Goal: Task Accomplishment & Management: Use online tool/utility

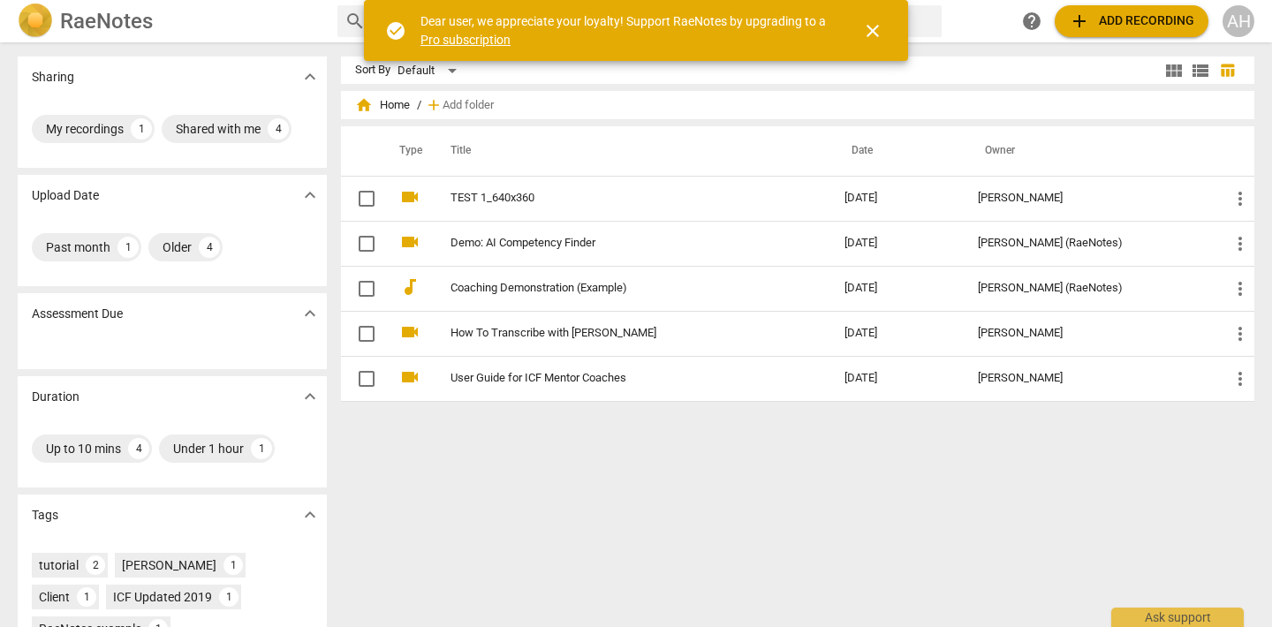
click at [872, 32] on span "close" at bounding box center [872, 30] width 21 height 21
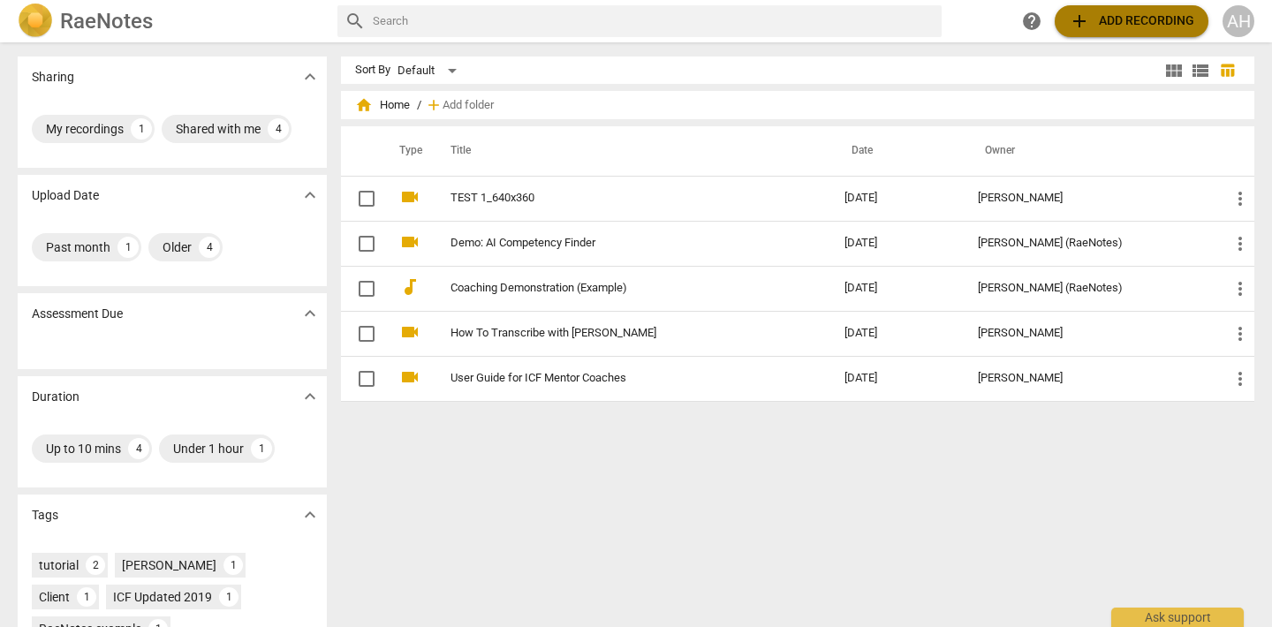
click at [1119, 20] on span "add Add recording" at bounding box center [1131, 21] width 125 height 21
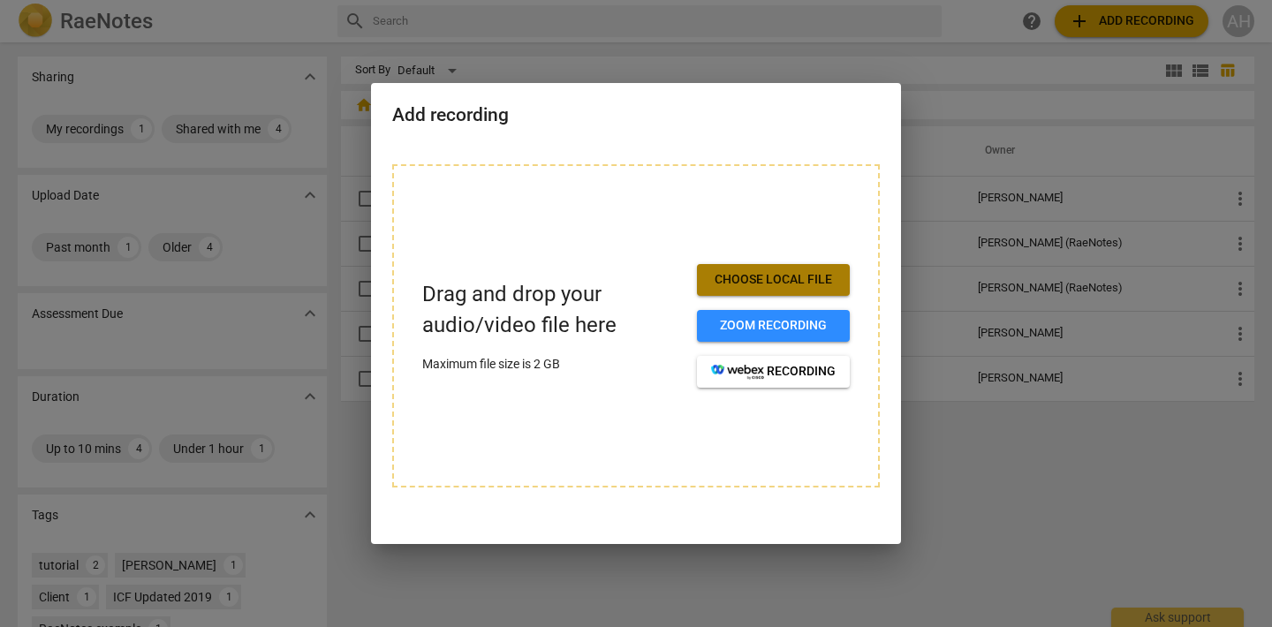
click at [783, 272] on span "Choose local file" at bounding box center [773, 280] width 125 height 18
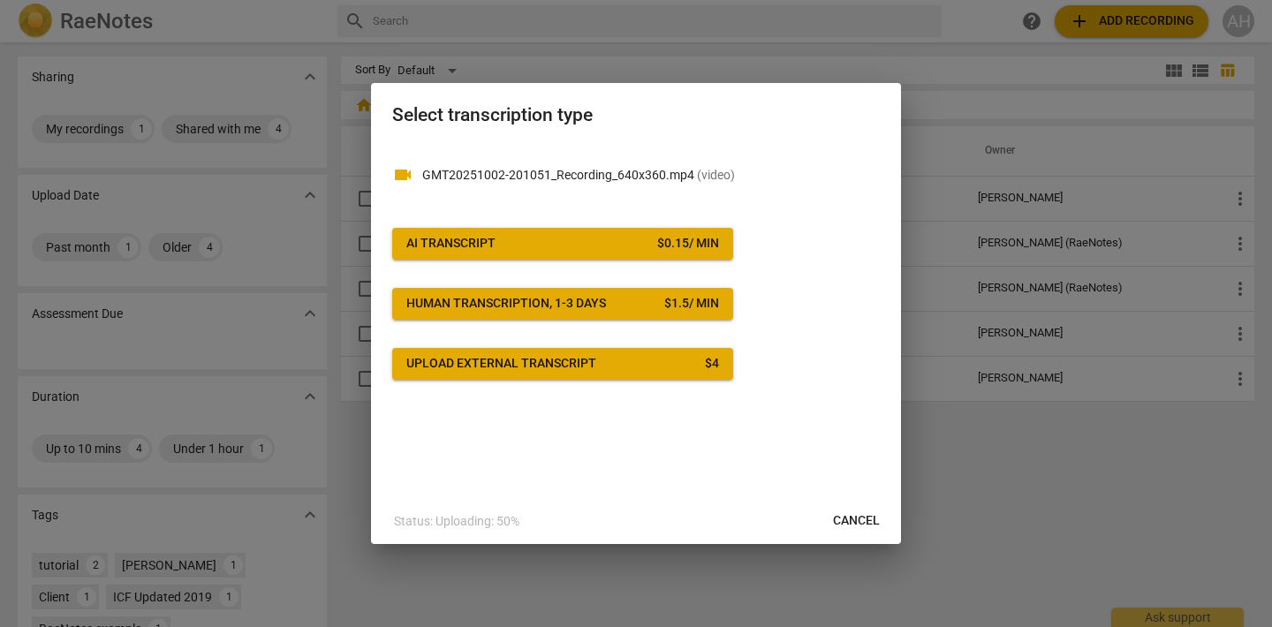
click at [446, 242] on div "AI Transcript" at bounding box center [450, 244] width 89 height 18
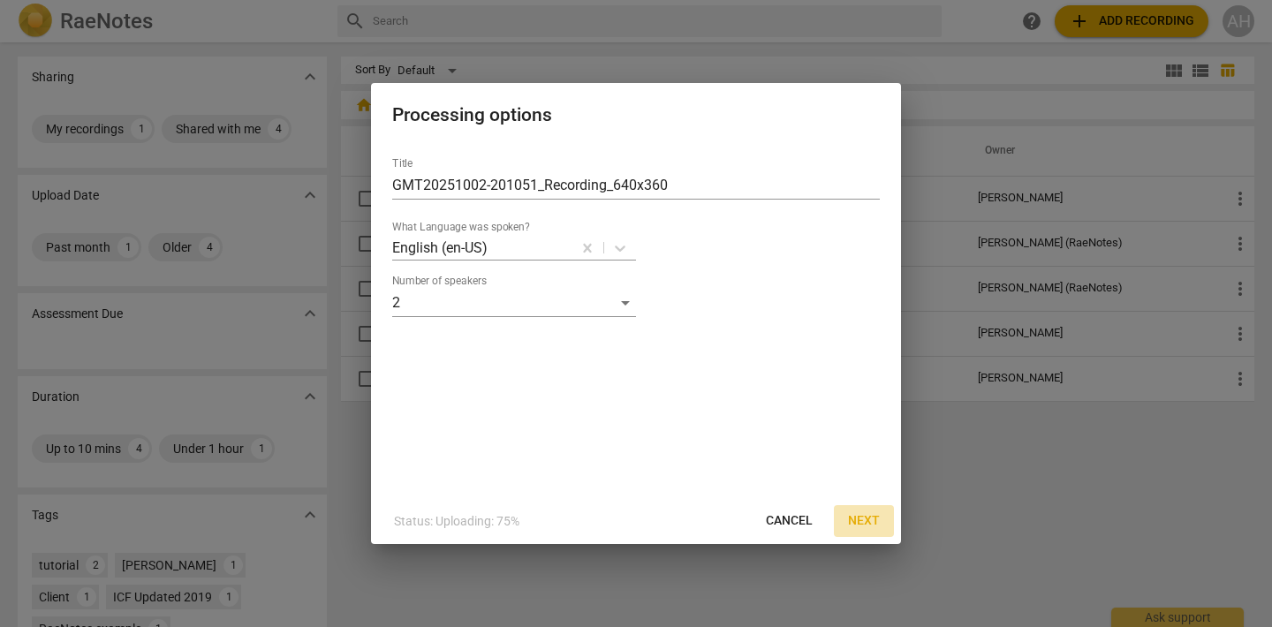
click at [874, 526] on span "Next" at bounding box center [864, 521] width 32 height 18
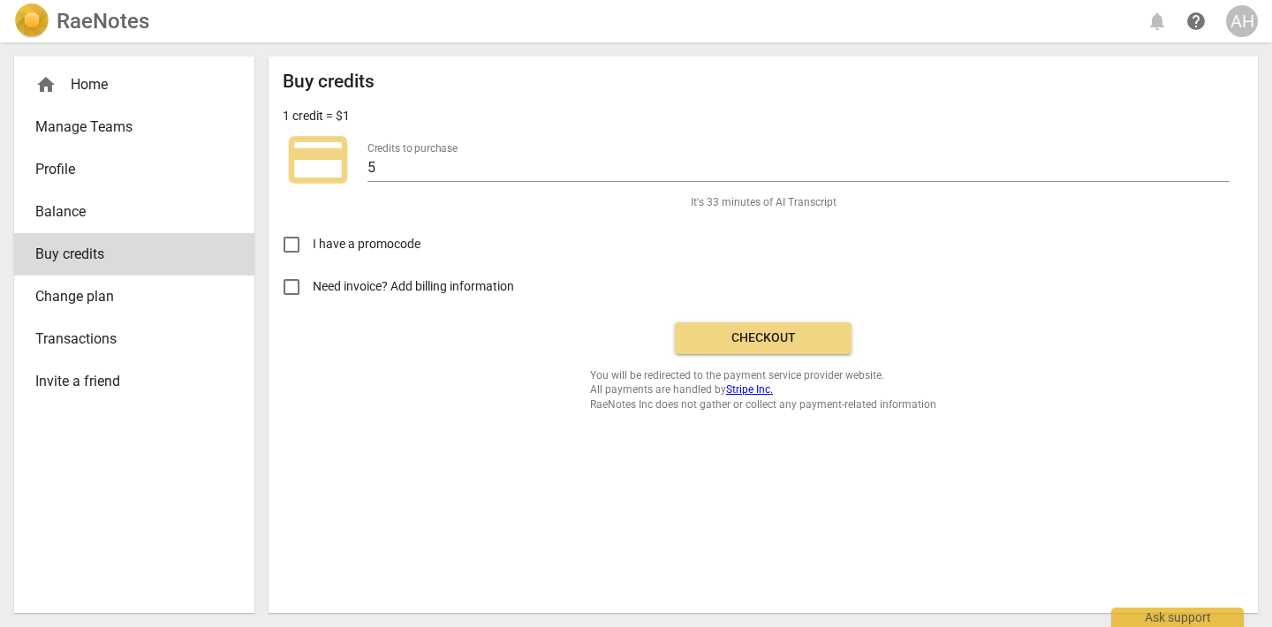
drag, startPoint x: 428, startPoint y: 187, endPoint x: 394, endPoint y: 189, distance: 33.6
click at [394, 189] on div "credit_card Credits to purchase 5" at bounding box center [763, 160] width 961 height 71
drag, startPoint x: 389, startPoint y: 165, endPoint x: 246, endPoint y: 157, distance: 142.4
click at [246, 162] on div "home Home Manage Teams Profile Balance Buy credits Change plan Transactions Inv…" at bounding box center [636, 334] width 1272 height 585
click at [1222, 159] on input "11" at bounding box center [798, 169] width 862 height 26
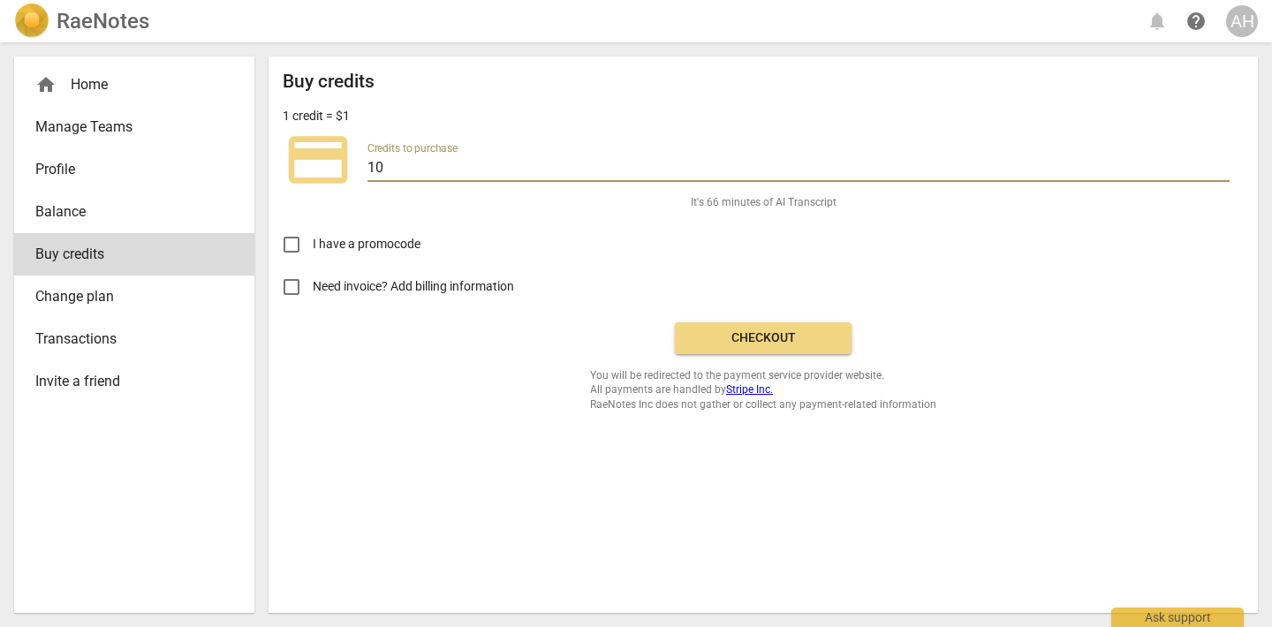
click at [1221, 167] on input "10" at bounding box center [798, 169] width 862 height 26
click at [1223, 171] on input "9" at bounding box center [798, 169] width 862 height 26
click at [1223, 171] on input "8" at bounding box center [798, 169] width 862 height 26
click at [1223, 172] on input "7" at bounding box center [798, 169] width 862 height 26
click at [1223, 172] on input "6" at bounding box center [798, 169] width 862 height 26
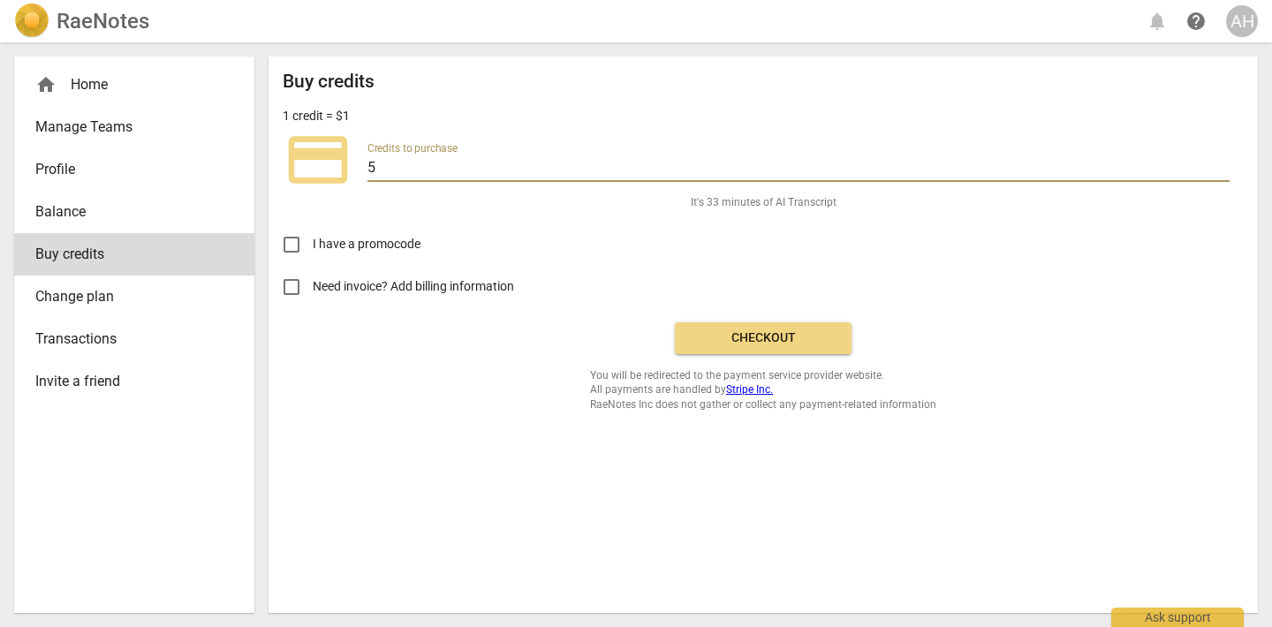
type input "5"
click at [1223, 173] on input "5" at bounding box center [798, 169] width 862 height 26
click at [758, 353] on div "Buy credits 1 credit = $1 credit_card Credits to purchase 5 It's 33 minutes of …" at bounding box center [763, 241] width 961 height 341
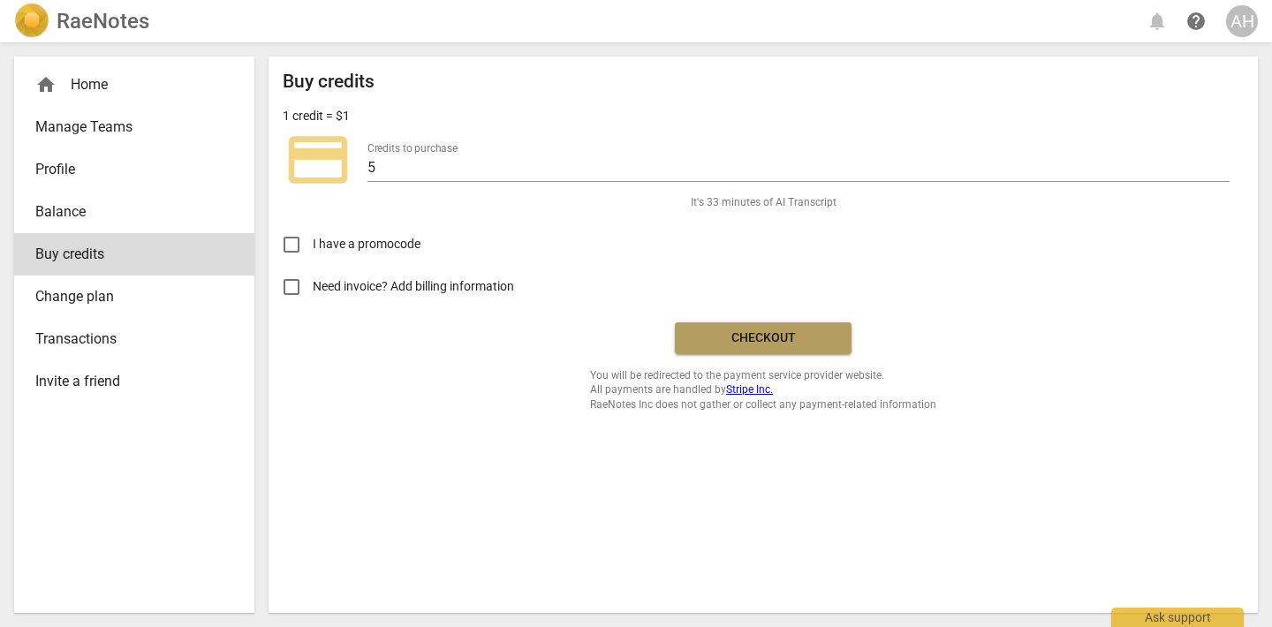
click at [761, 347] on button "Checkout" at bounding box center [763, 338] width 177 height 32
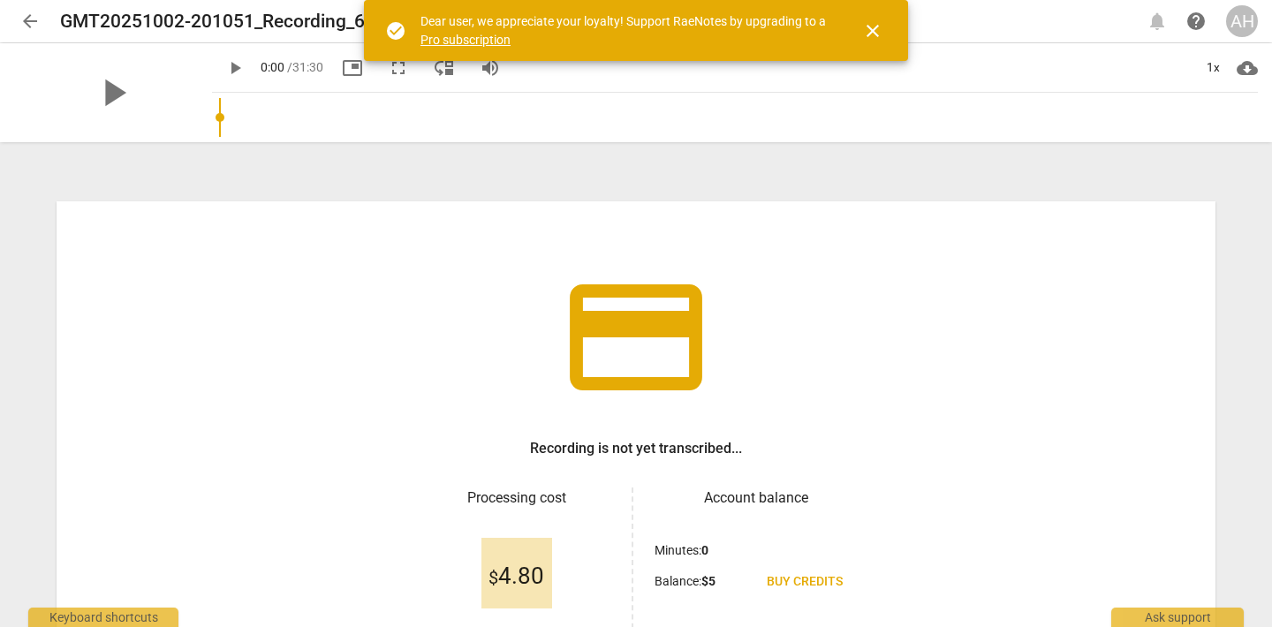
scroll to position [170, 0]
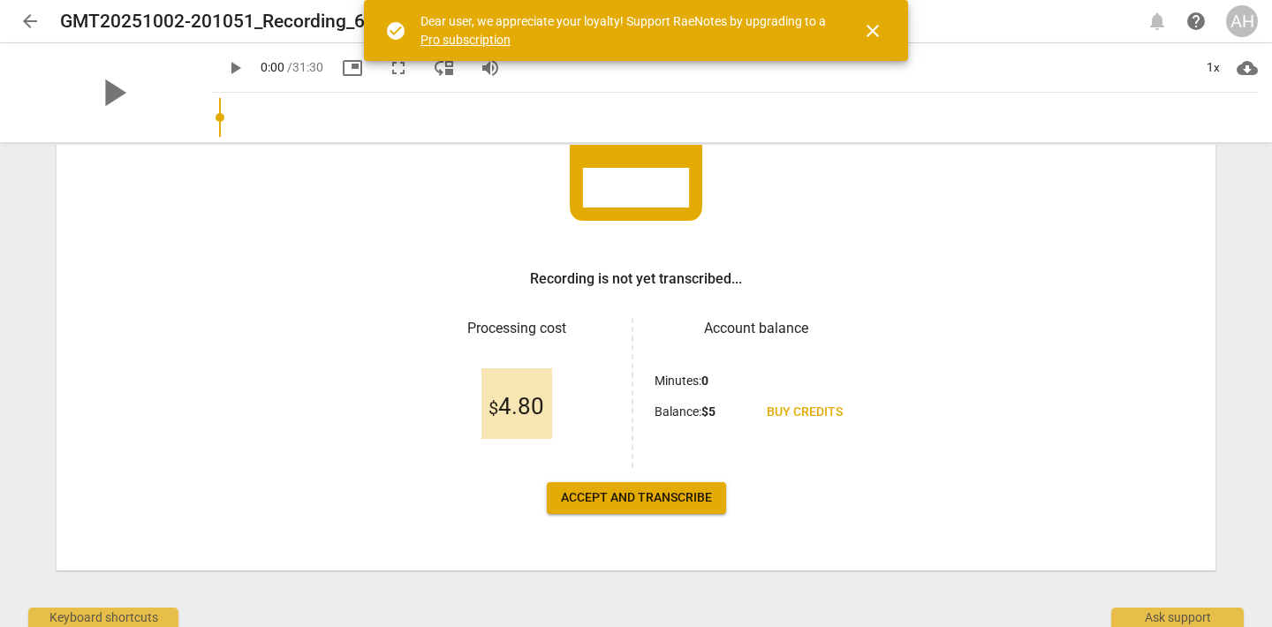
click at [584, 495] on span "Accept and transcribe" at bounding box center [636, 498] width 151 height 18
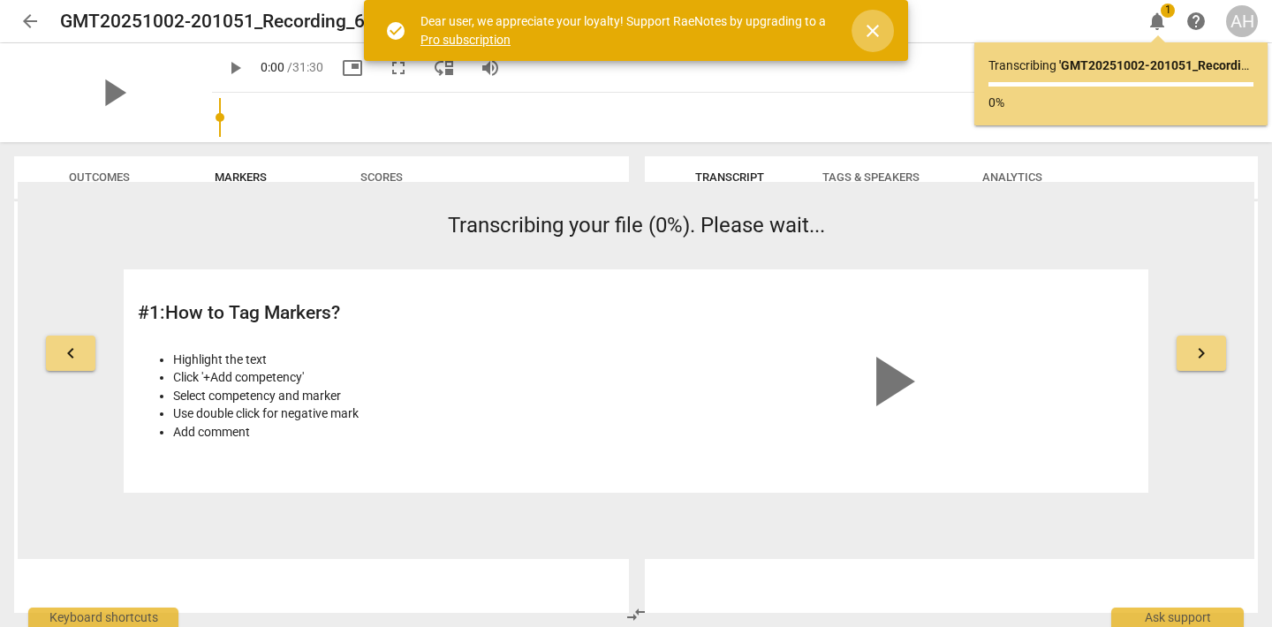
click at [875, 26] on span "close" at bounding box center [872, 30] width 21 height 21
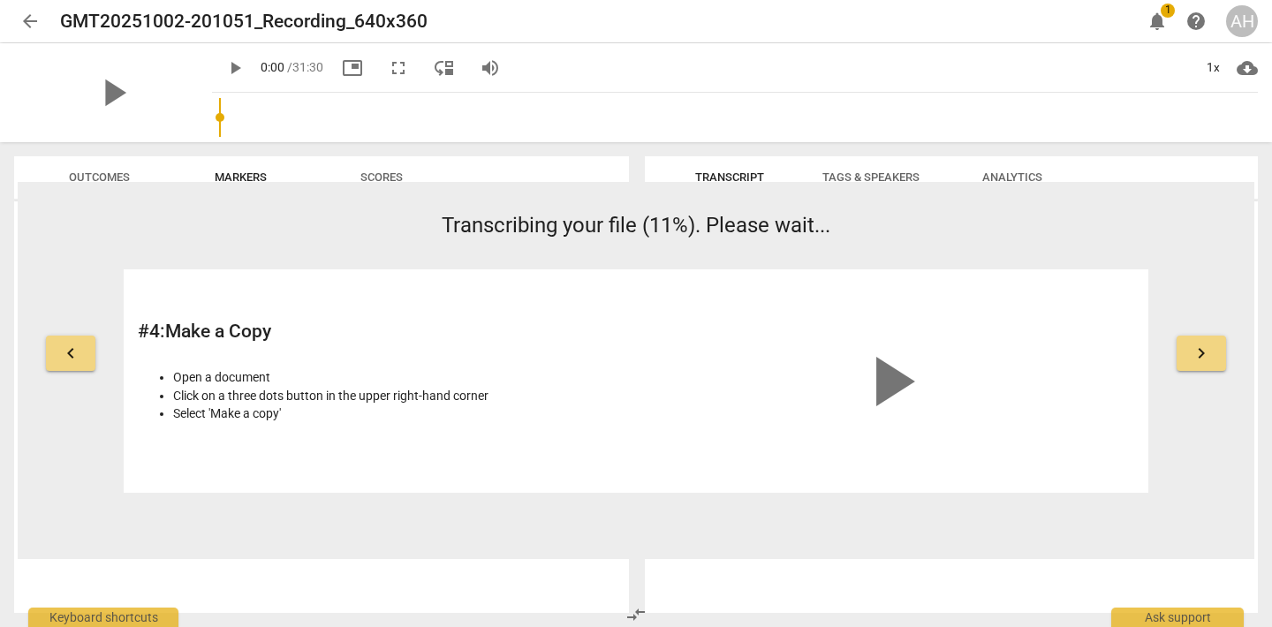
click at [263, 175] on span "Markers" at bounding box center [241, 176] width 52 height 13
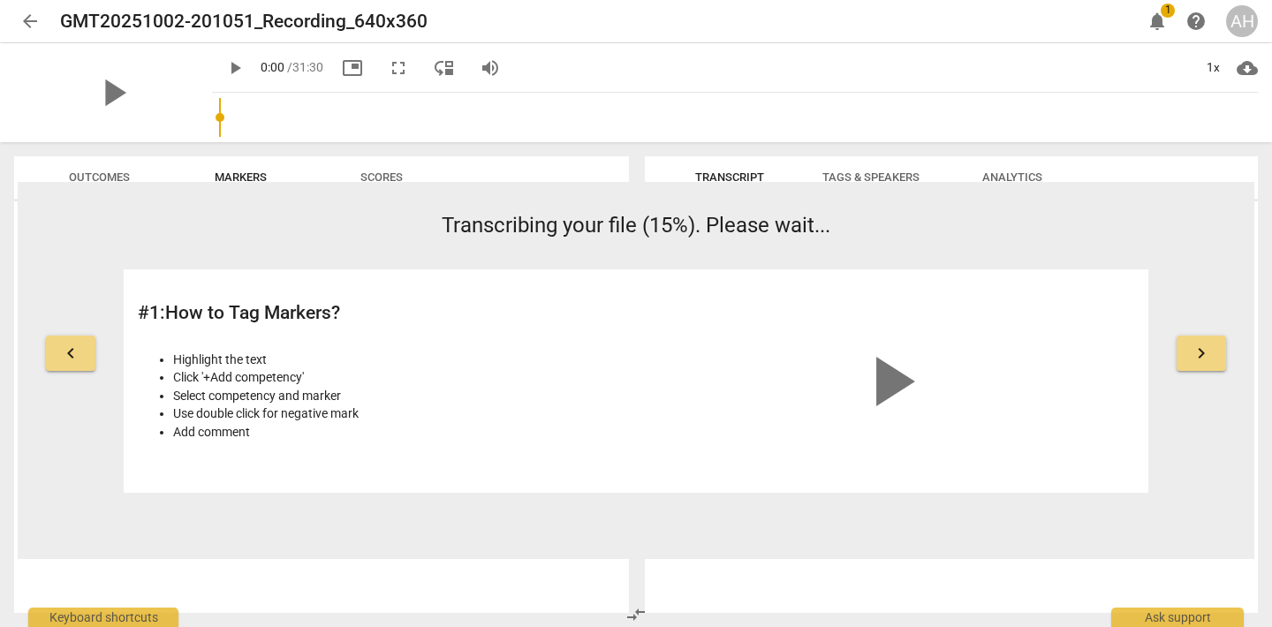
click at [224, 72] on span "play_arrow" at bounding box center [234, 67] width 21 height 21
click at [224, 73] on span "pause" at bounding box center [234, 67] width 21 height 21
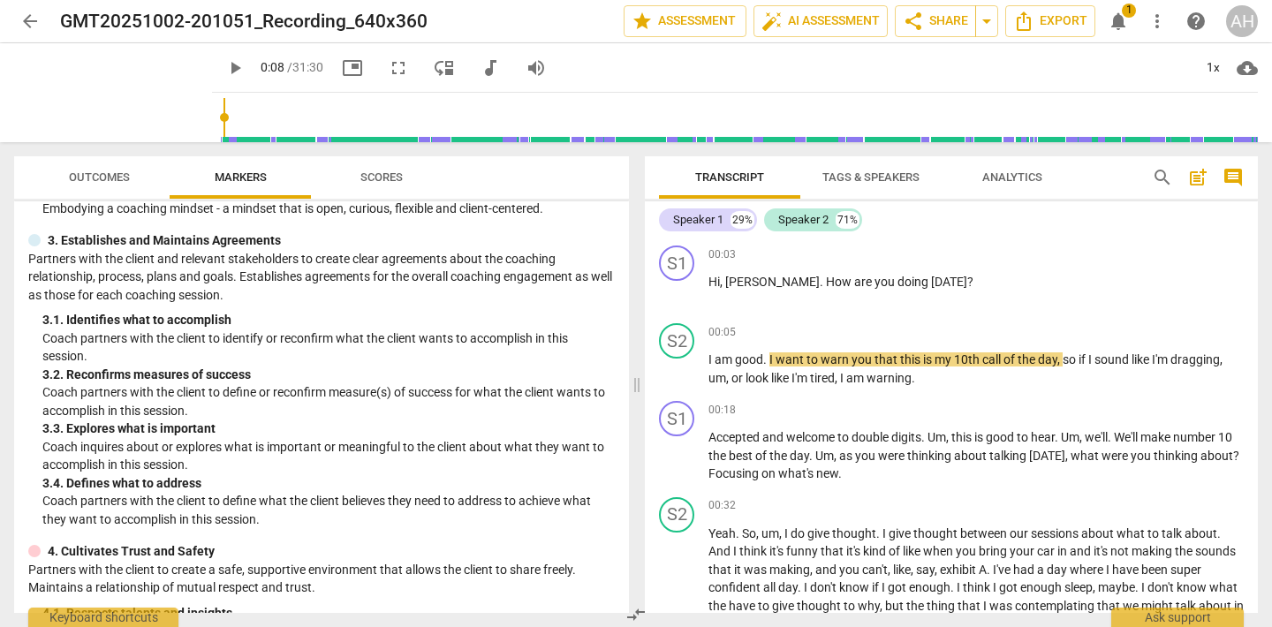
scroll to position [337, 0]
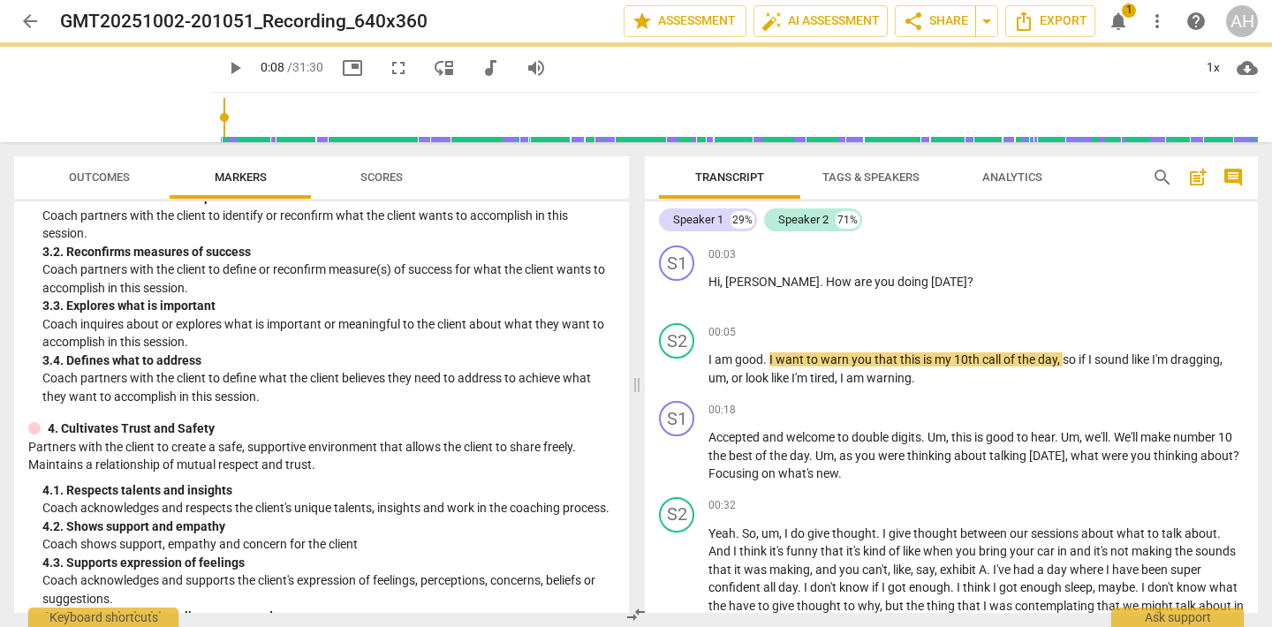
type input "8"
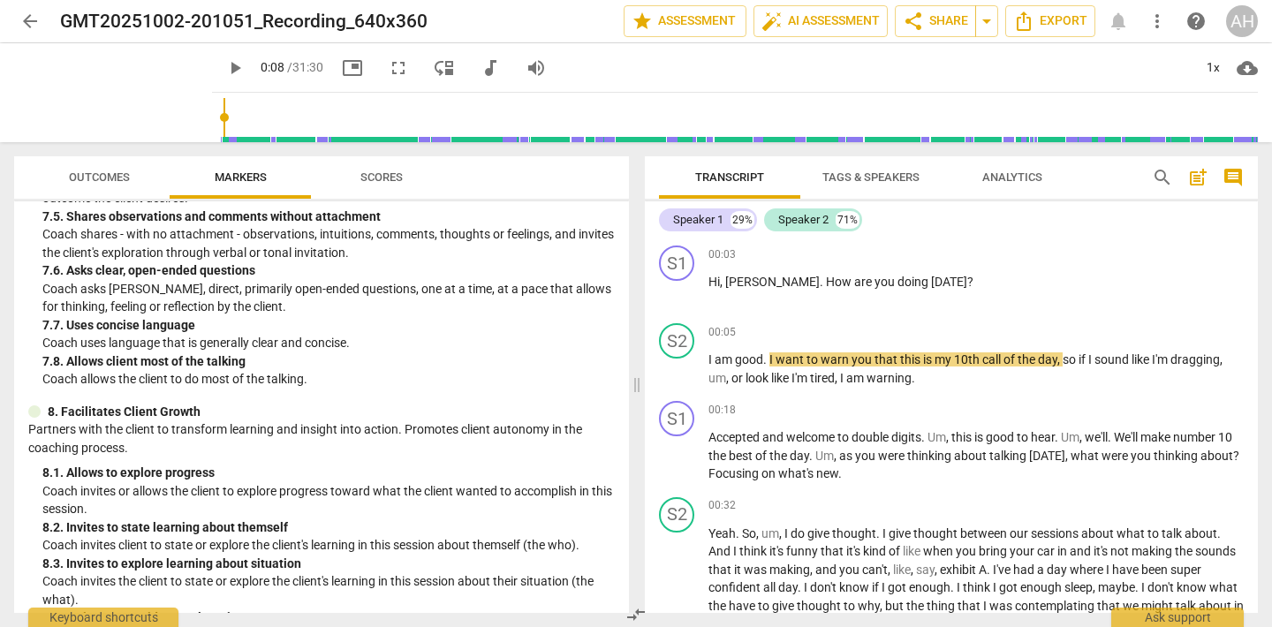
scroll to position [1987, 0]
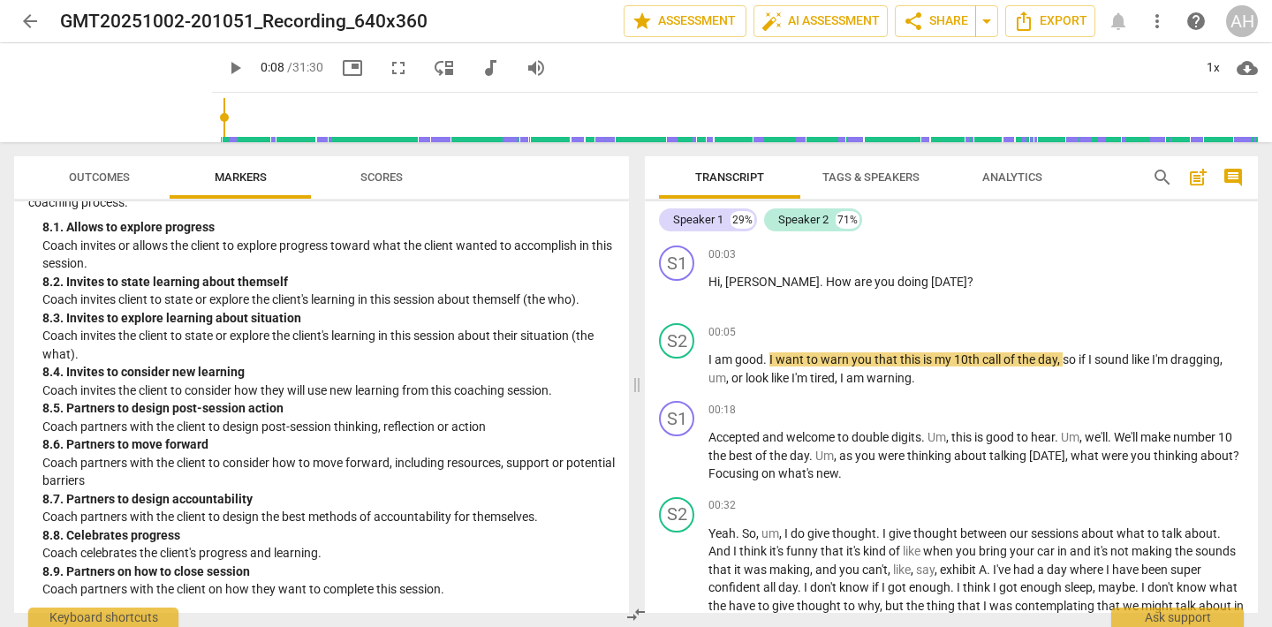
click at [906, 186] on span "Tags & Speakers" at bounding box center [871, 178] width 140 height 24
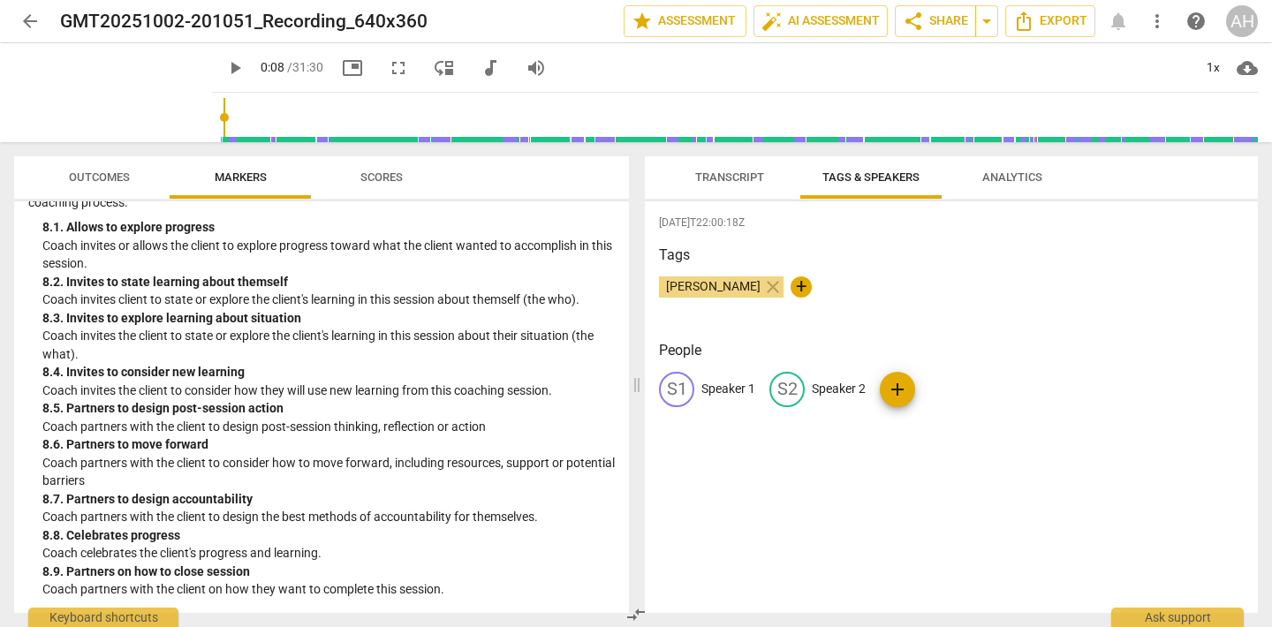
click at [1029, 179] on span "Analytics" at bounding box center [1012, 176] width 60 height 13
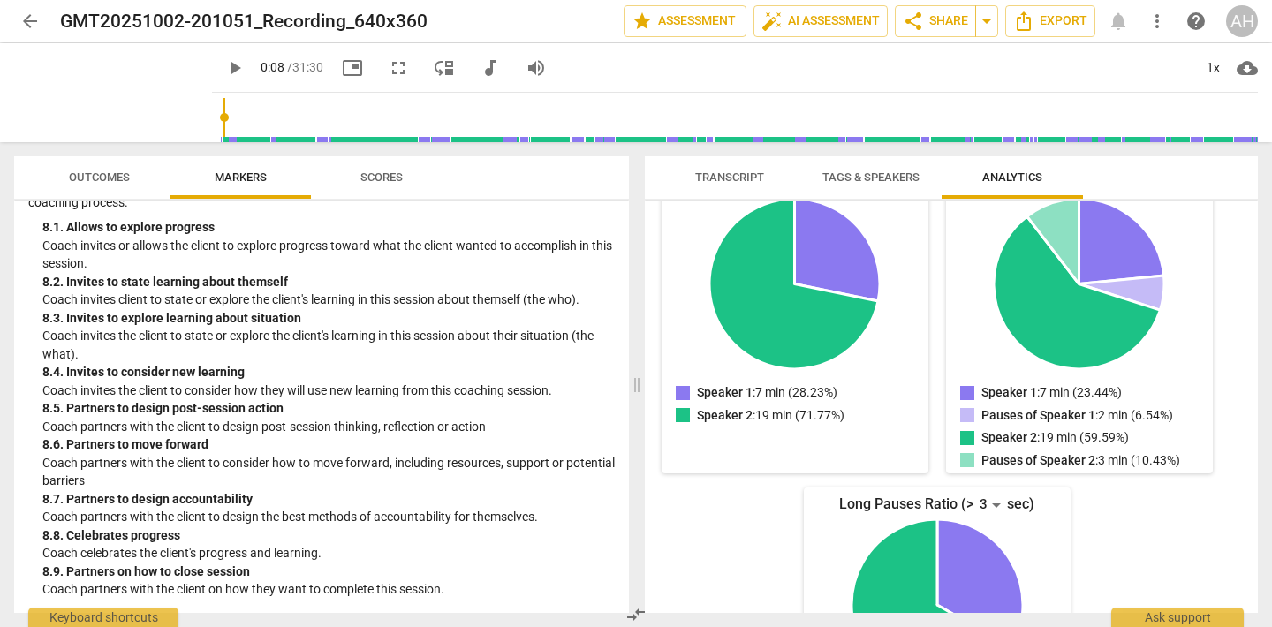
scroll to position [204, 0]
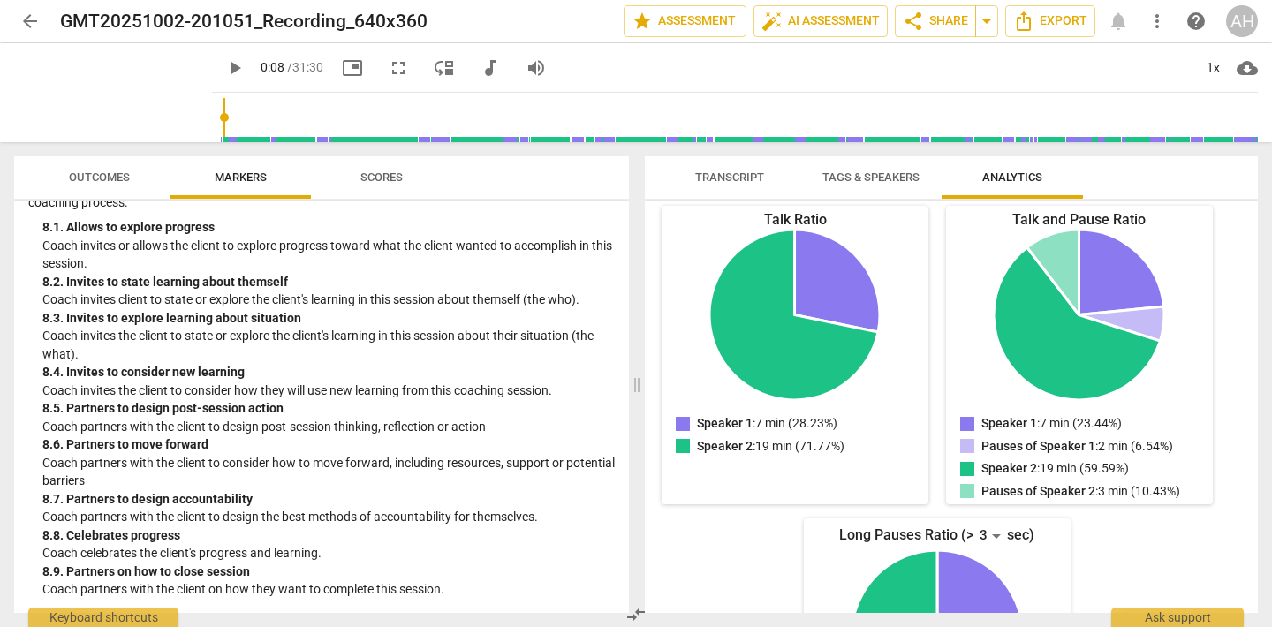
click at [697, 174] on span "Transcript" at bounding box center [729, 176] width 69 height 13
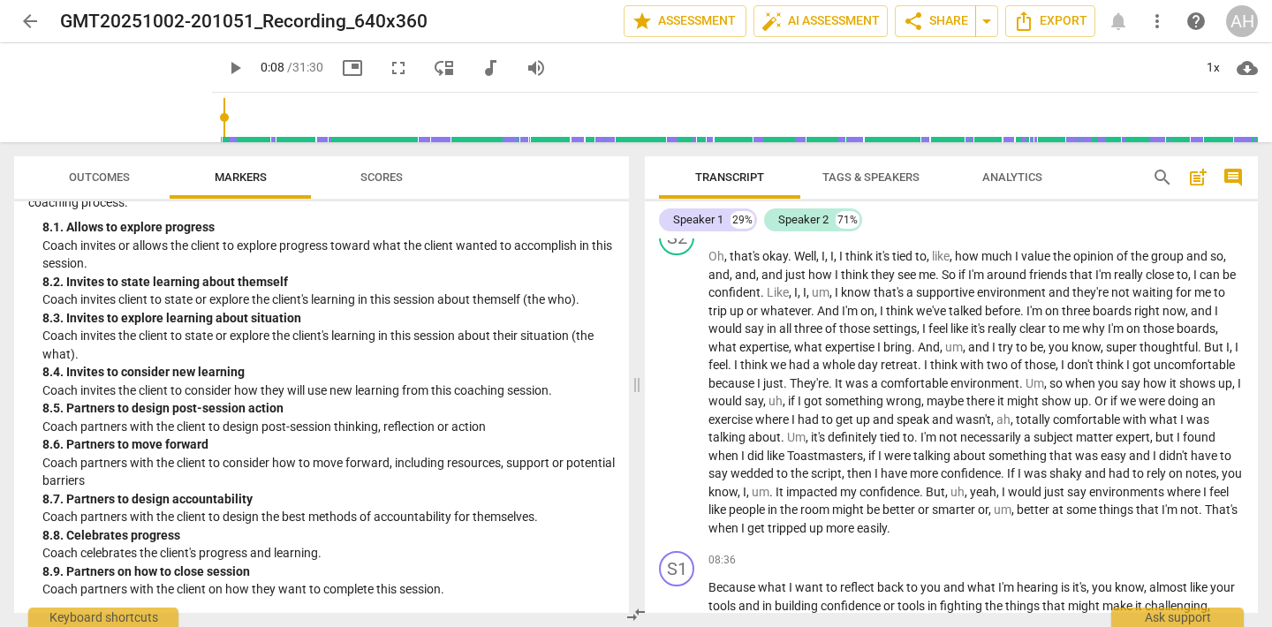
scroll to position [3026, 0]
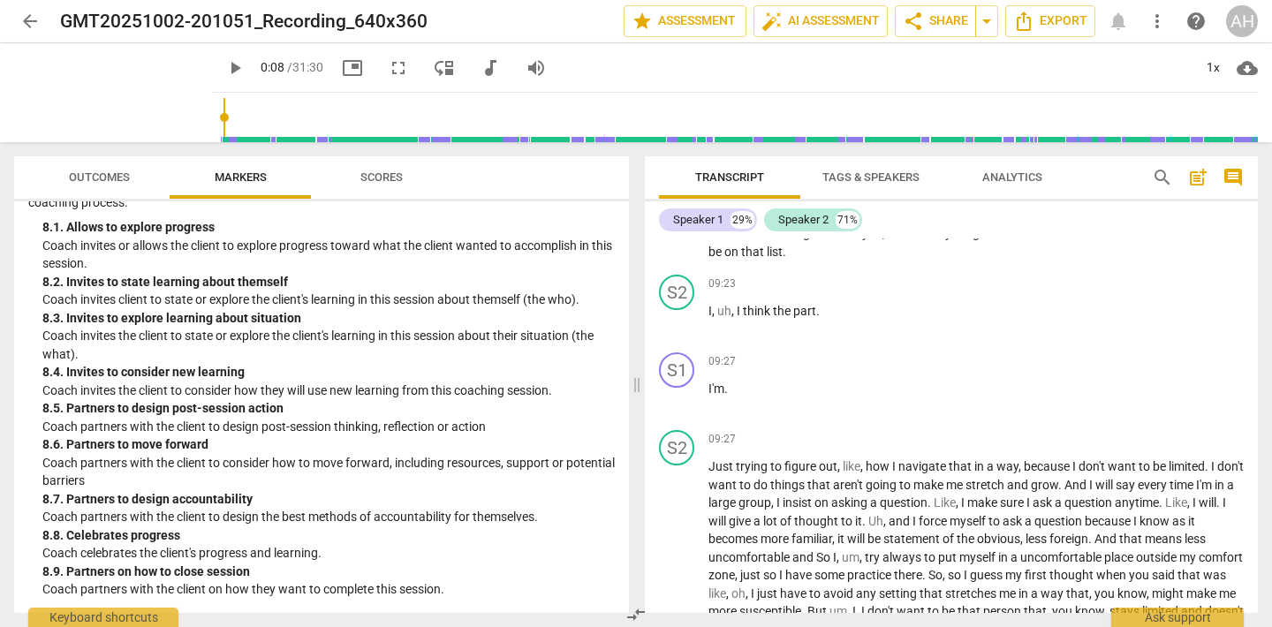
click at [52, 178] on span "Outcomes" at bounding box center [99, 178] width 103 height 24
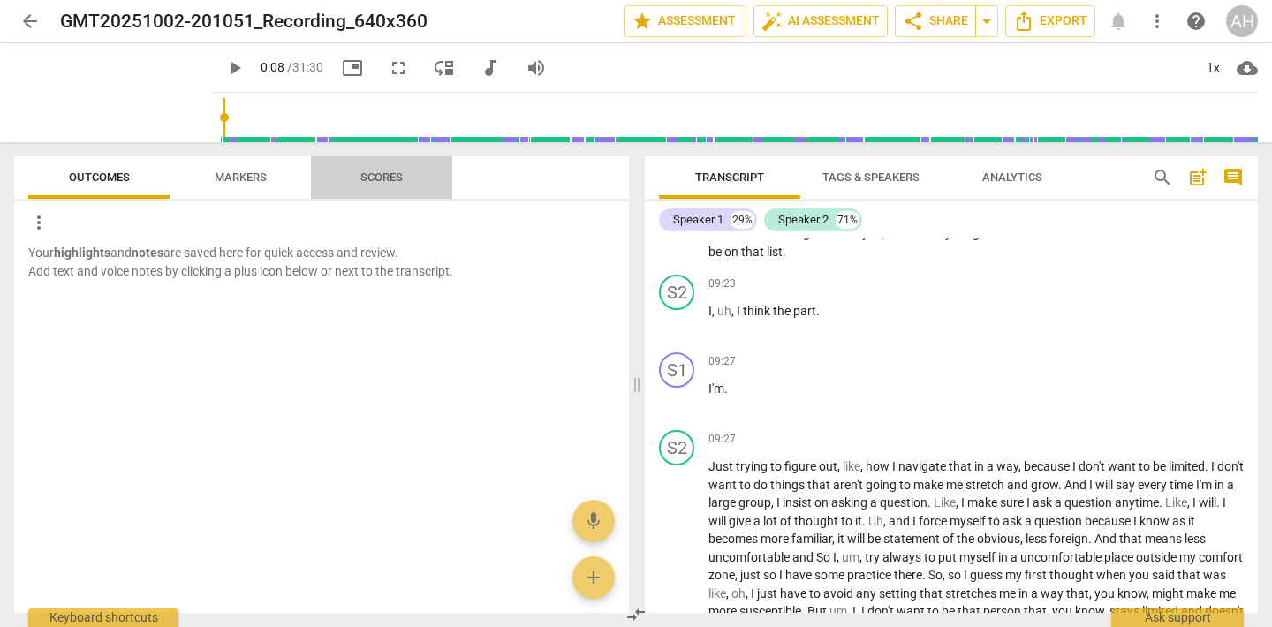
click at [391, 185] on span "Scores" at bounding box center [381, 178] width 85 height 24
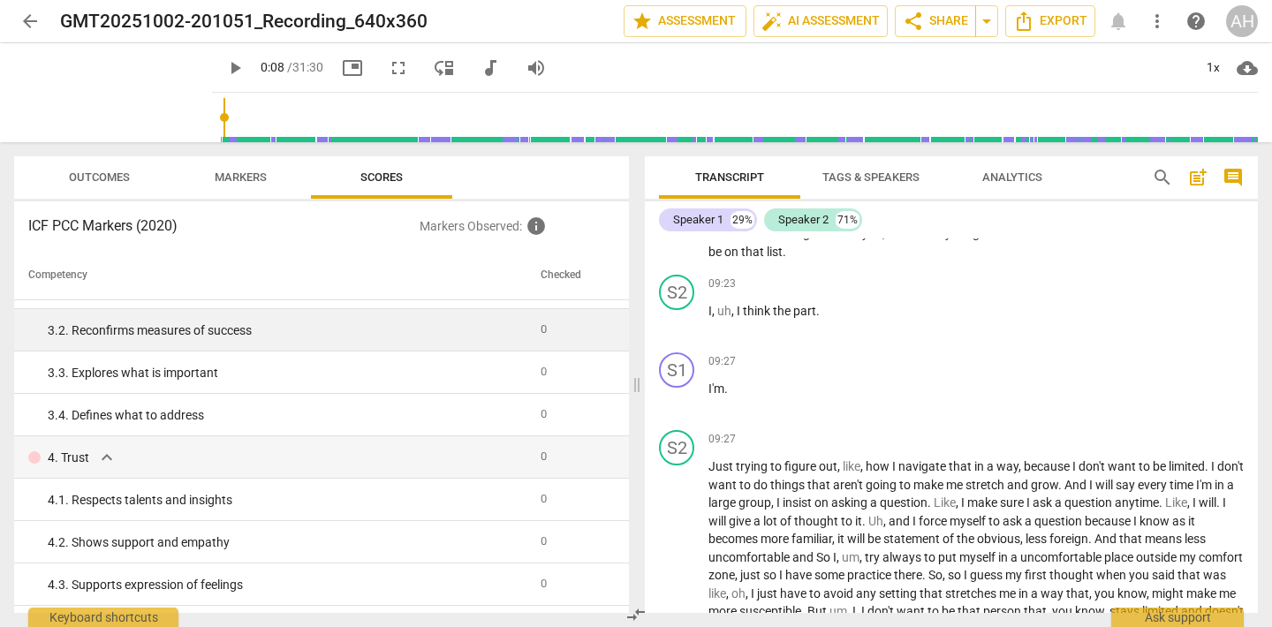
scroll to position [0, 0]
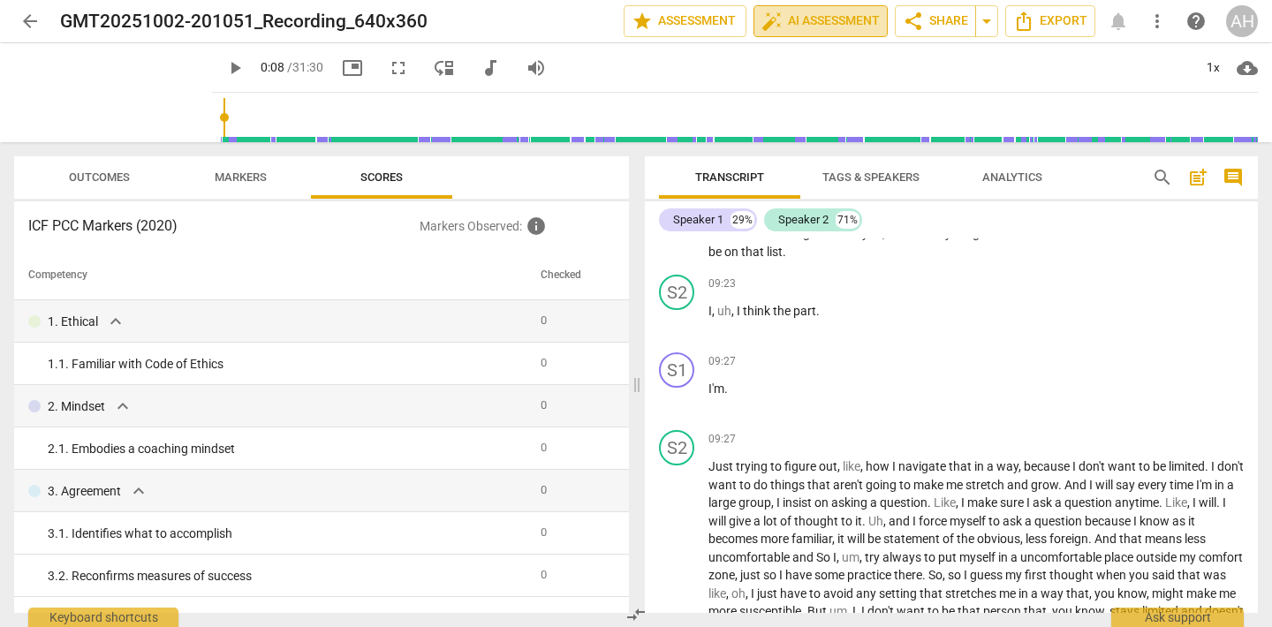
click at [790, 29] on span "auto_fix_high AI Assessment" at bounding box center [820, 21] width 118 height 21
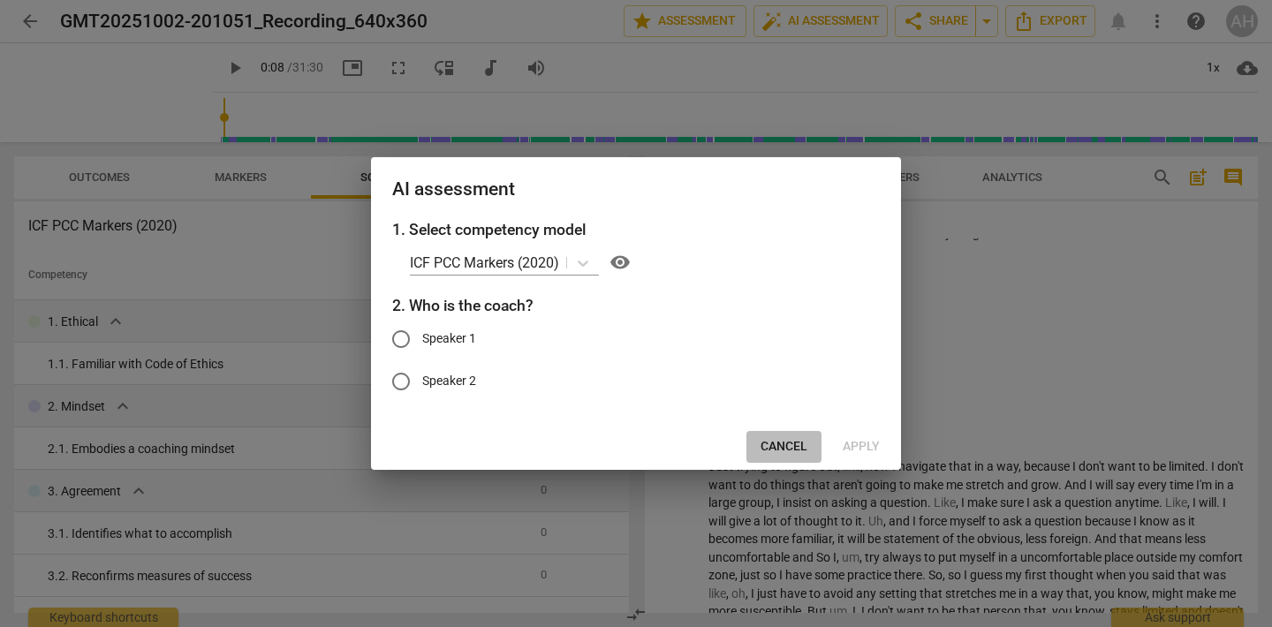
click at [783, 446] on span "Cancel" at bounding box center [784, 447] width 47 height 18
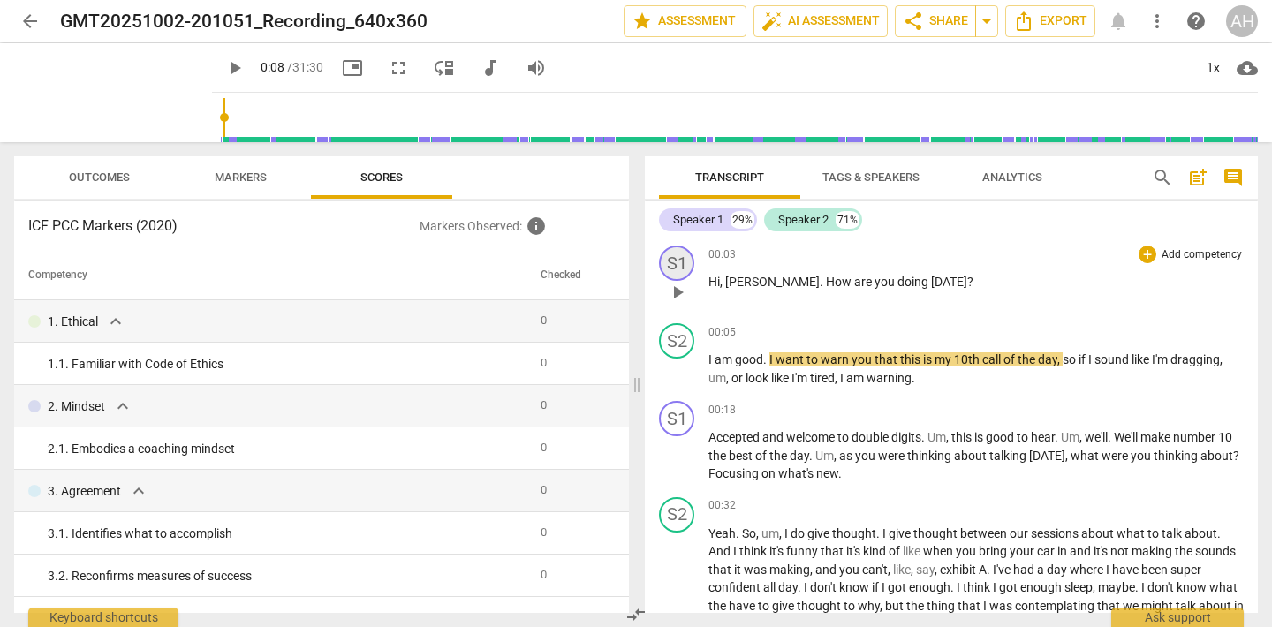
click at [681, 261] on div "S1" at bounding box center [676, 263] width 35 height 35
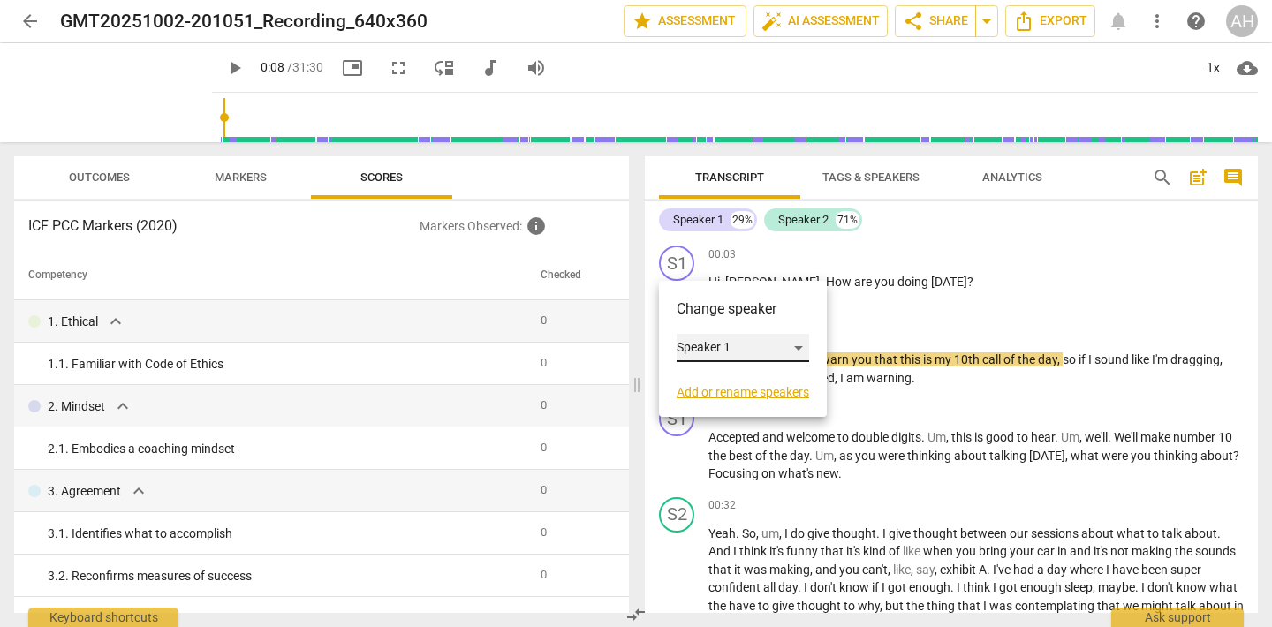
click at [714, 345] on div "Speaker 1" at bounding box center [743, 348] width 132 height 28
click at [960, 294] on div at bounding box center [636, 313] width 1272 height 627
click at [1004, 287] on div at bounding box center [636, 313] width 1272 height 627
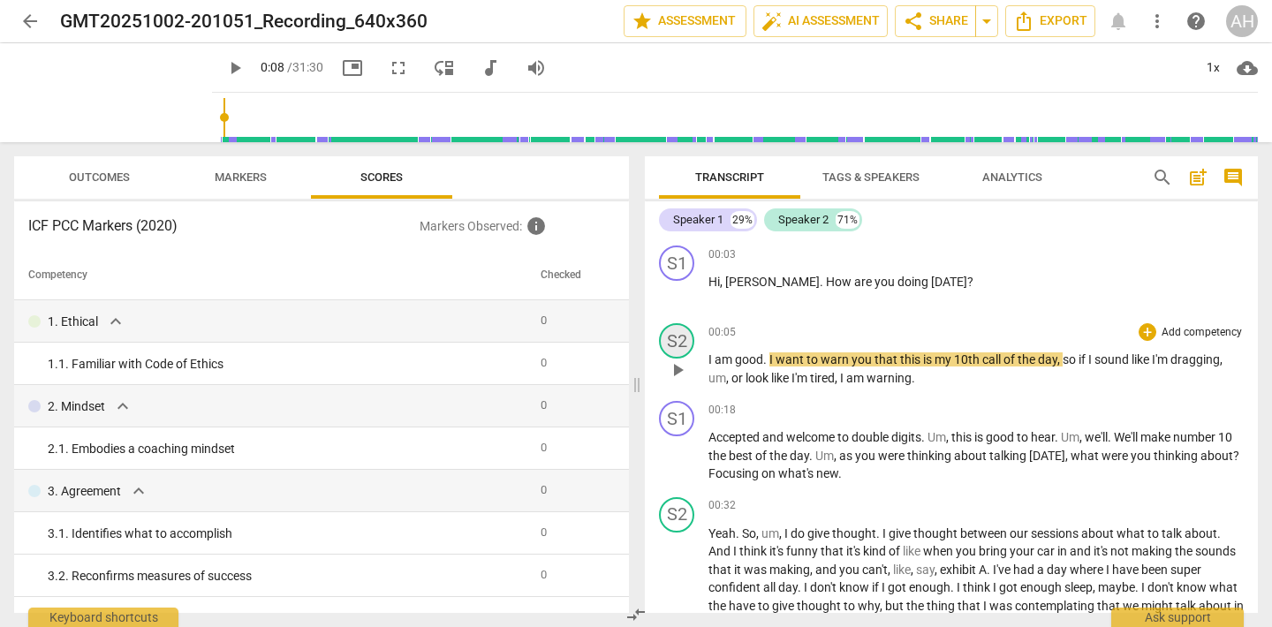
click at [685, 339] on div "S2" at bounding box center [676, 340] width 35 height 35
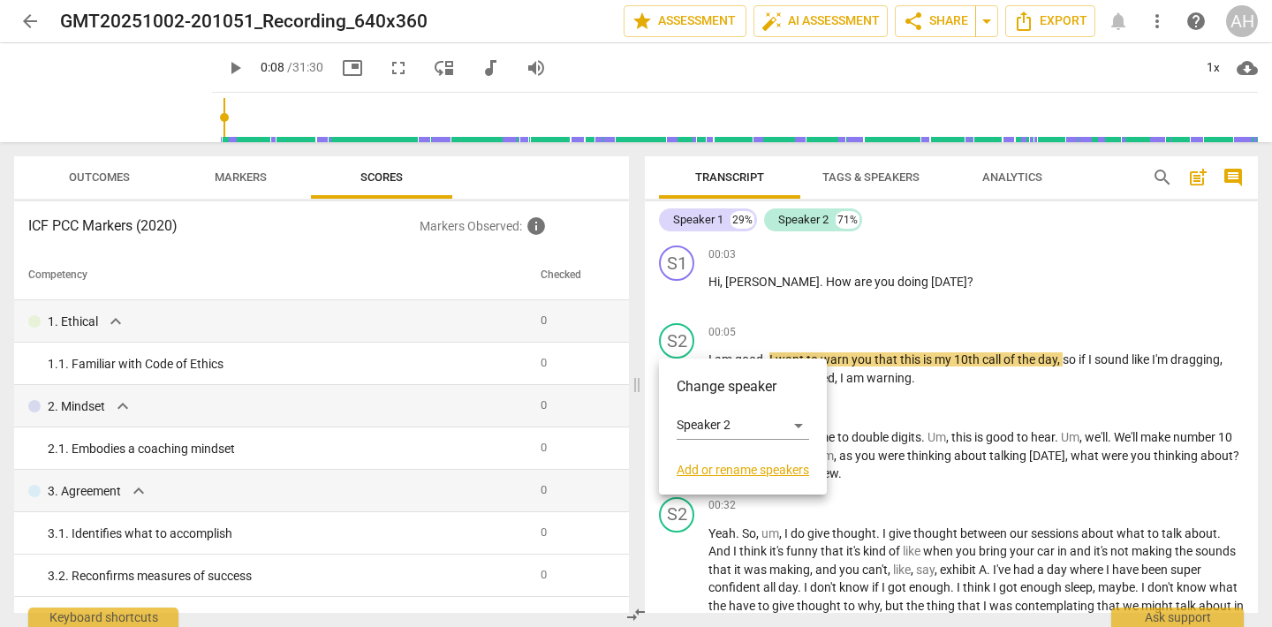
click at [725, 480] on div "Change speaker Speaker 2 Add or rename speakers" at bounding box center [743, 427] width 168 height 136
click at [761, 478] on div "Change speaker Speaker 2 Add or rename speakers" at bounding box center [743, 427] width 168 height 136
click at [761, 473] on link "Add or rename speakers" at bounding box center [743, 470] width 132 height 14
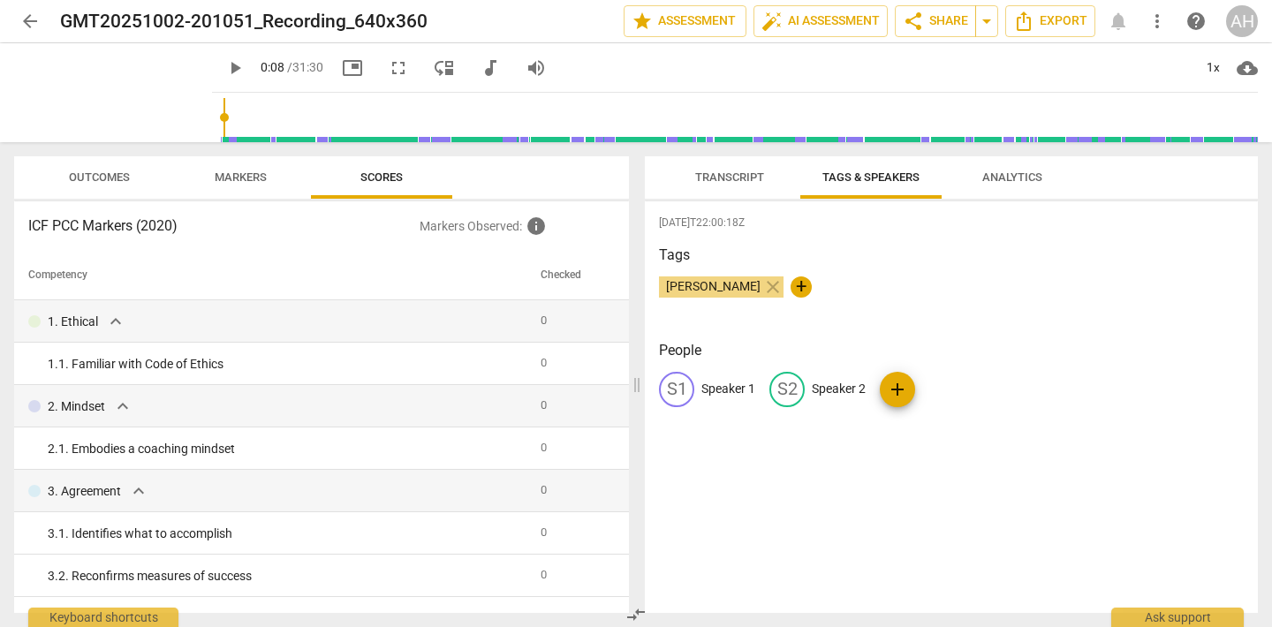
click at [808, 296] on span "+" at bounding box center [801, 286] width 21 height 21
type input "[PERSON_NAME]"
click at [844, 537] on div "[DATE]T22:00:18Z Tags [PERSON_NAME] close [PERSON_NAME] check People S1 Speaker…" at bounding box center [951, 407] width 613 height 412
click at [702, 193] on button "Transcript" at bounding box center [729, 177] width 141 height 42
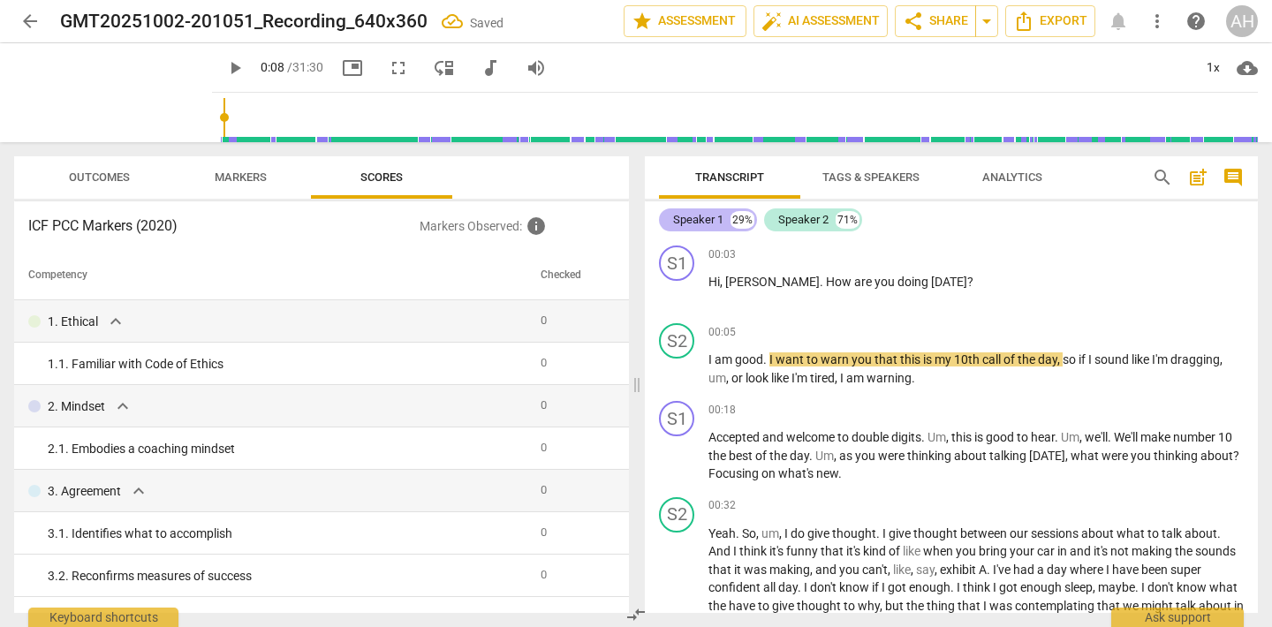
click at [691, 226] on div "Speaker 1" at bounding box center [698, 220] width 50 height 18
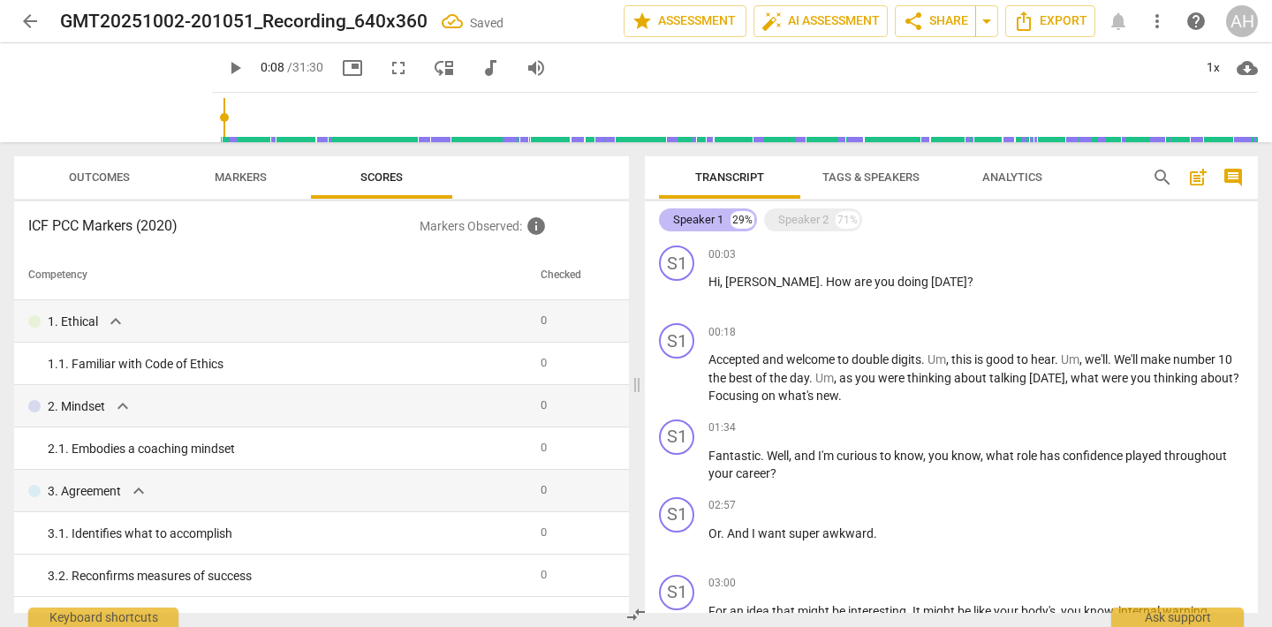
click at [690, 227] on div "Speaker 1" at bounding box center [698, 220] width 50 height 18
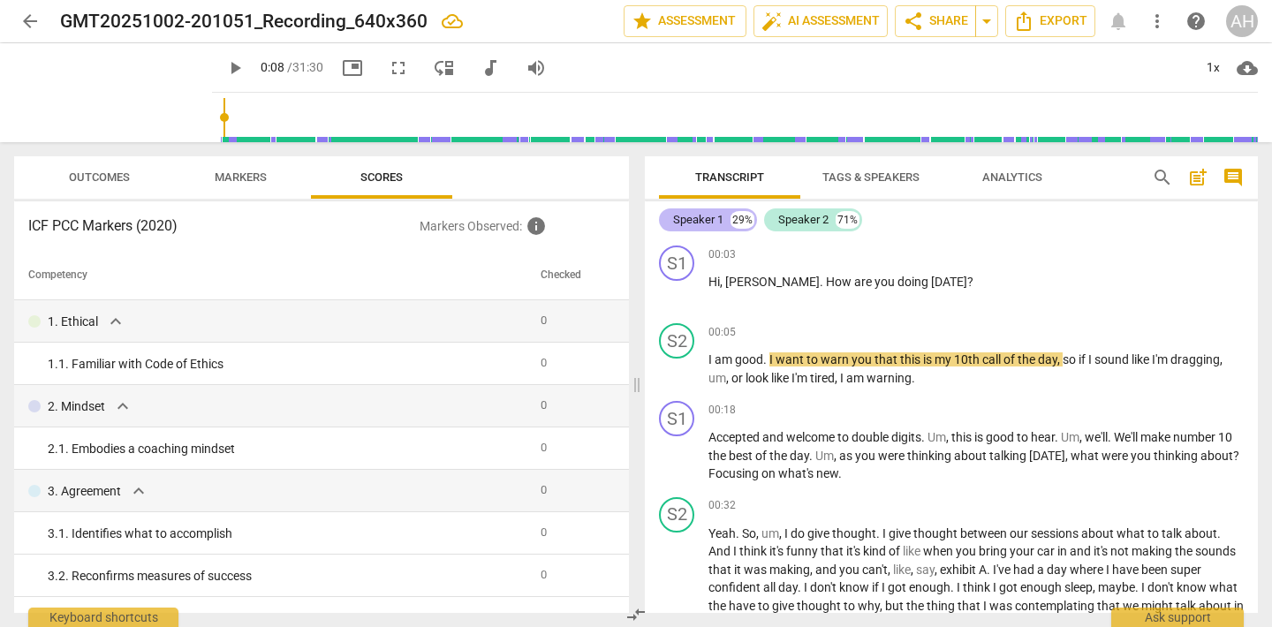
click at [690, 227] on div "Speaker 1" at bounding box center [698, 220] width 50 height 18
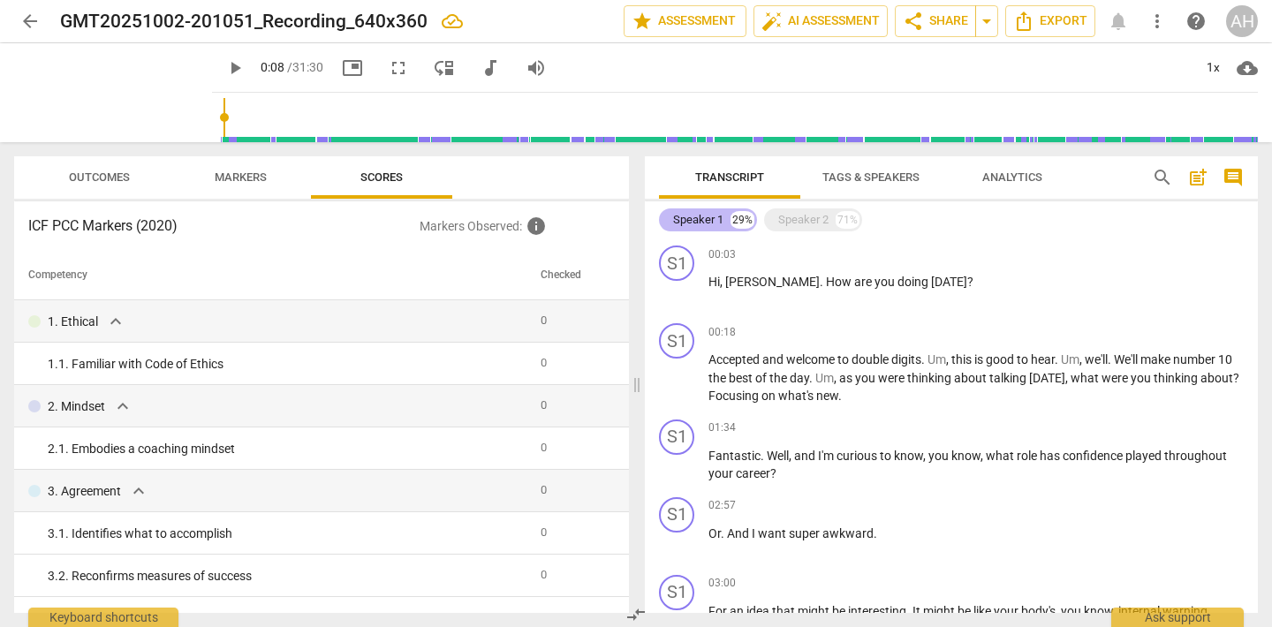
click at [685, 217] on div "Speaker 1" at bounding box center [698, 220] width 50 height 18
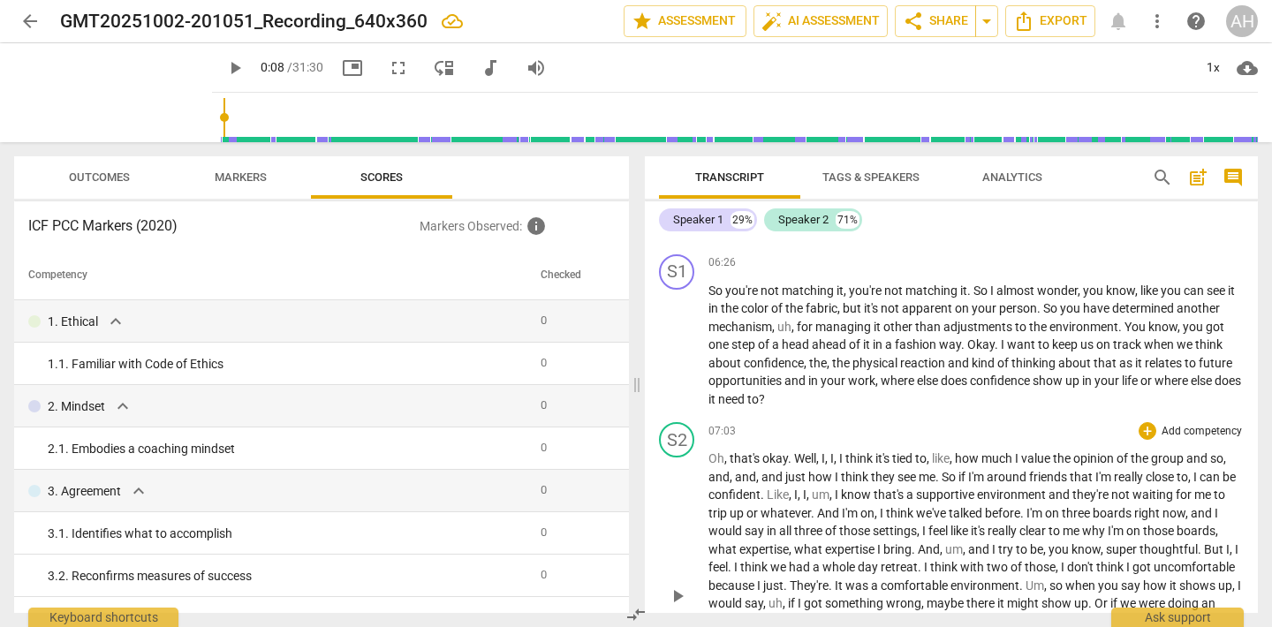
scroll to position [2071, 0]
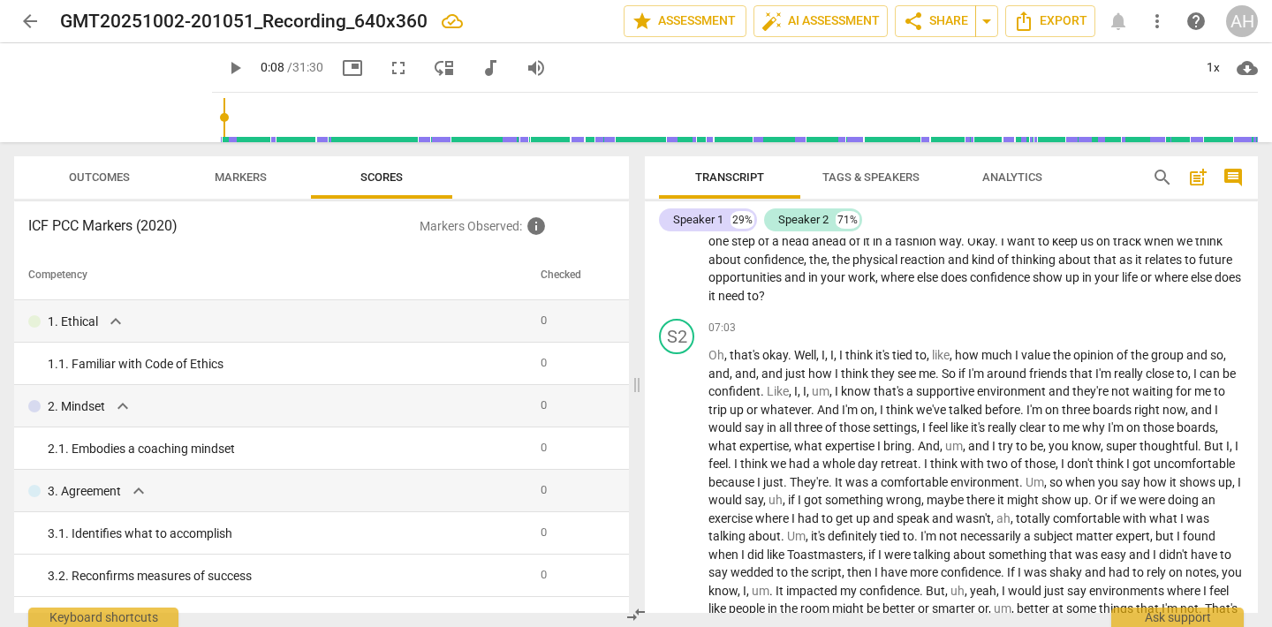
click at [801, 207] on div "Speaker 1 29% Speaker 2 71%" at bounding box center [951, 220] width 585 height 30
click at [799, 216] on div "Speaker 2" at bounding box center [803, 220] width 50 height 18
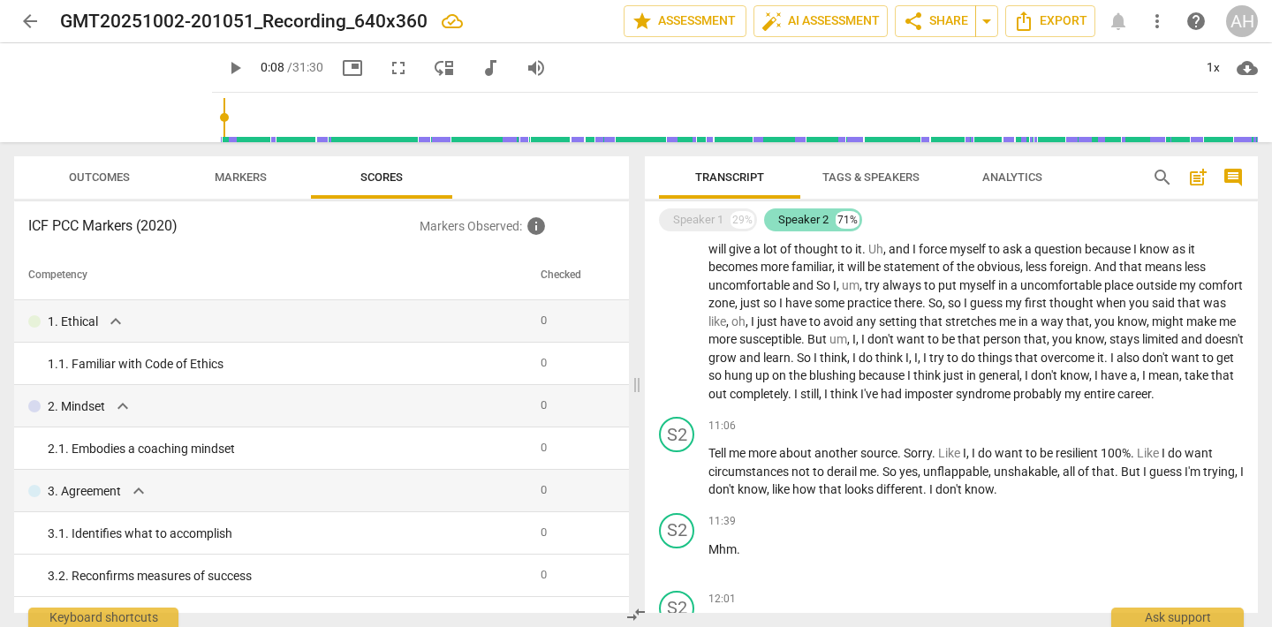
scroll to position [1268, 0]
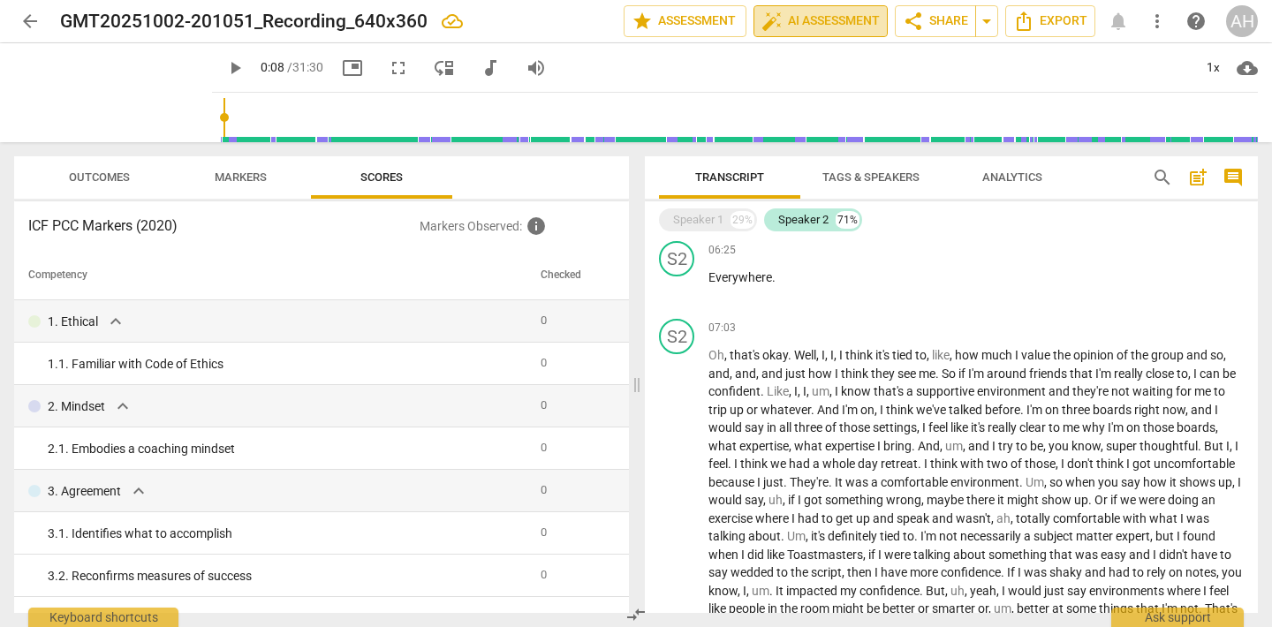
click at [812, 17] on span "auto_fix_high AI Assessment" at bounding box center [820, 21] width 118 height 21
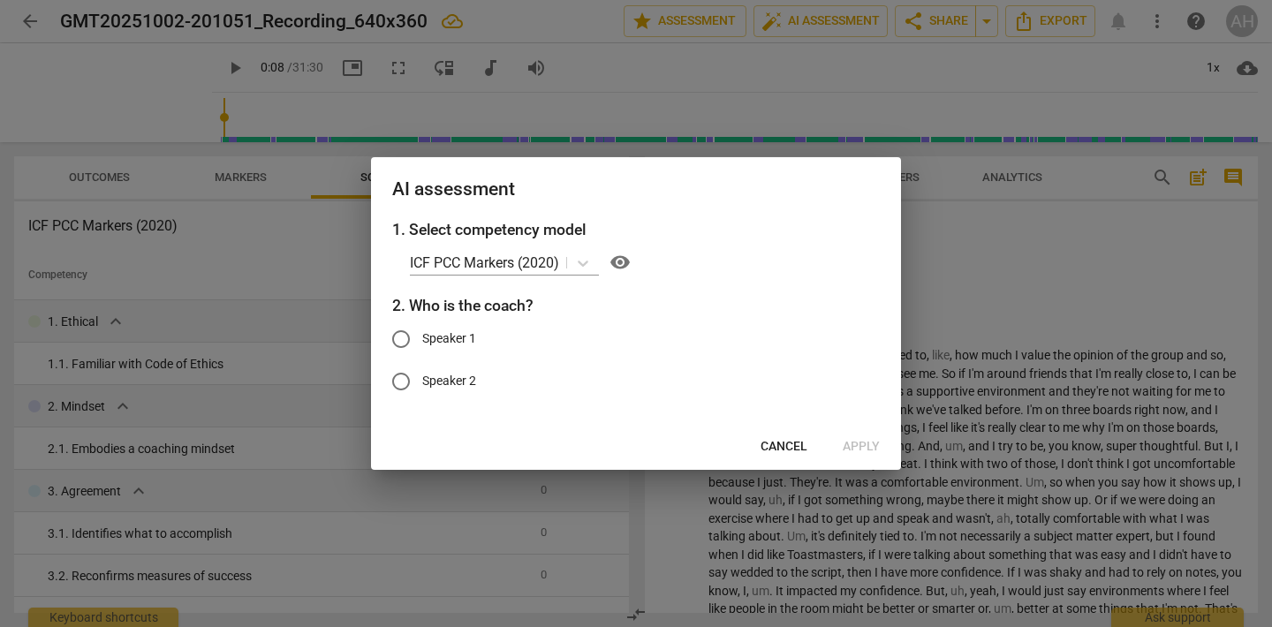
click at [401, 330] on input "Speaker 1" at bounding box center [401, 339] width 42 height 42
radio input "true"
click at [880, 443] on button "Apply" at bounding box center [861, 447] width 65 height 32
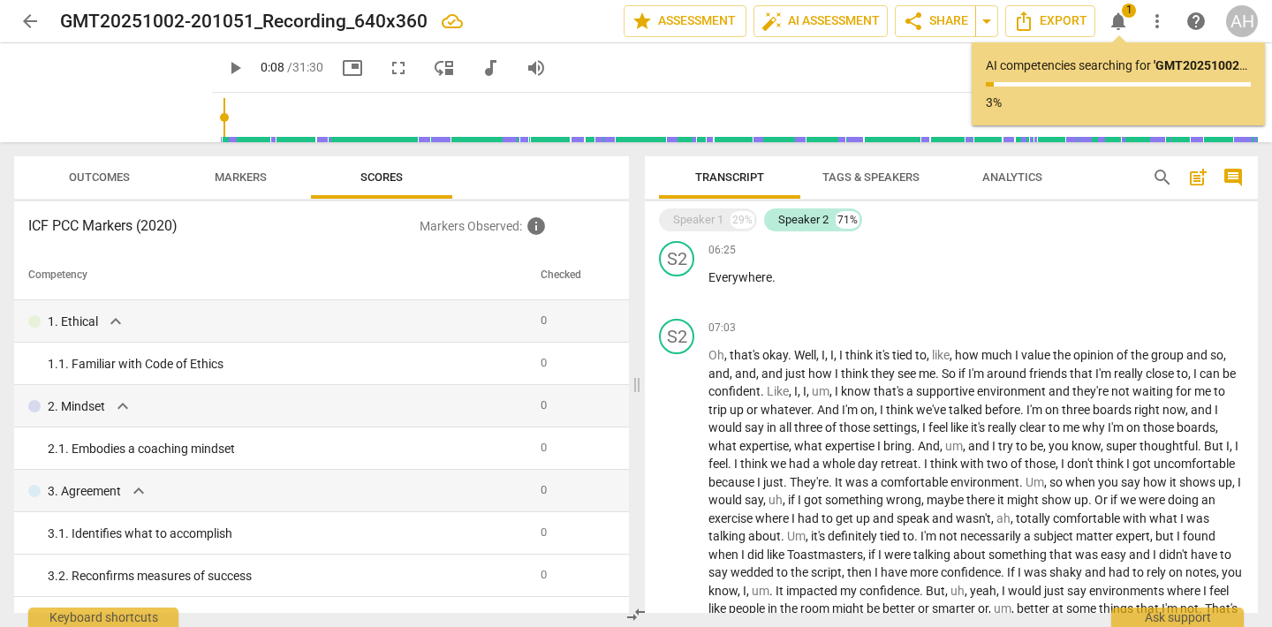
click at [885, 197] on button "Tags & Speakers" at bounding box center [870, 177] width 141 height 42
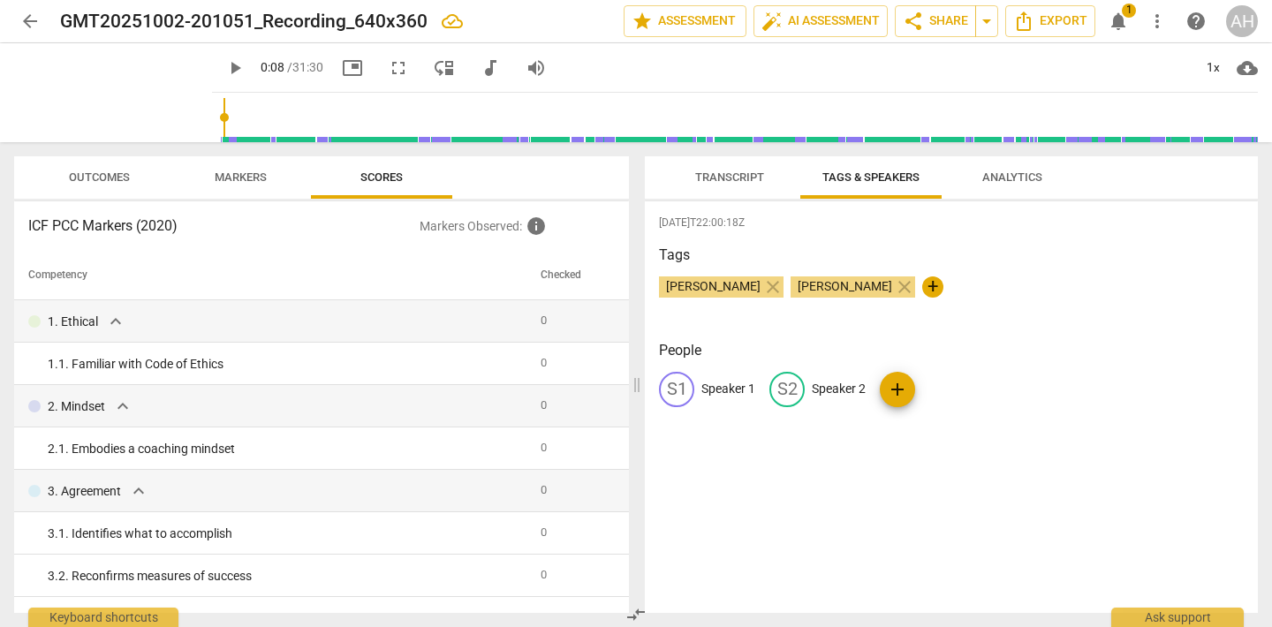
click at [874, 176] on span "Tags & Speakers" at bounding box center [870, 176] width 97 height 13
click at [709, 185] on span "Transcript" at bounding box center [729, 178] width 111 height 24
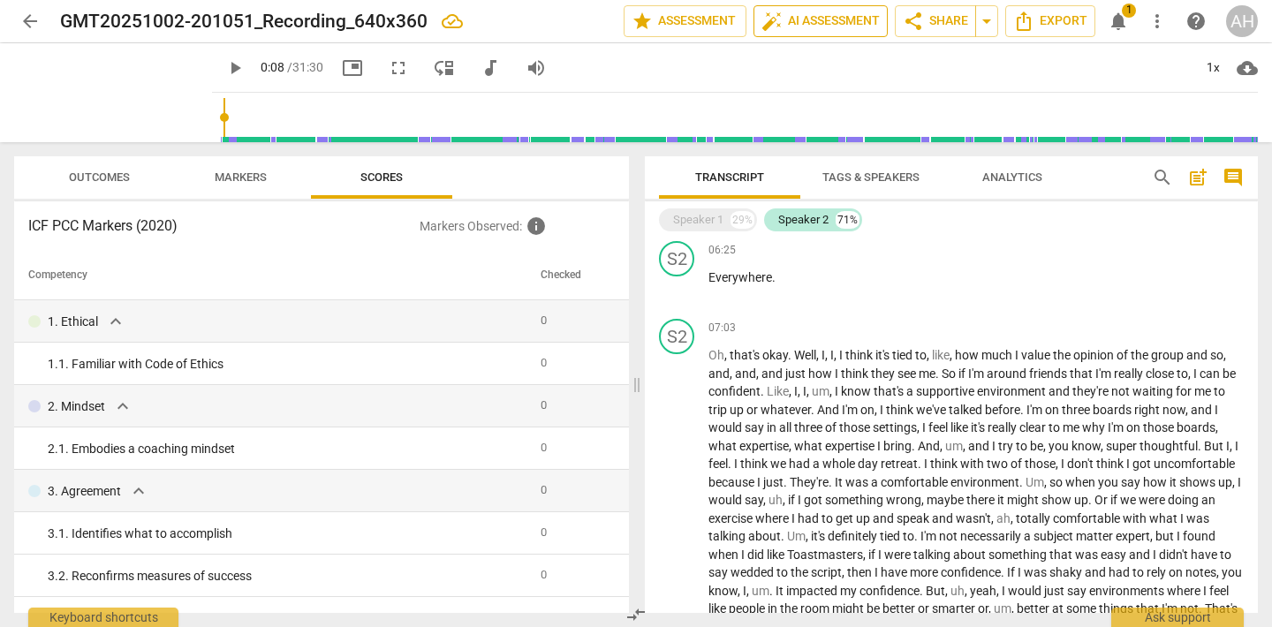
click at [805, 17] on span "auto_fix_high AI Assessment" at bounding box center [820, 21] width 118 height 21
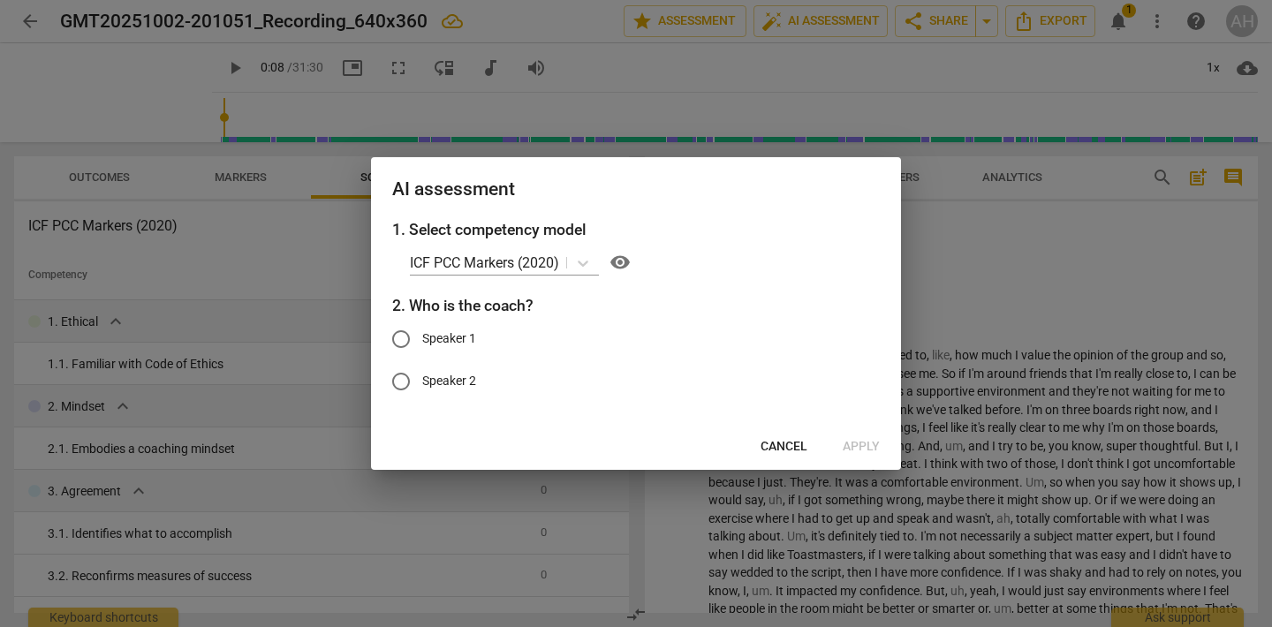
click at [394, 349] on input "Speaker 1" at bounding box center [401, 339] width 42 height 42
radio input "true"
click at [599, 263] on div at bounding box center [583, 263] width 32 height 26
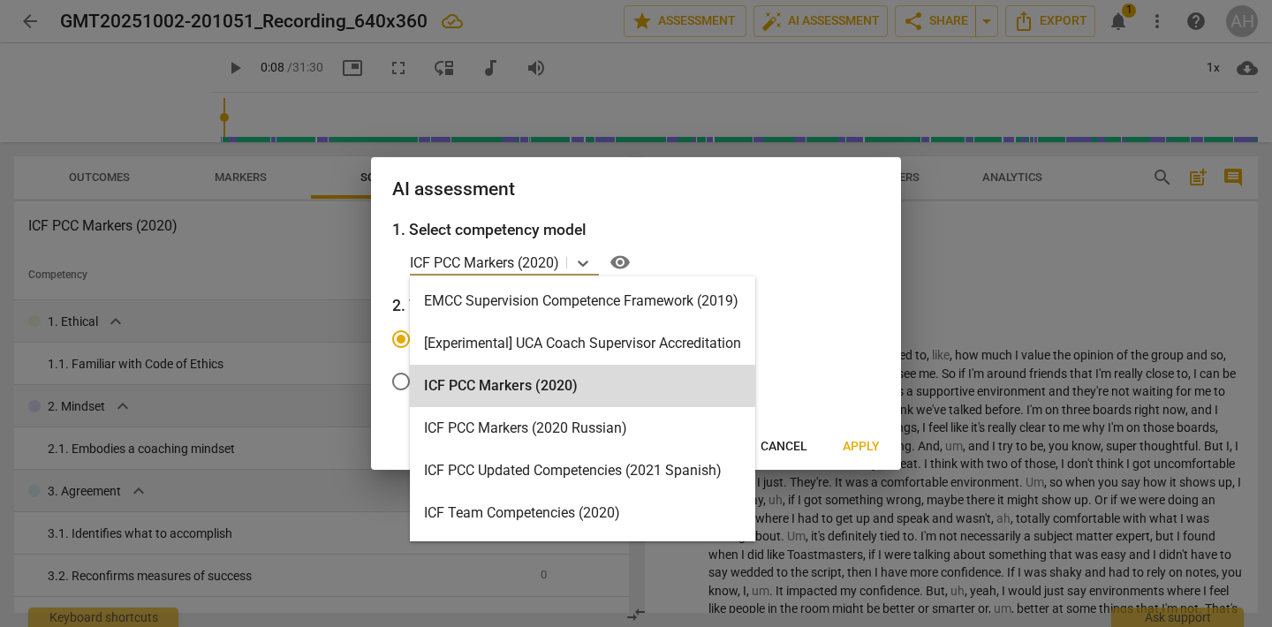
click at [1147, 283] on div at bounding box center [636, 313] width 1272 height 627
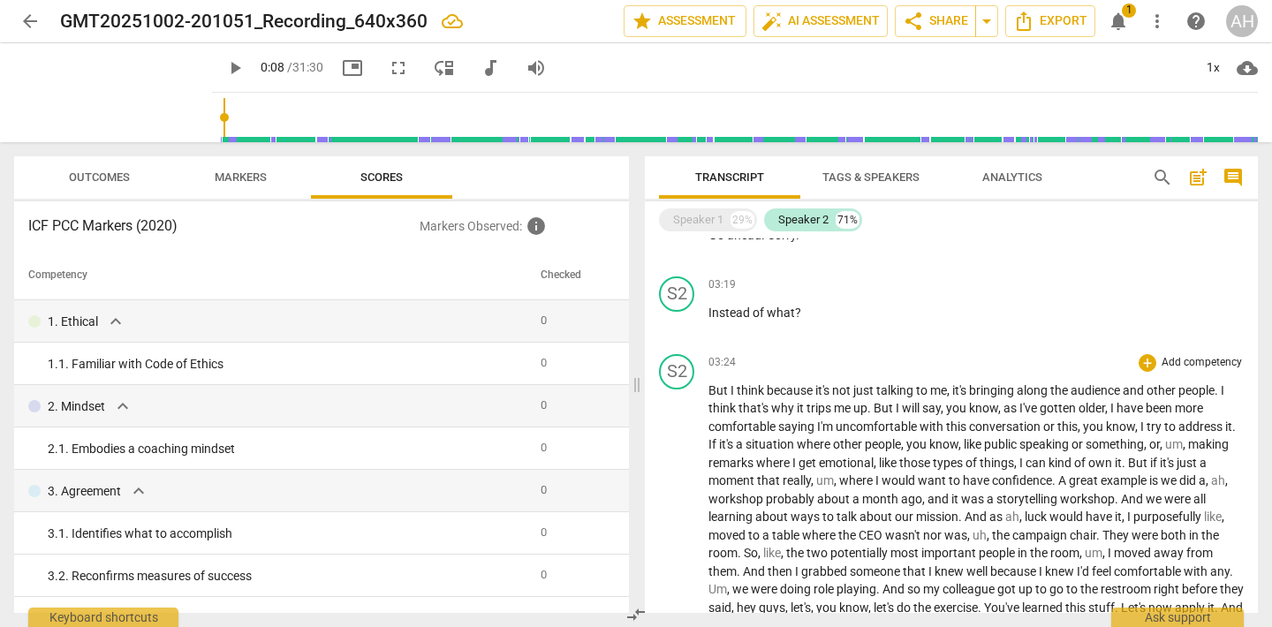
scroll to position [0, 0]
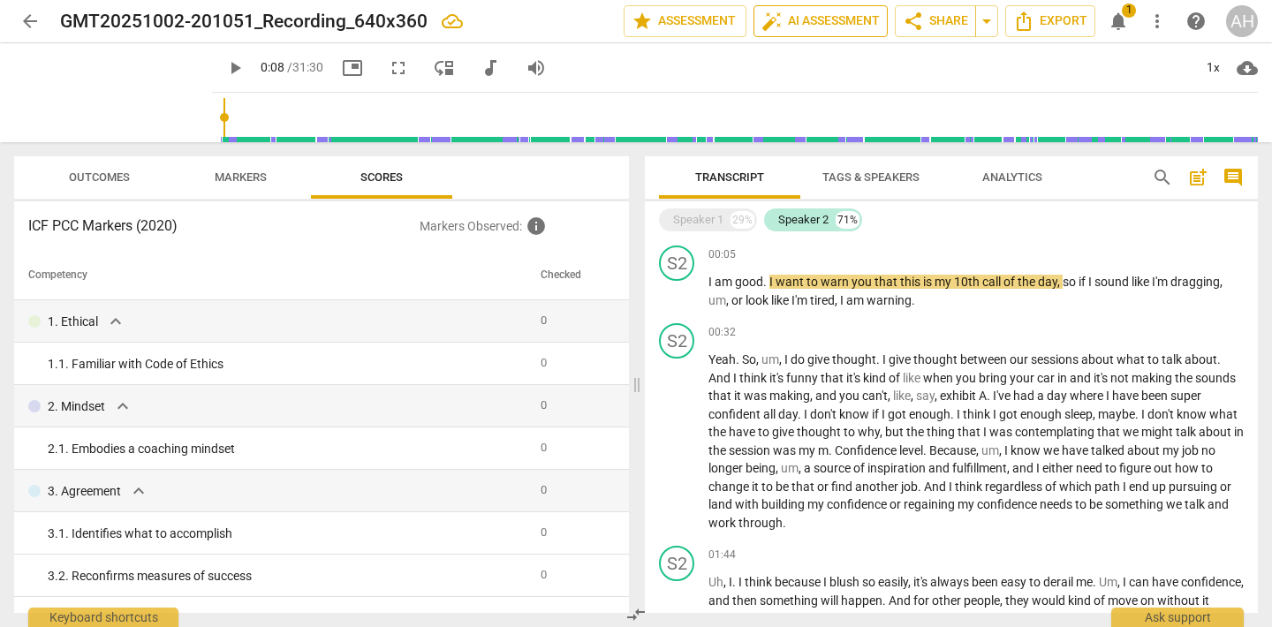
click at [791, 32] on button "auto_fix_high AI Assessment" at bounding box center [820, 21] width 134 height 32
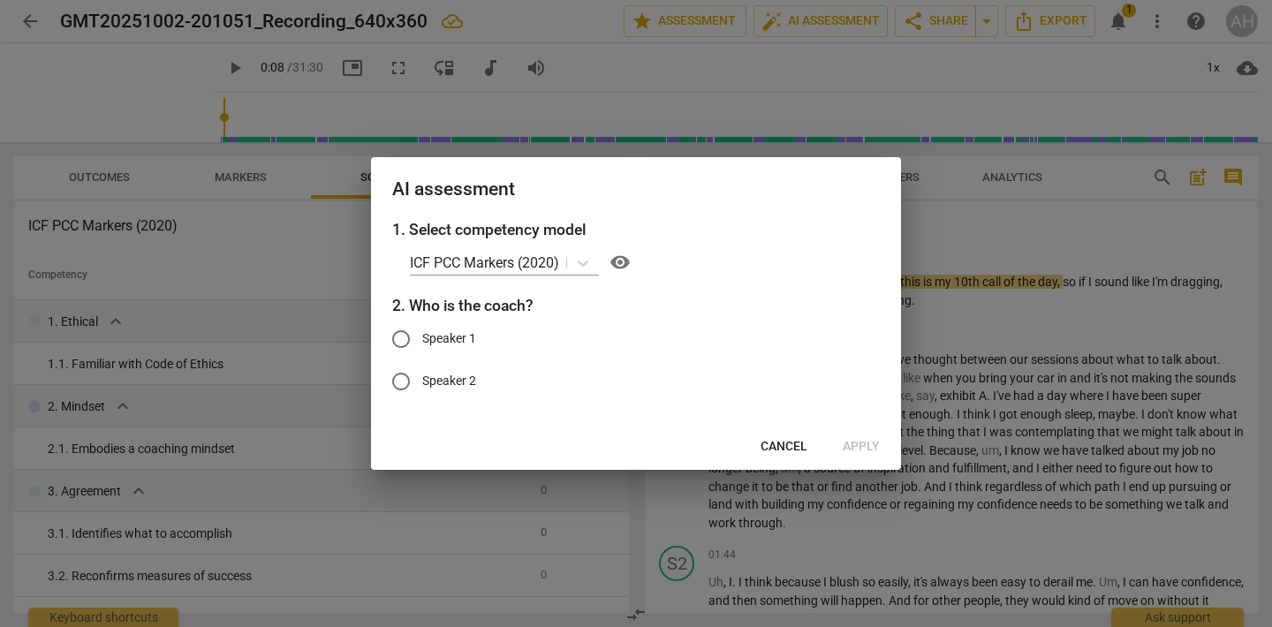
click at [394, 339] on input "Speaker 1" at bounding box center [401, 339] width 42 height 42
radio input "true"
click at [866, 445] on span "Apply" at bounding box center [861, 447] width 37 height 18
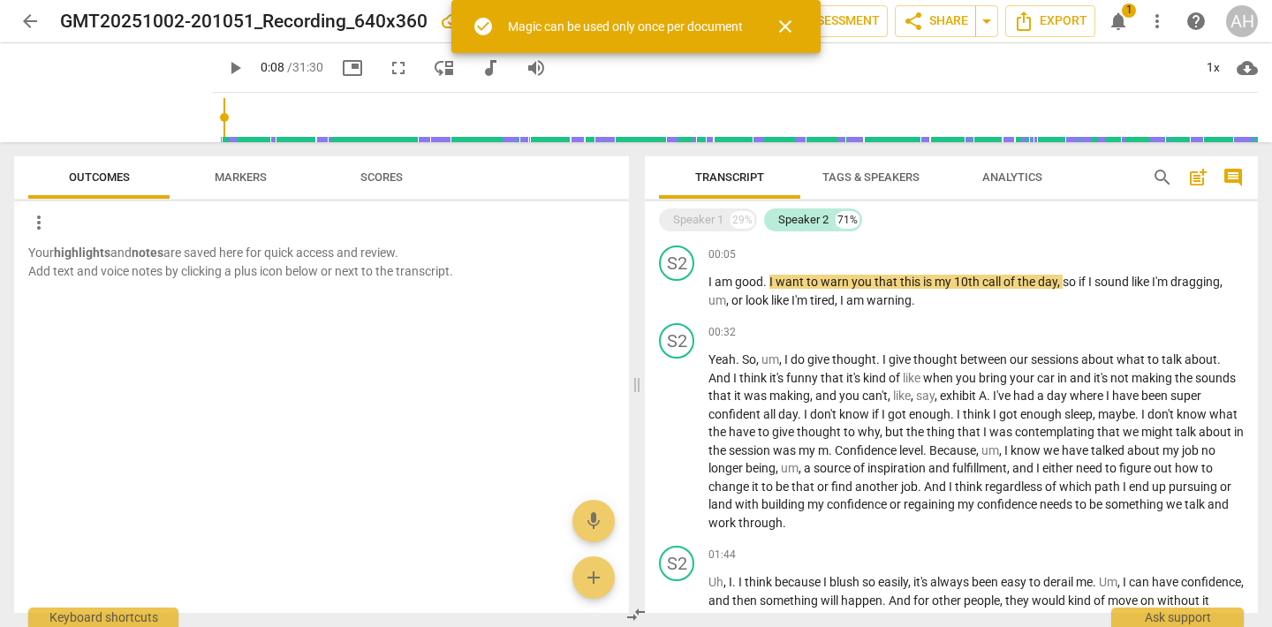
click at [369, 194] on button "Scores" at bounding box center [381, 177] width 141 height 42
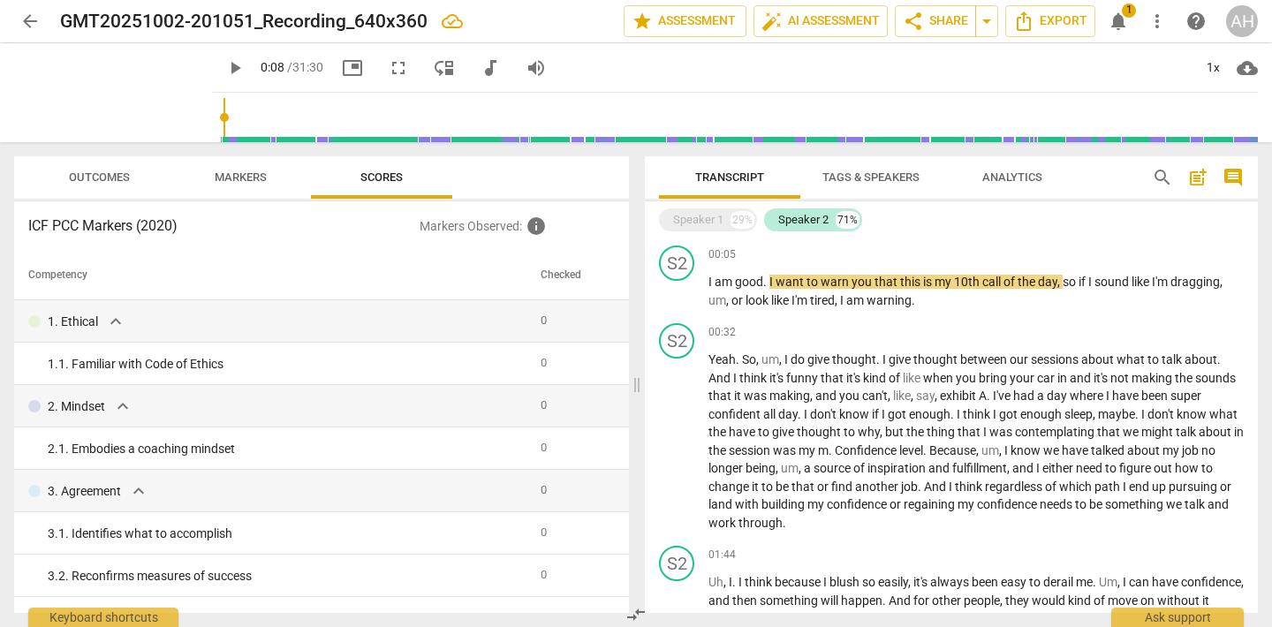
click at [1194, 177] on span "post_add" at bounding box center [1197, 177] width 21 height 21
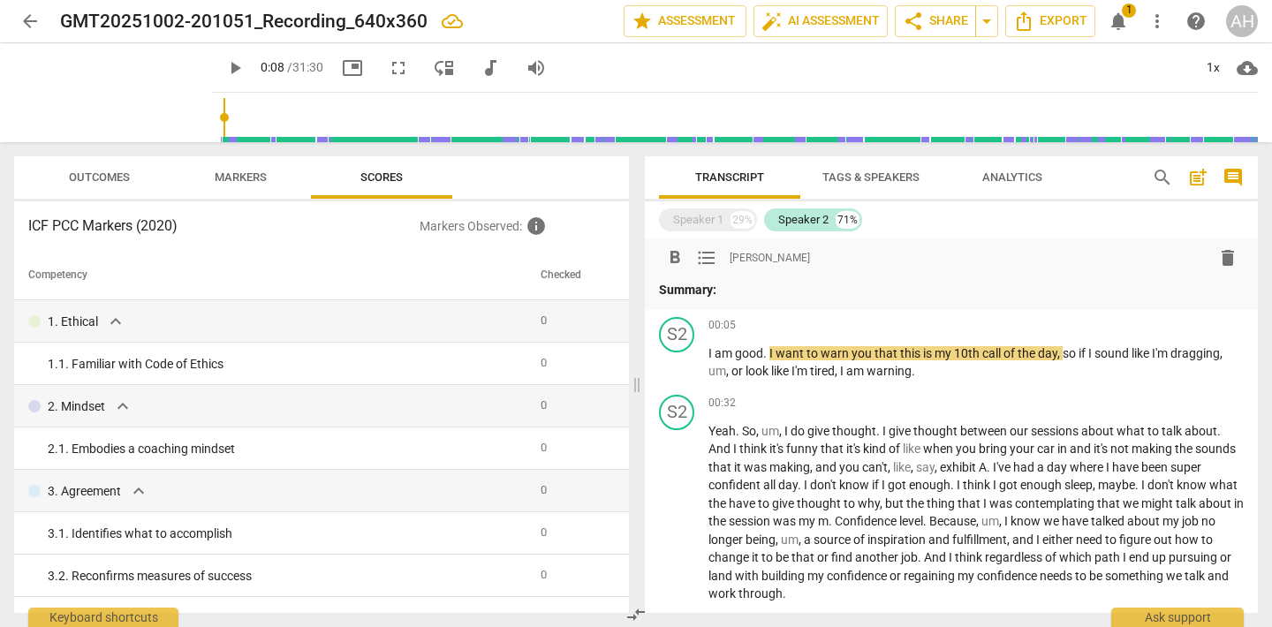
click at [1228, 185] on span "comment" at bounding box center [1233, 177] width 21 height 21
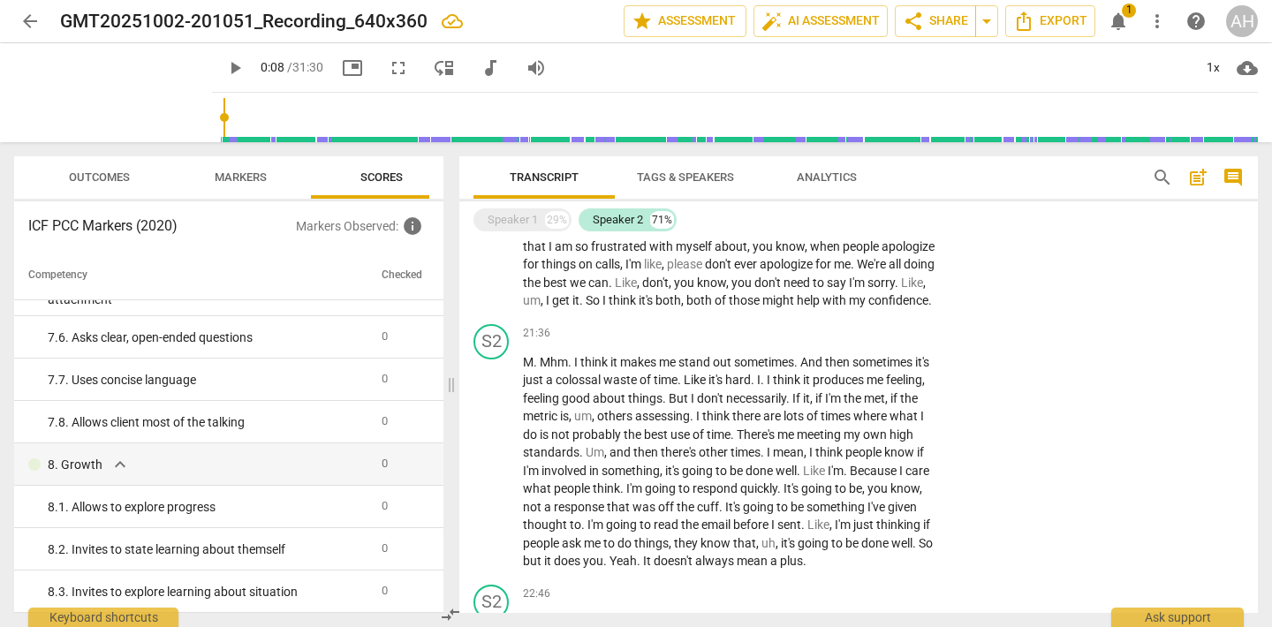
scroll to position [1689, 0]
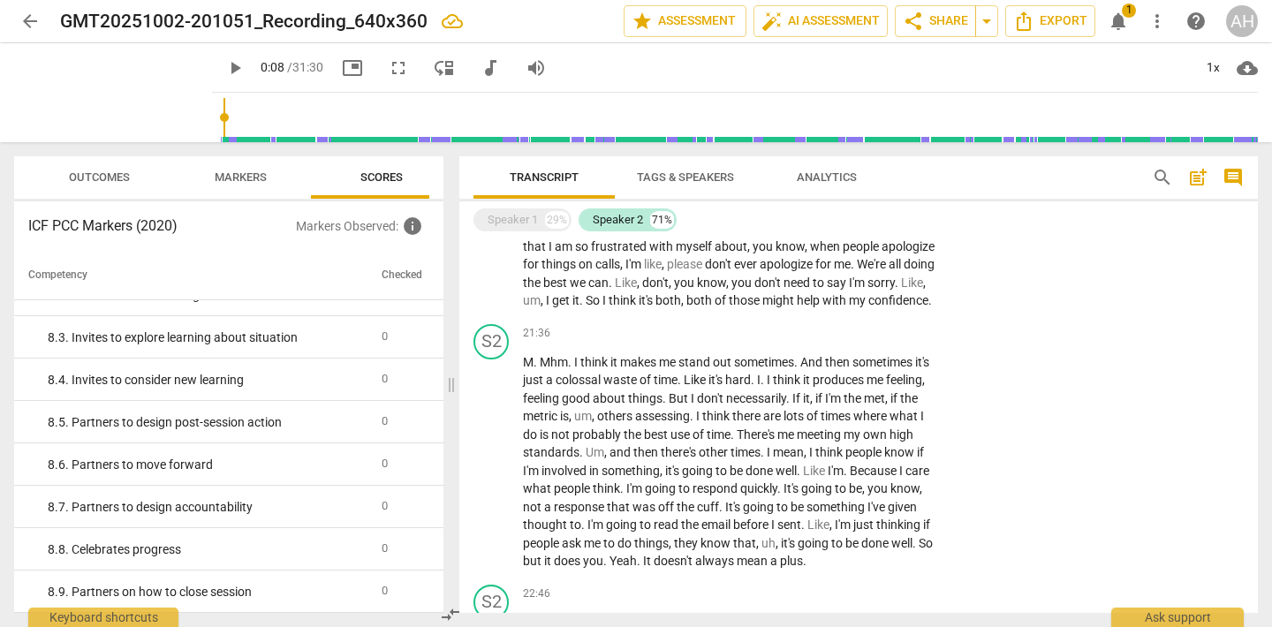
click at [1118, 11] on span "notifications" at bounding box center [1118, 21] width 21 height 21
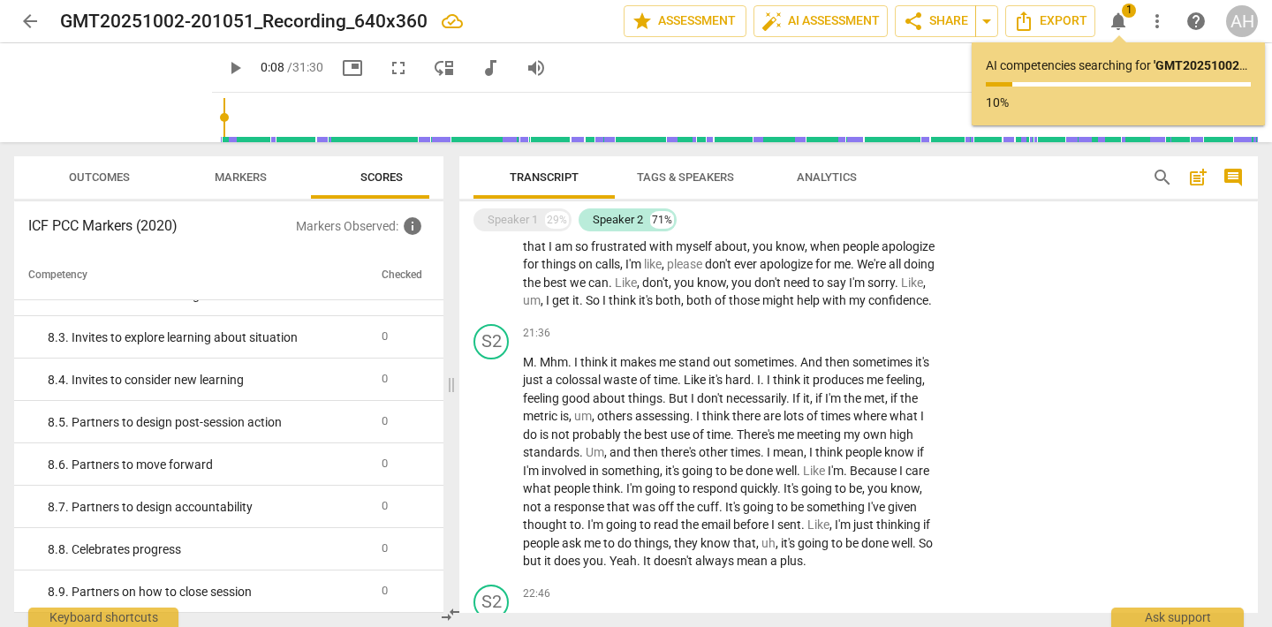
click at [1162, 26] on span "more_vert" at bounding box center [1157, 21] width 21 height 21
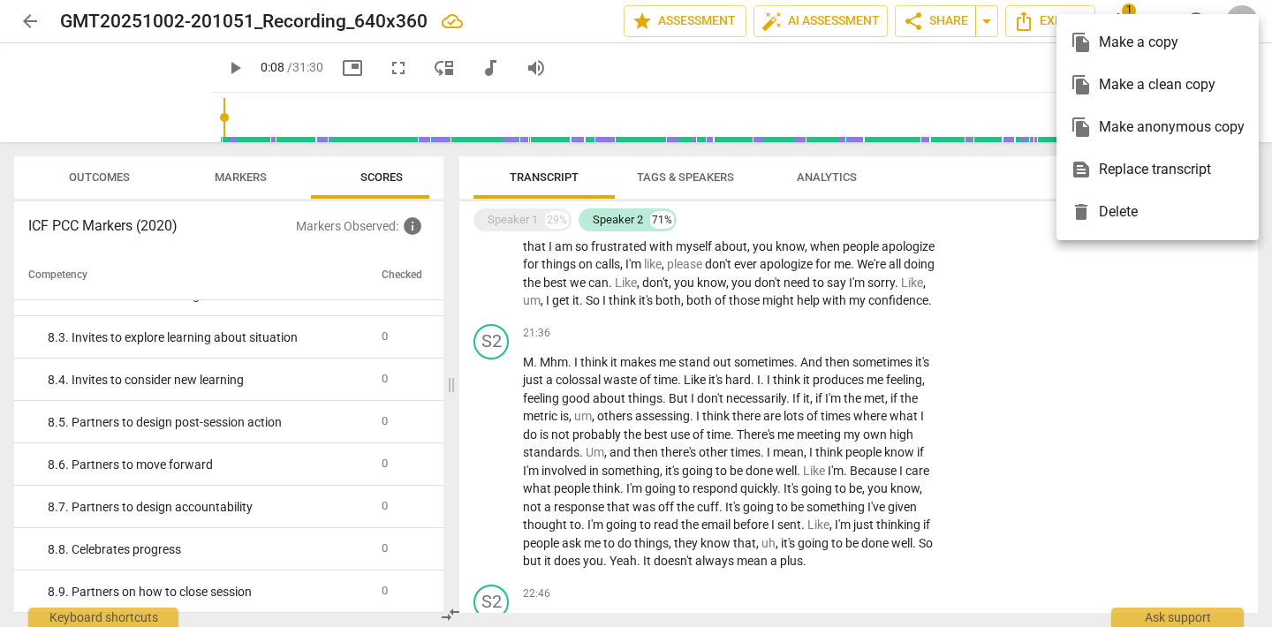
click at [943, 79] on div at bounding box center [636, 313] width 1272 height 627
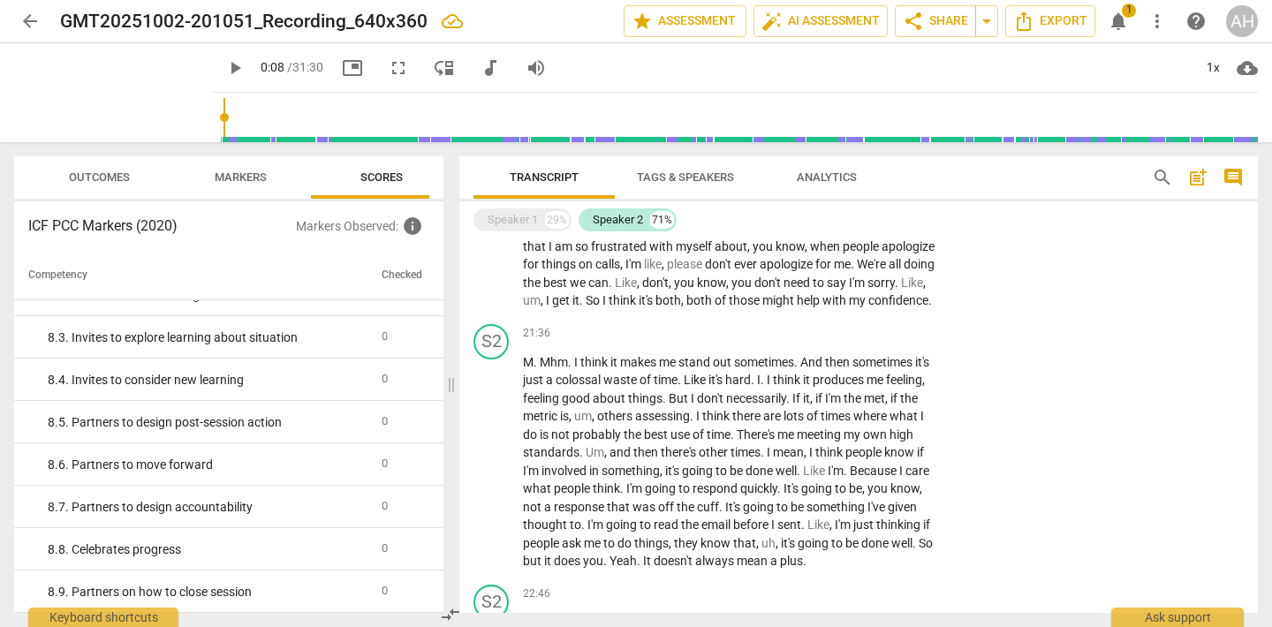
click at [815, 38] on div "arrow_back GMT20251002-201051_Recording_640x360 edit star Assessment auto_fix_h…" at bounding box center [636, 21] width 1244 height 42
click at [821, 22] on span "auto_fix_high AI Assessment" at bounding box center [820, 21] width 118 height 21
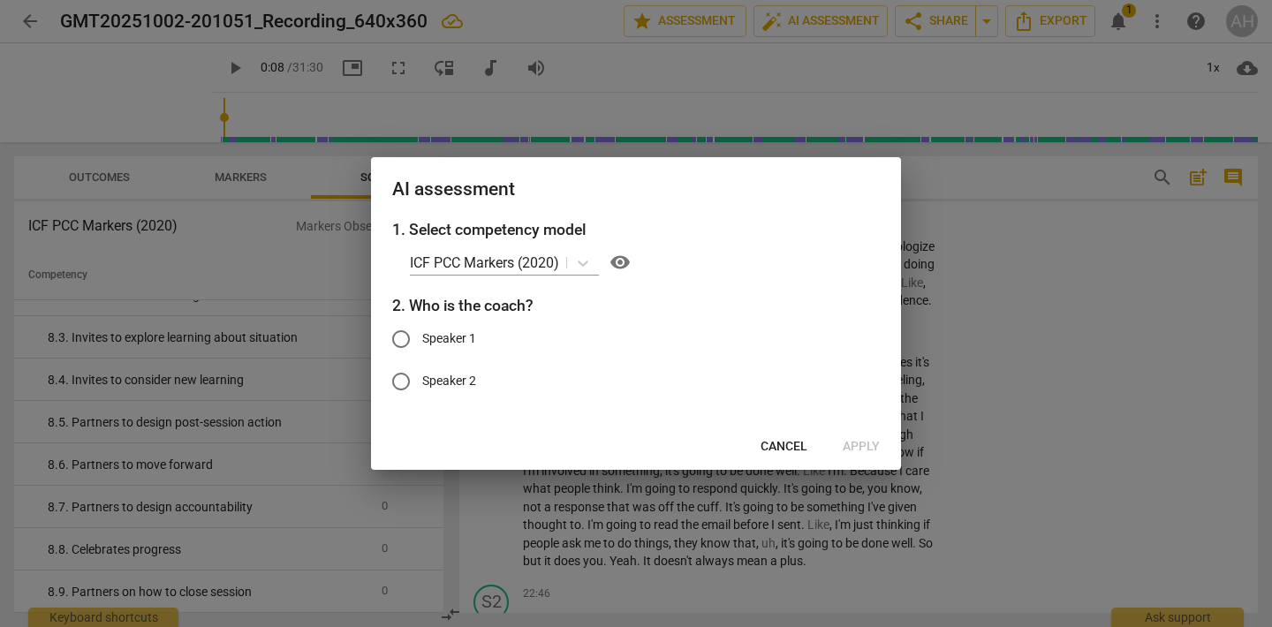
click at [380, 345] on input "Speaker 1" at bounding box center [401, 339] width 42 height 42
radio input "true"
click at [855, 441] on span "Apply" at bounding box center [861, 447] width 37 height 18
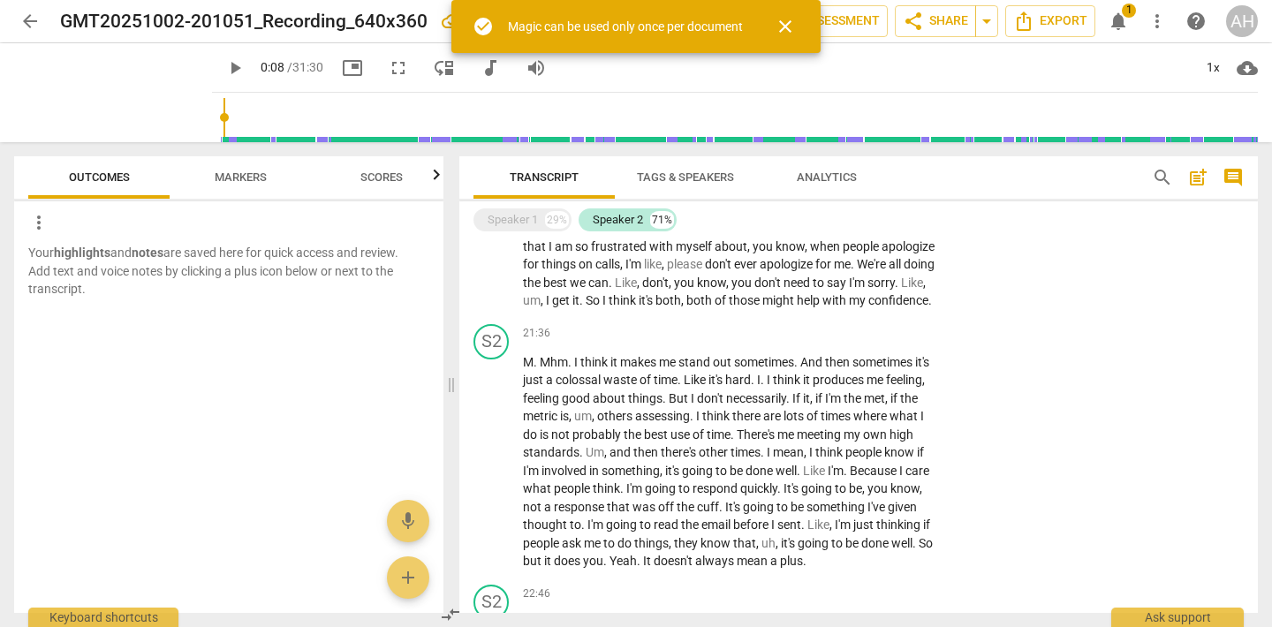
click at [871, 81] on div "play_arrow 0:08 / 31:30 picture_in_picture fullscreen move_down audiotrack volu…" at bounding box center [735, 67] width 1046 height 49
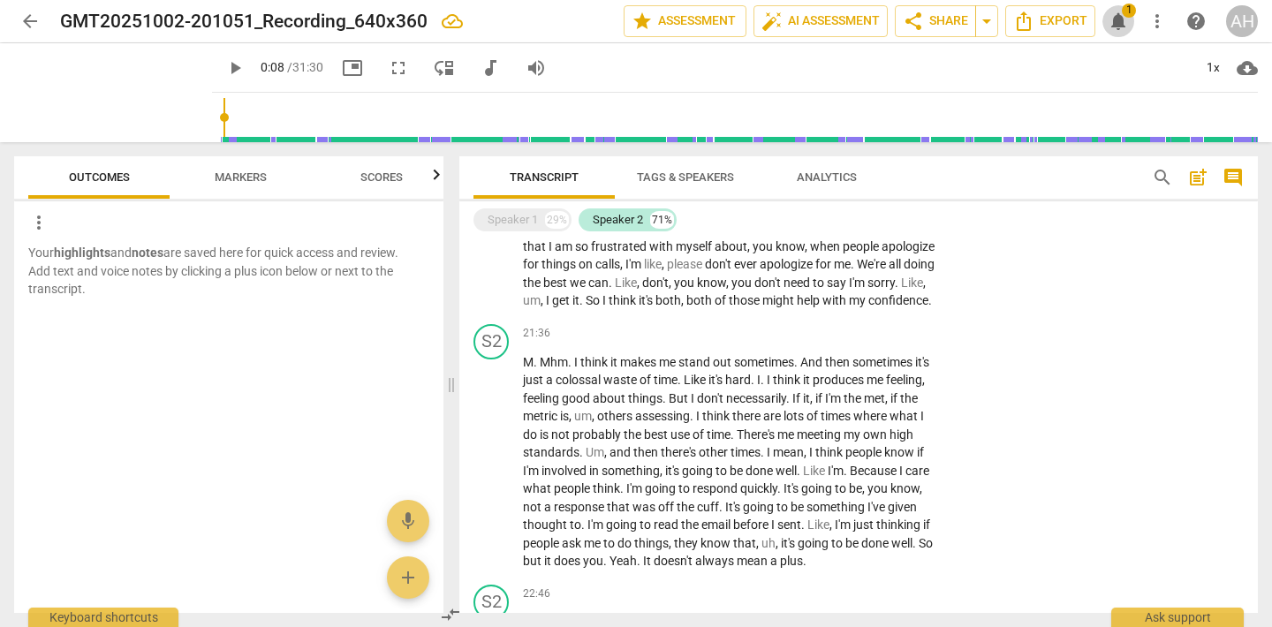
click at [1122, 18] on span "notifications" at bounding box center [1118, 21] width 21 height 21
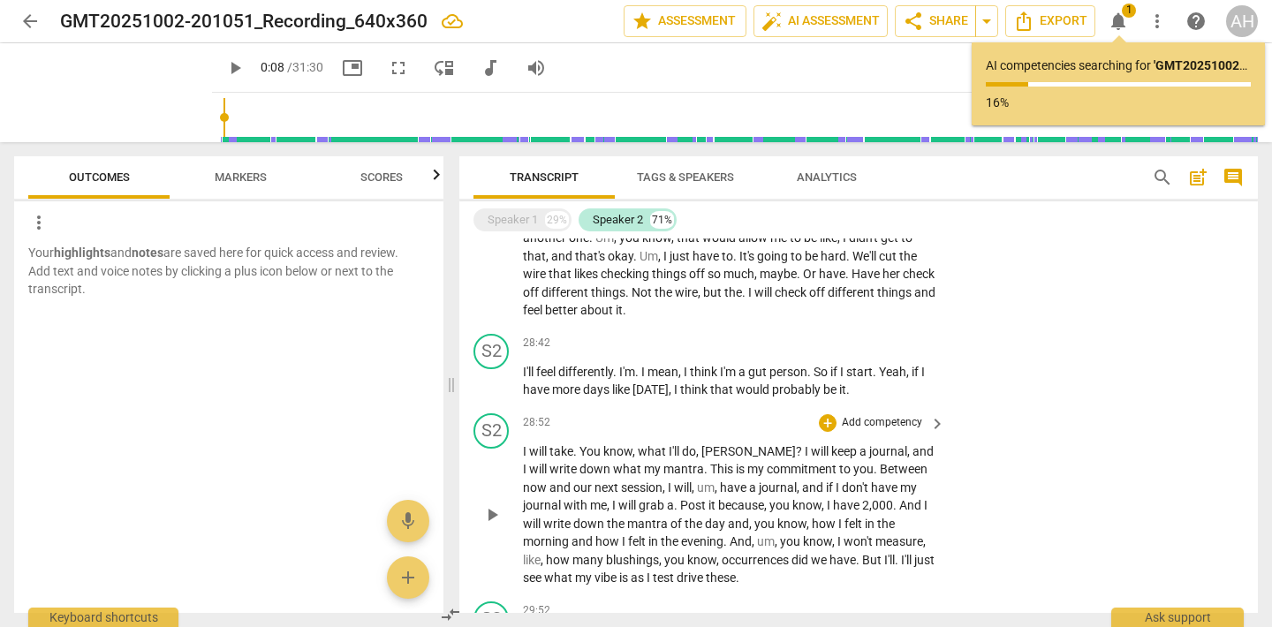
scroll to position [6909, 0]
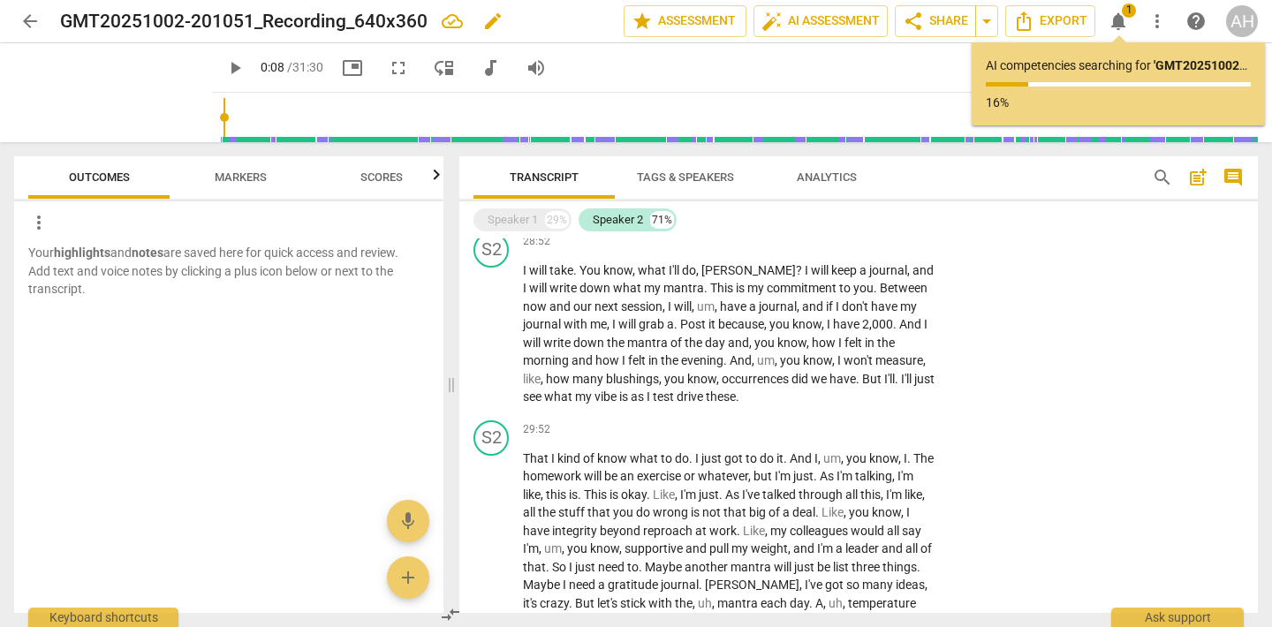
click at [391, 30] on h2 "GMT20251002-201051_Recording_640x360" at bounding box center [243, 22] width 367 height 22
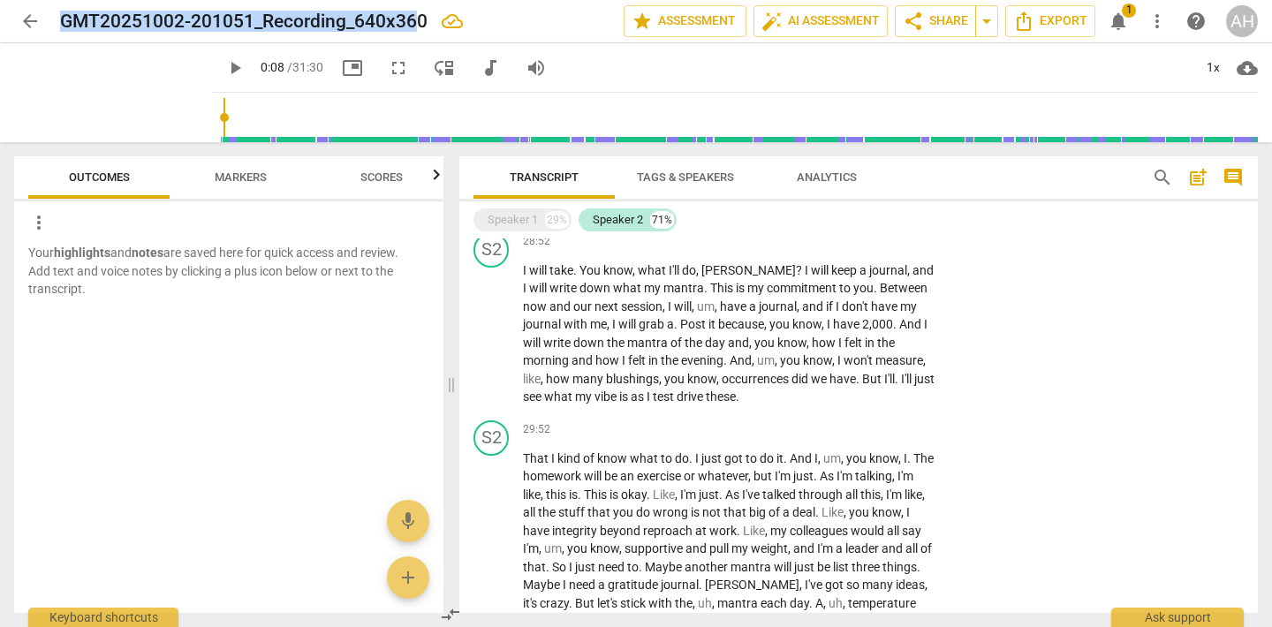
drag, startPoint x: 420, startPoint y: 23, endPoint x: 22, endPoint y: -7, distance: 399.5
click at [22, 0] on html "arrow_back GMT20251002-201051_Recording_640x360 edit star Assessment auto_fix_h…" at bounding box center [636, 0] width 1272 height 0
click at [408, 21] on h2 "GMT20251002-201051_Recording_640x360" at bounding box center [243, 22] width 367 height 22
drag, startPoint x: 420, startPoint y: 20, endPoint x: 0, endPoint y: -68, distance: 429.6
click at [0, 0] on html "arrow_back GMT20251002-201051_Recording_640x360 edit star Assessment auto_fix_h…" at bounding box center [636, 0] width 1272 height 0
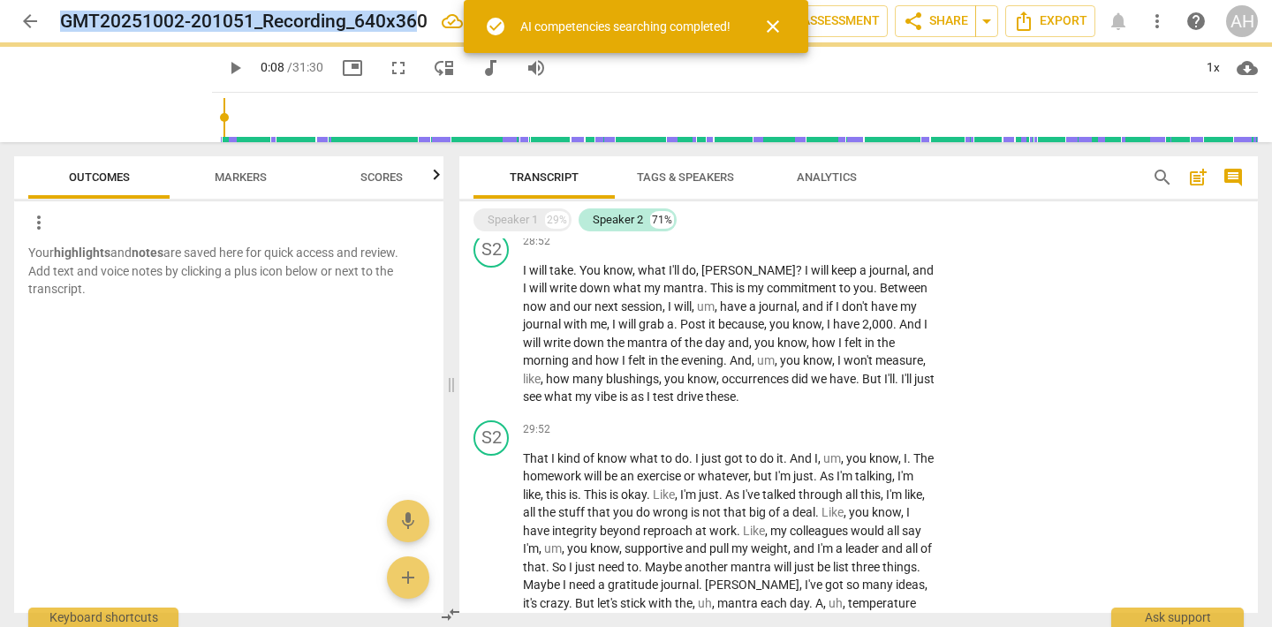
type input "8"
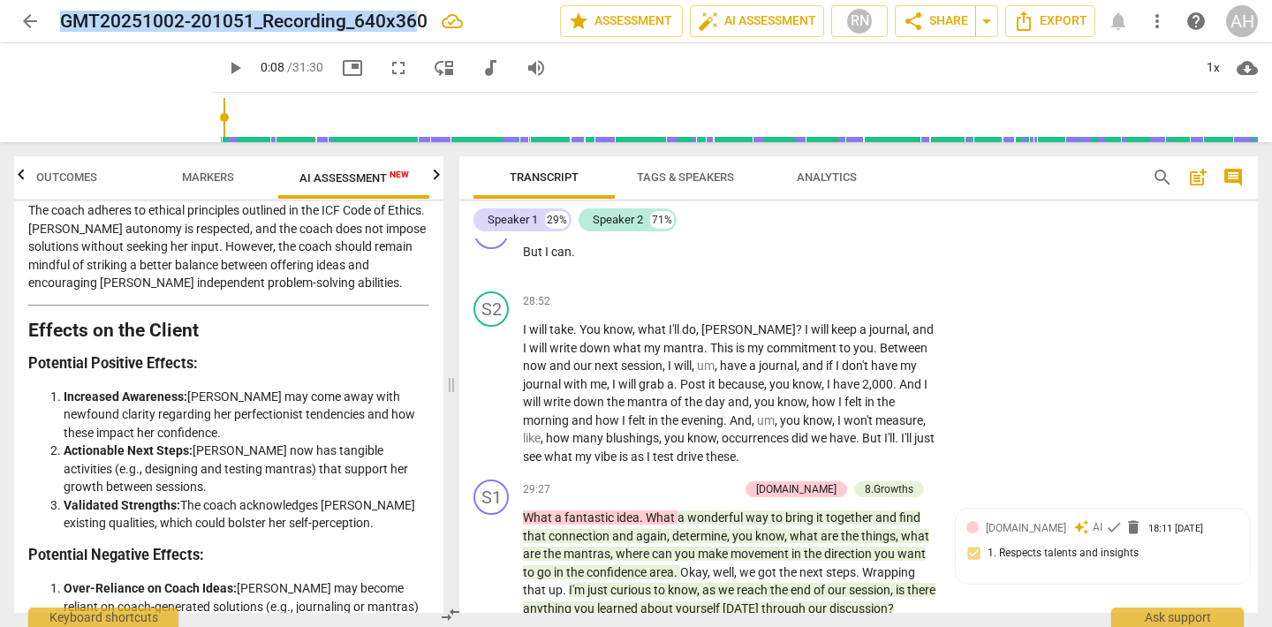
scroll to position [2639, 0]
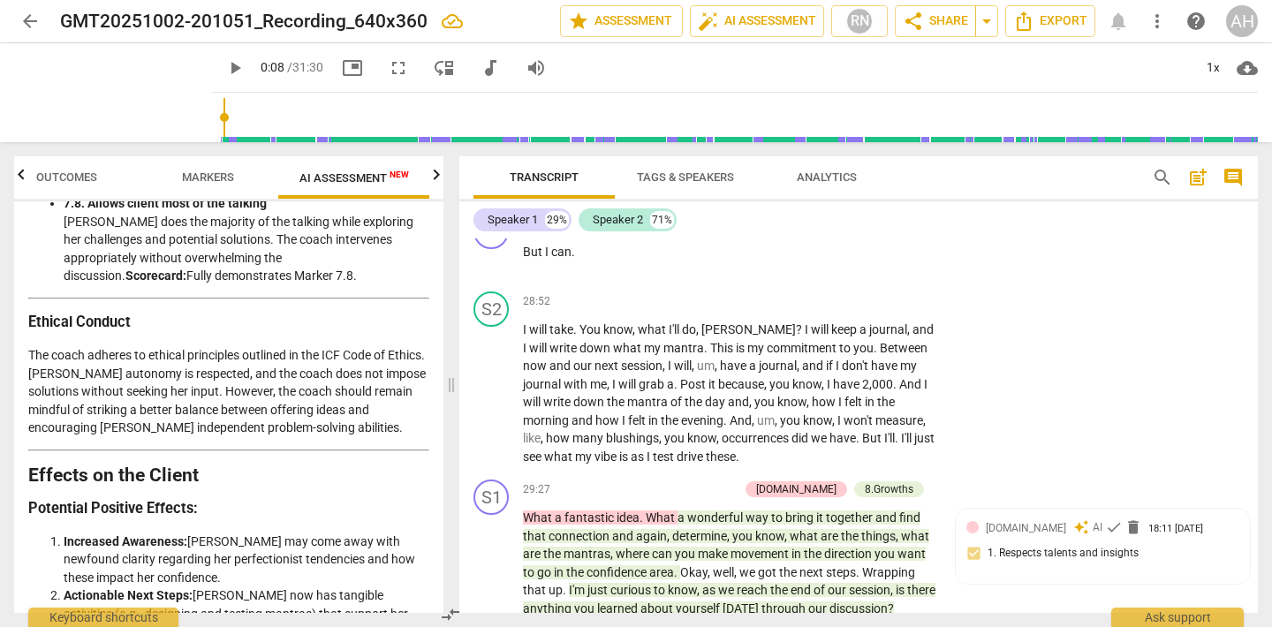
click at [249, 346] on p "The coach adheres to ethical principles outlined in the ICF Code of Ethics. [PE…" at bounding box center [228, 391] width 401 height 91
click at [318, 346] on p "The coach adheres to ethical principles outlined in the ICF Code of Ethics. [PE…" at bounding box center [228, 391] width 401 height 91
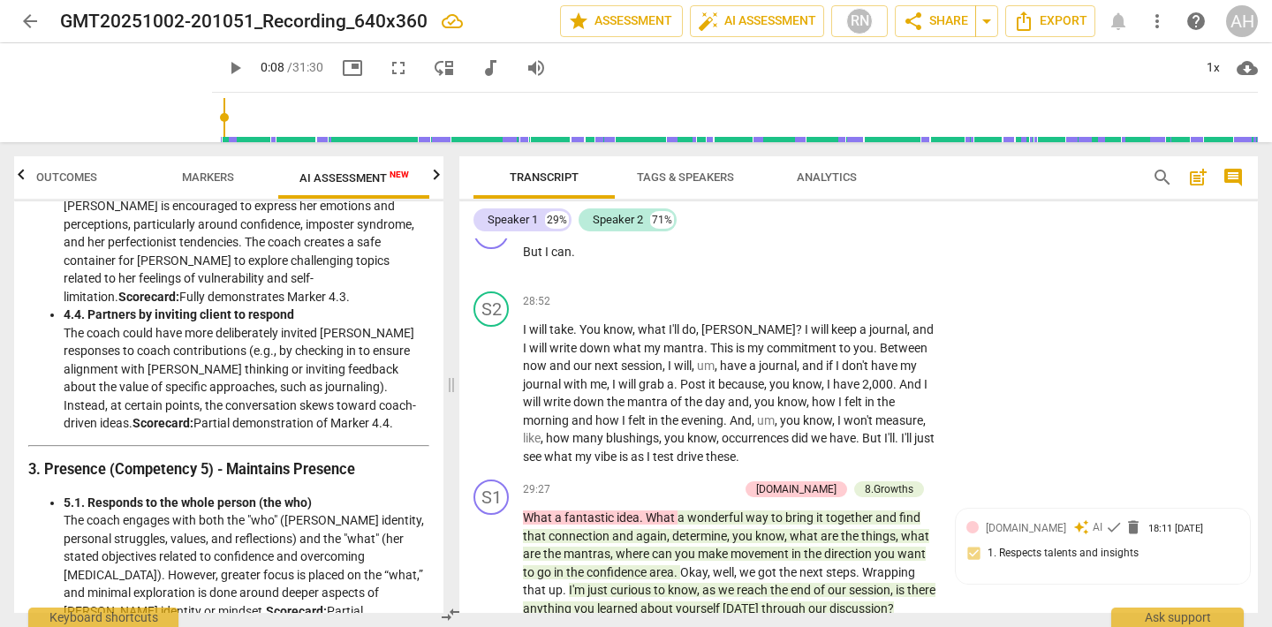
scroll to position [897, 0]
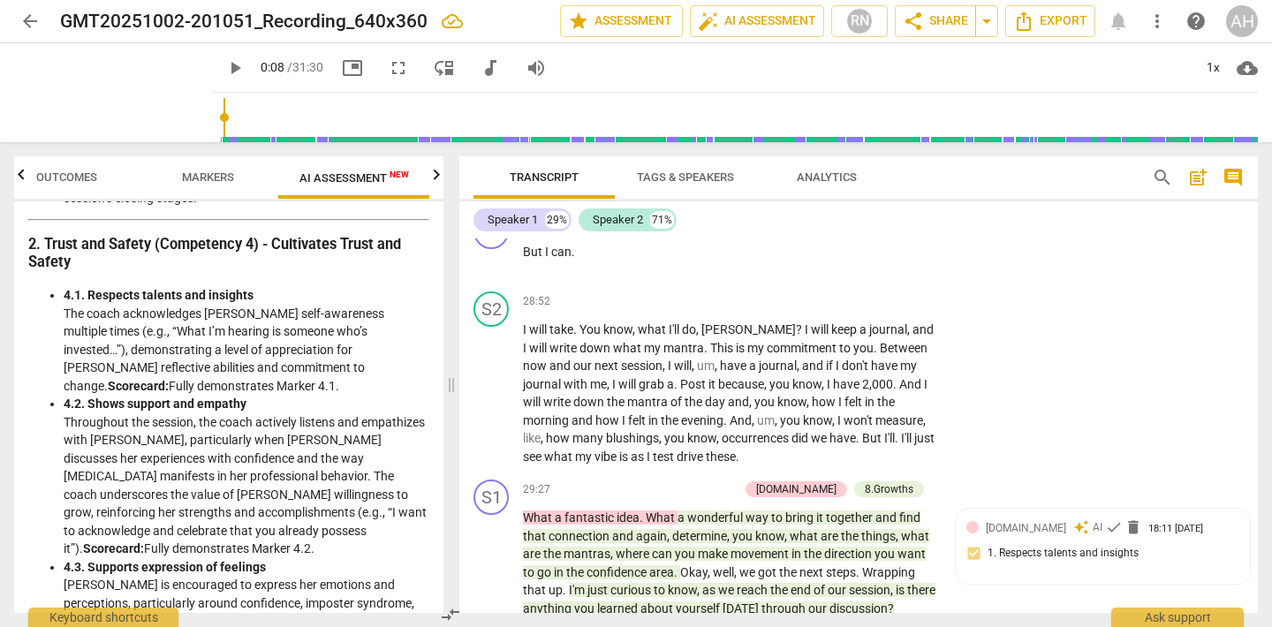
click at [848, 183] on span "Analytics" at bounding box center [827, 176] width 60 height 13
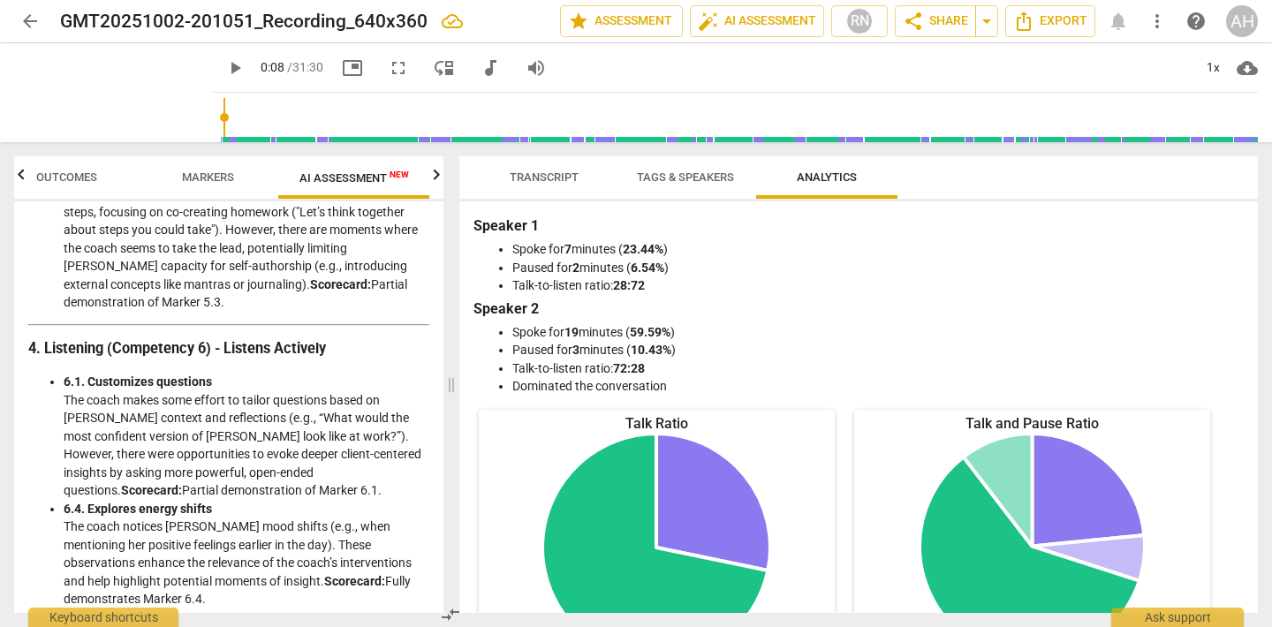
scroll to position [1839, 0]
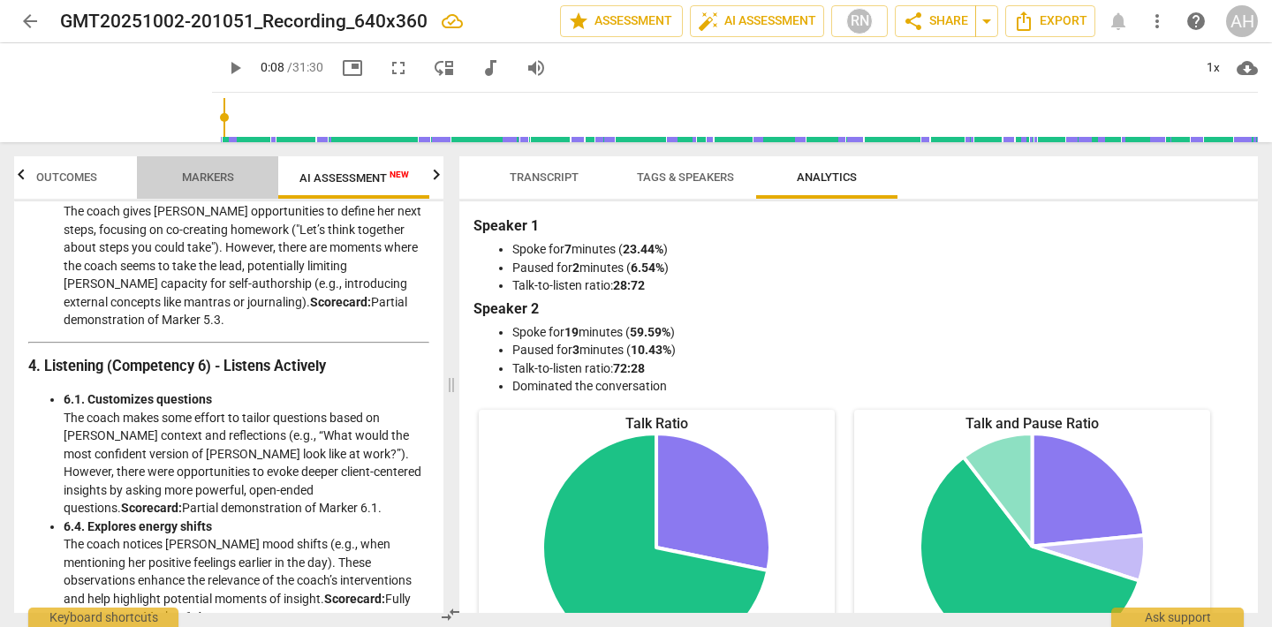
click at [181, 192] on button "Markers" at bounding box center [207, 177] width 141 height 42
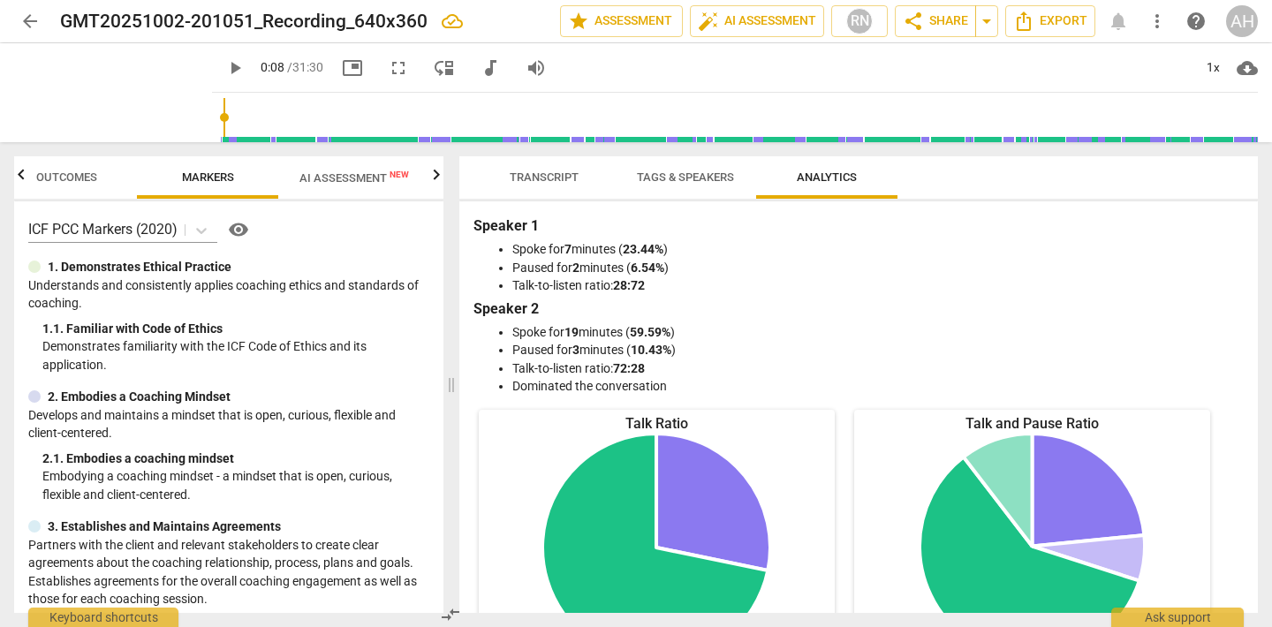
click at [247, 226] on span "visibility" at bounding box center [238, 229] width 21 height 21
click at [484, 22] on span "edit" at bounding box center [492, 21] width 21 height 21
drag, startPoint x: 6, startPoint y: -25, endPoint x: 0, endPoint y: -53, distance: 28.9
click at [0, 0] on html "arrow_back GMT20251002-201051_Recording_640x360 done clear star Assessment auto…" at bounding box center [636, 0] width 1272 height 0
type input "Mantra"
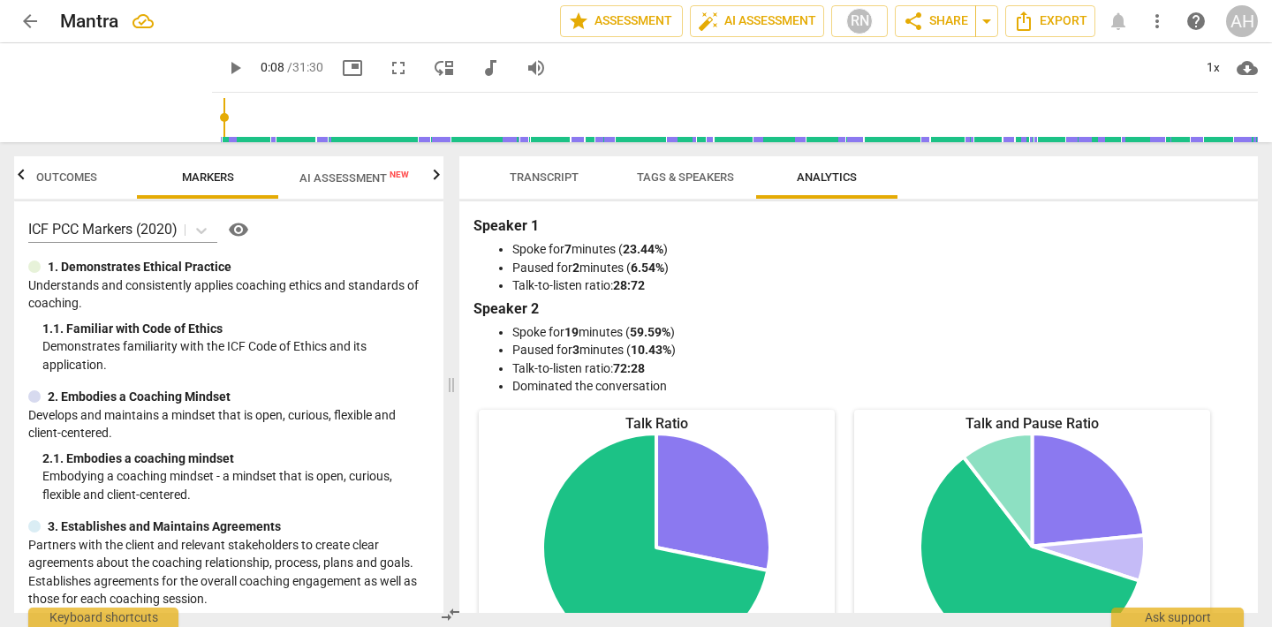
click at [668, 161] on button "Tags & Speakers" at bounding box center [685, 177] width 141 height 42
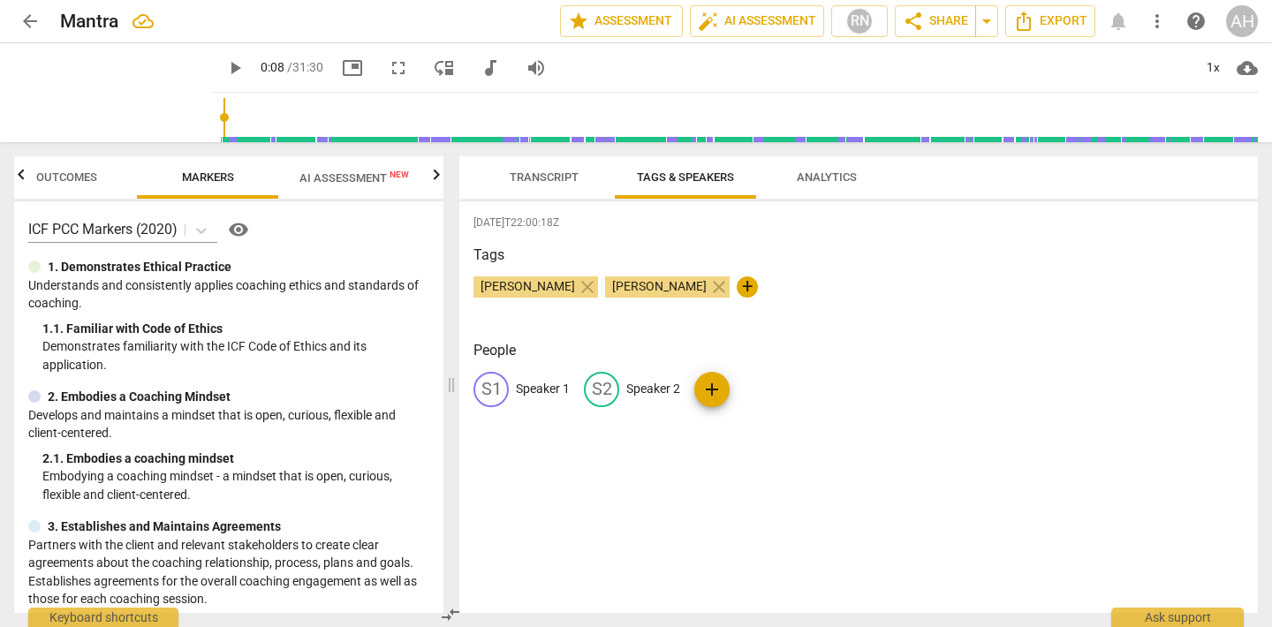
click at [562, 168] on span "Transcript" at bounding box center [543, 178] width 111 height 24
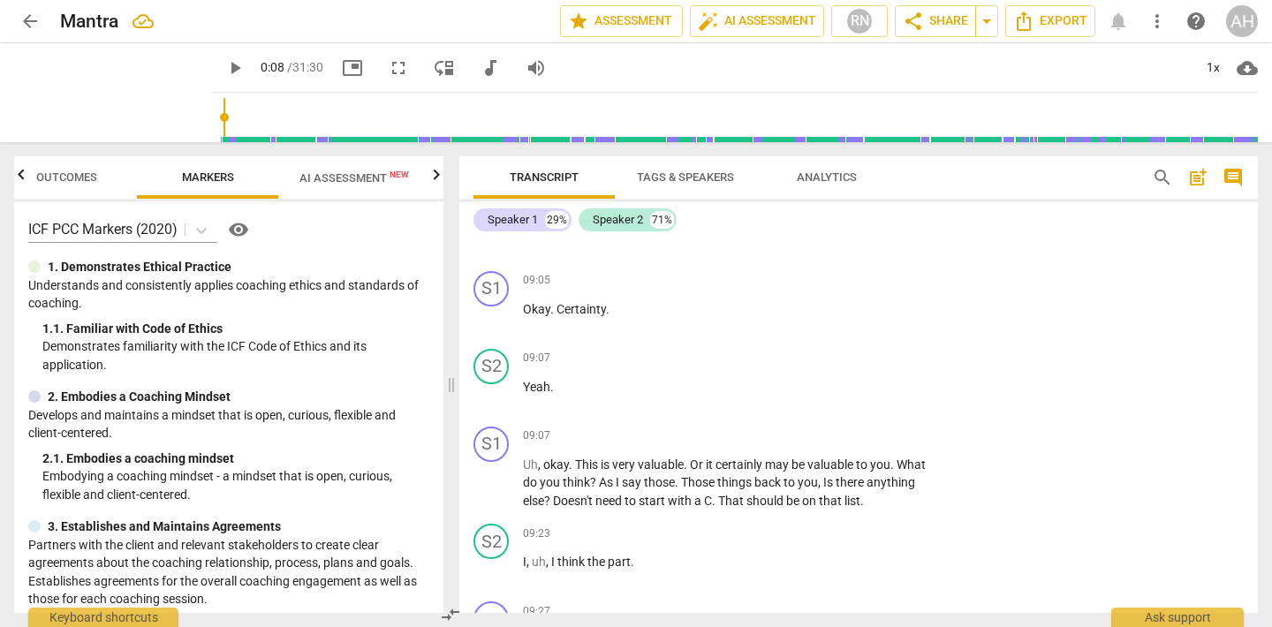
scroll to position [2651, 0]
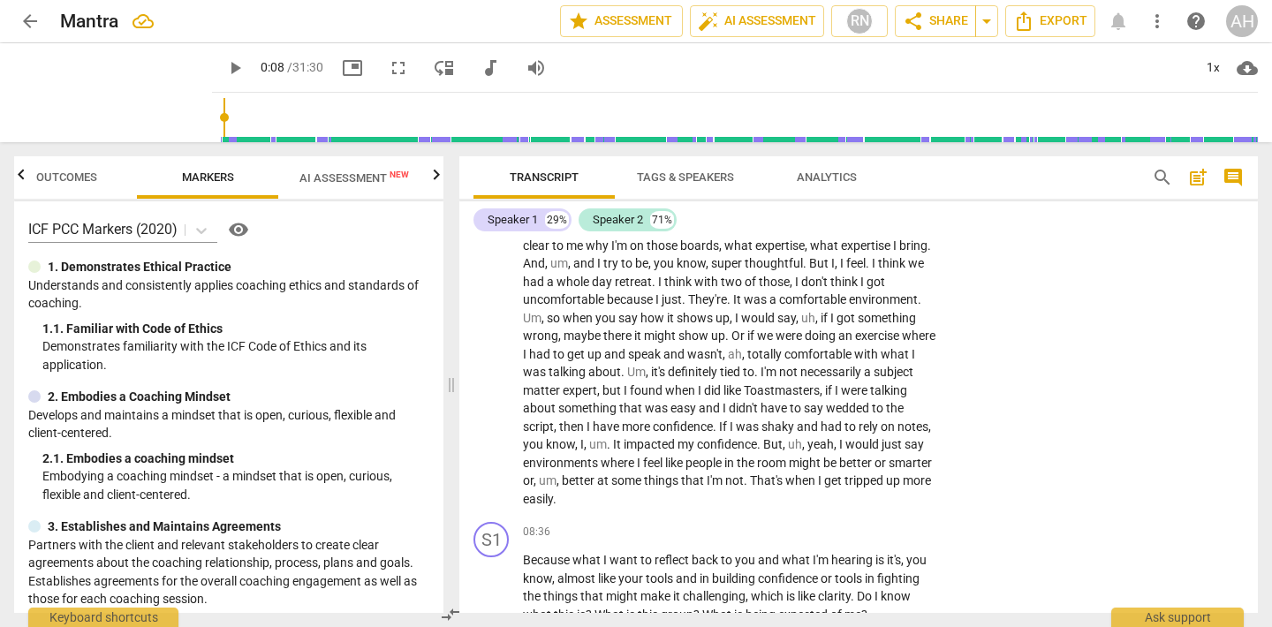
click at [821, 170] on span "Analytics" at bounding box center [827, 176] width 60 height 13
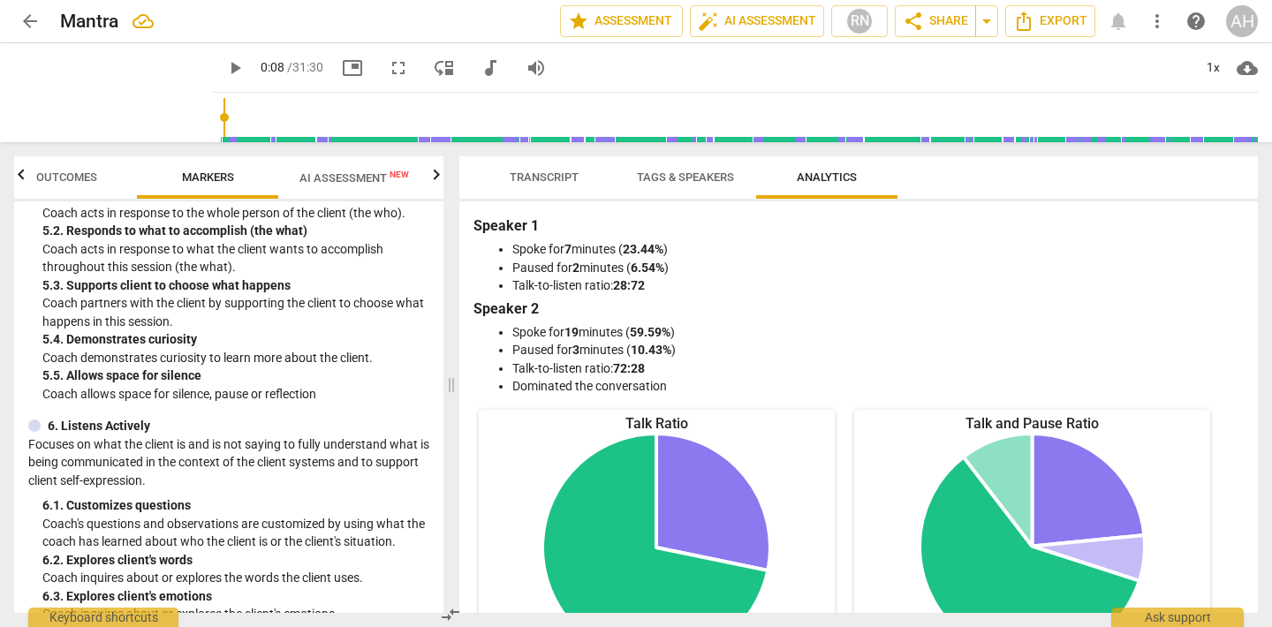
scroll to position [1219, 0]
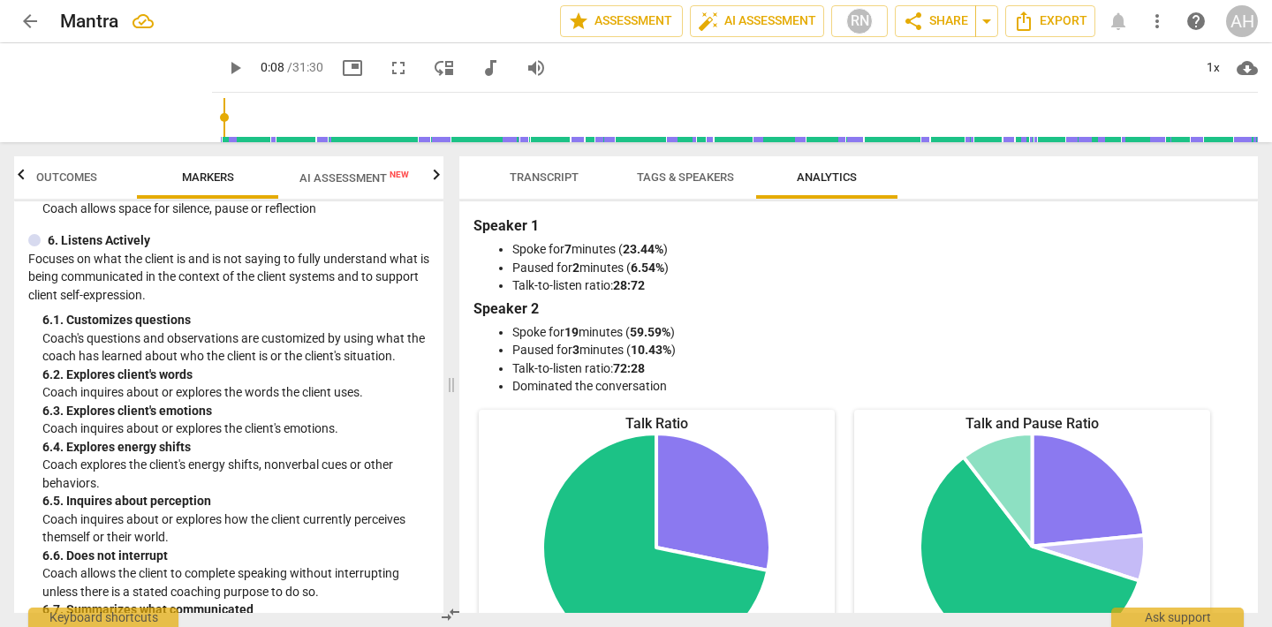
click at [300, 178] on span "AI Assessment New" at bounding box center [354, 177] width 110 height 13
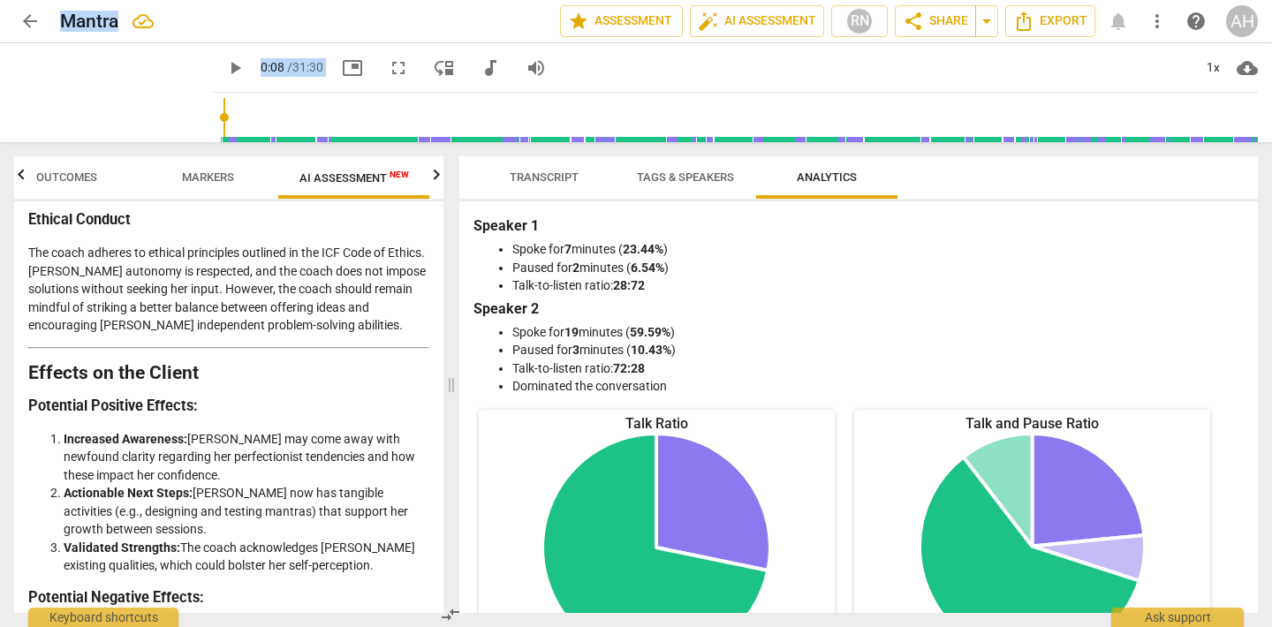
scroll to position [3247, 0]
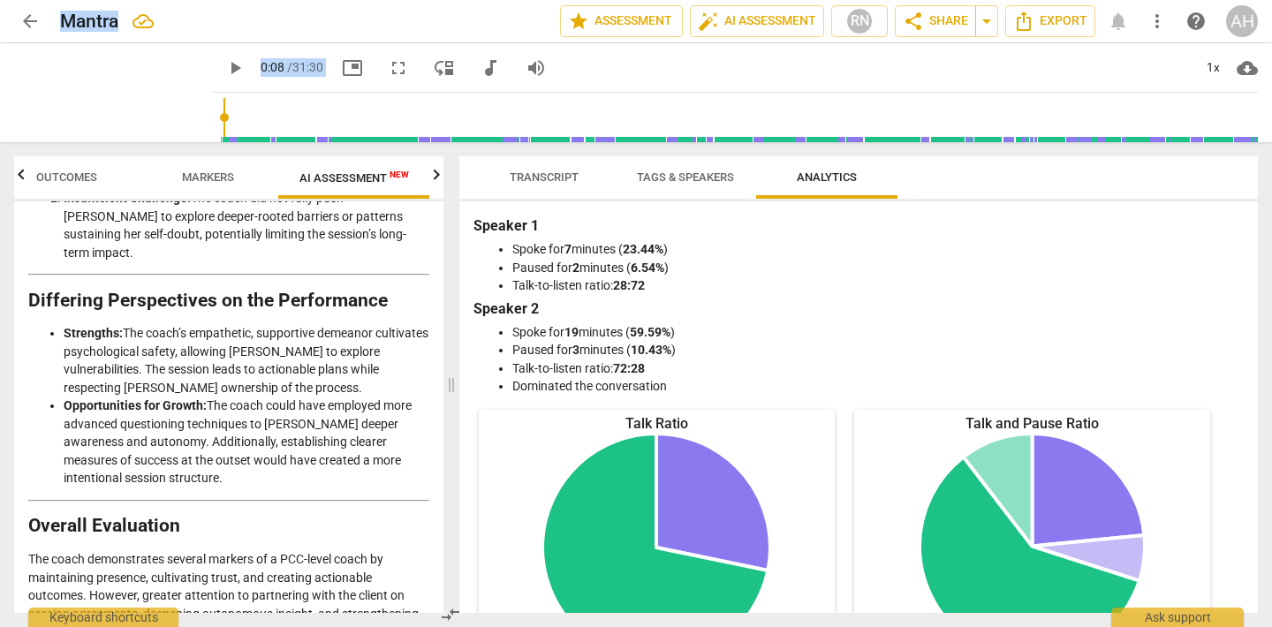
drag, startPoint x: 20, startPoint y: 227, endPoint x: 319, endPoint y: 550, distance: 440.1
click at [314, 587] on div "Disclaimer: AI can make mistakes. Consult a qualified mentor coach before actin…" at bounding box center [228, 407] width 429 height 412
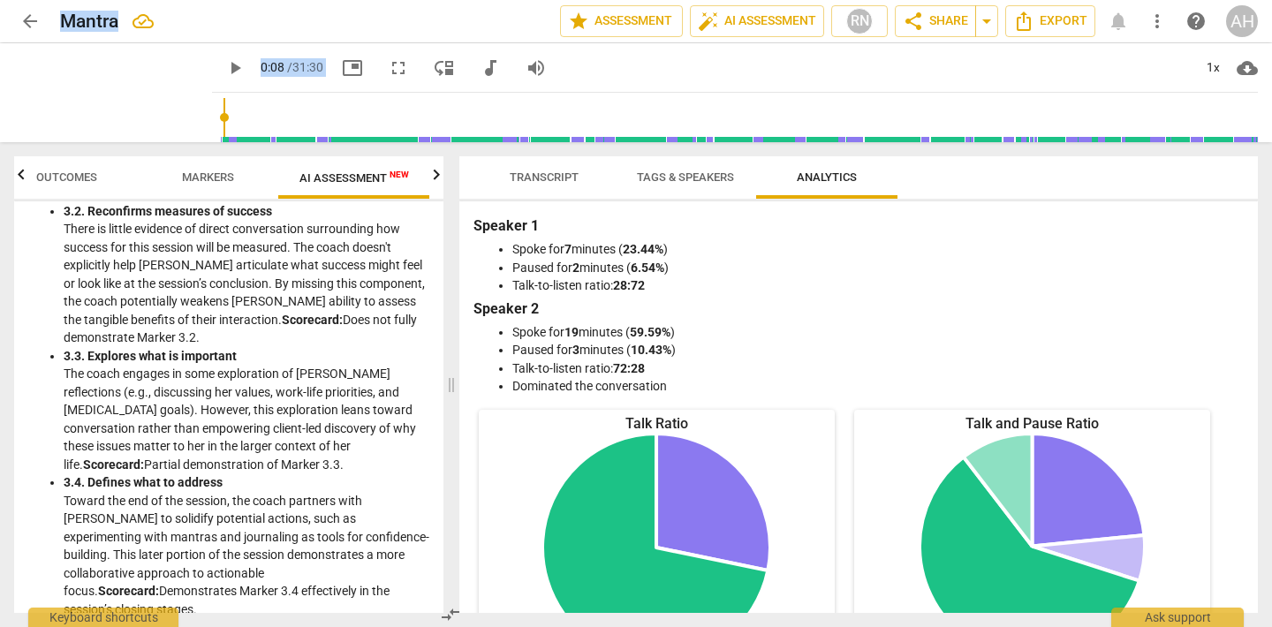
scroll to position [0, 0]
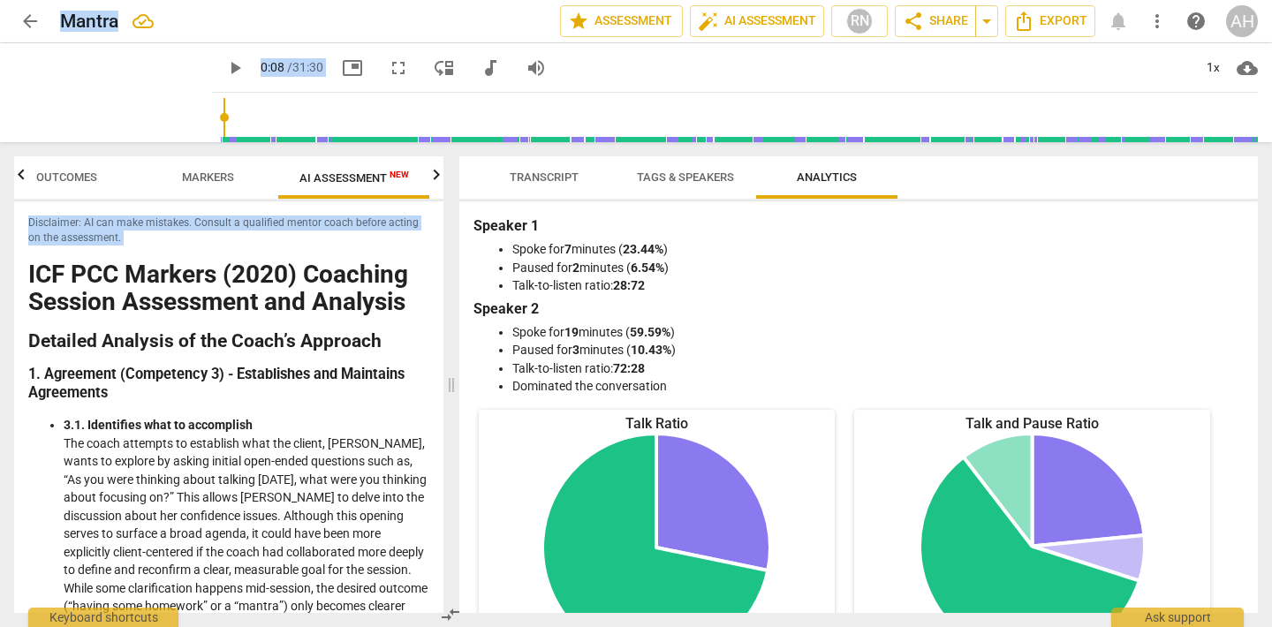
copy div "LOR IPS Dolorsi (7633) Ametcons Adipisc Elitseddoe tem Incididu Utlabore Etdolo…"
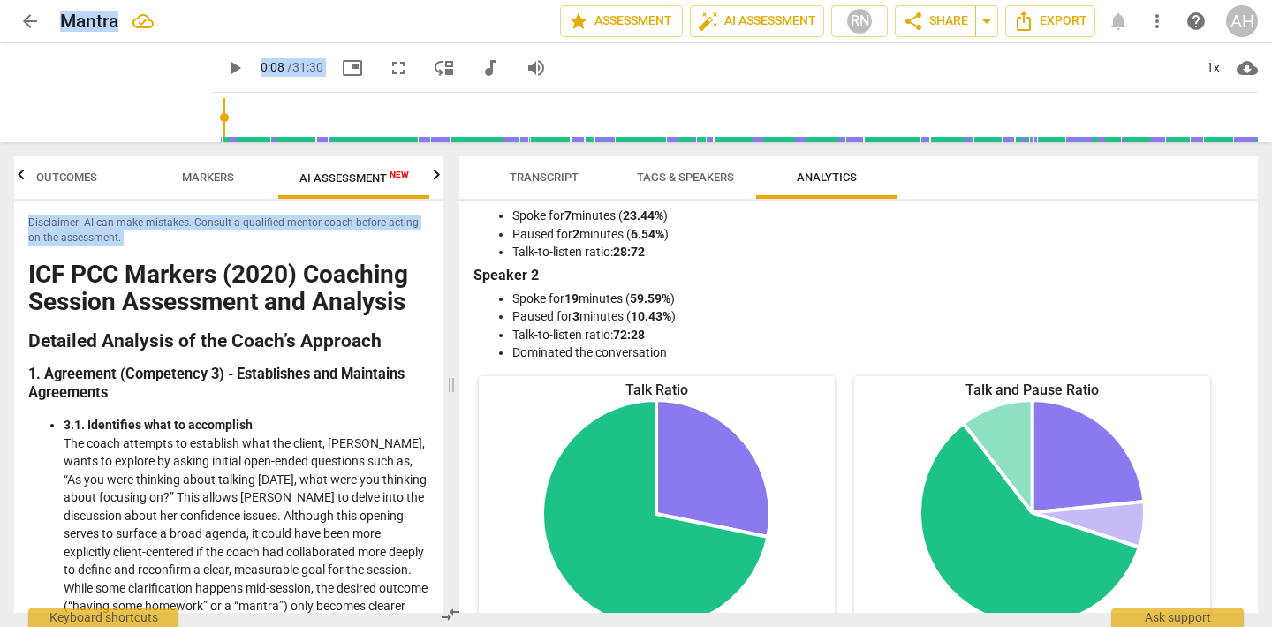
click at [157, 191] on button "Markers" at bounding box center [207, 177] width 141 height 42
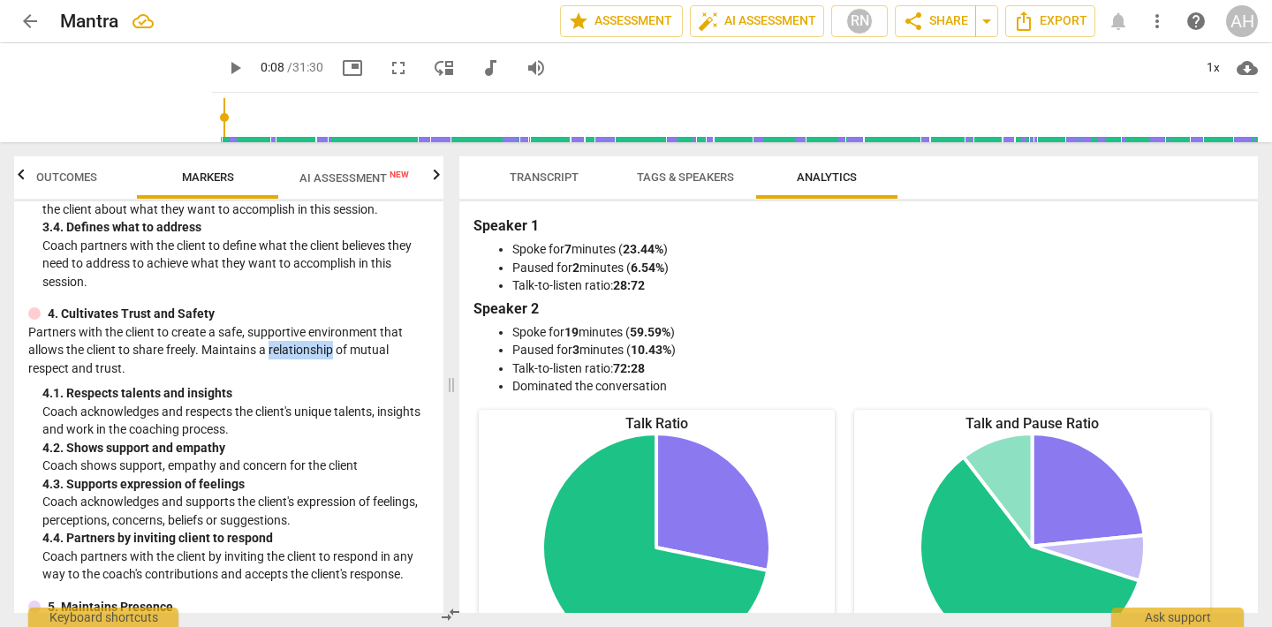
click at [723, 179] on span "Tags & Speakers" at bounding box center [685, 176] width 97 height 13
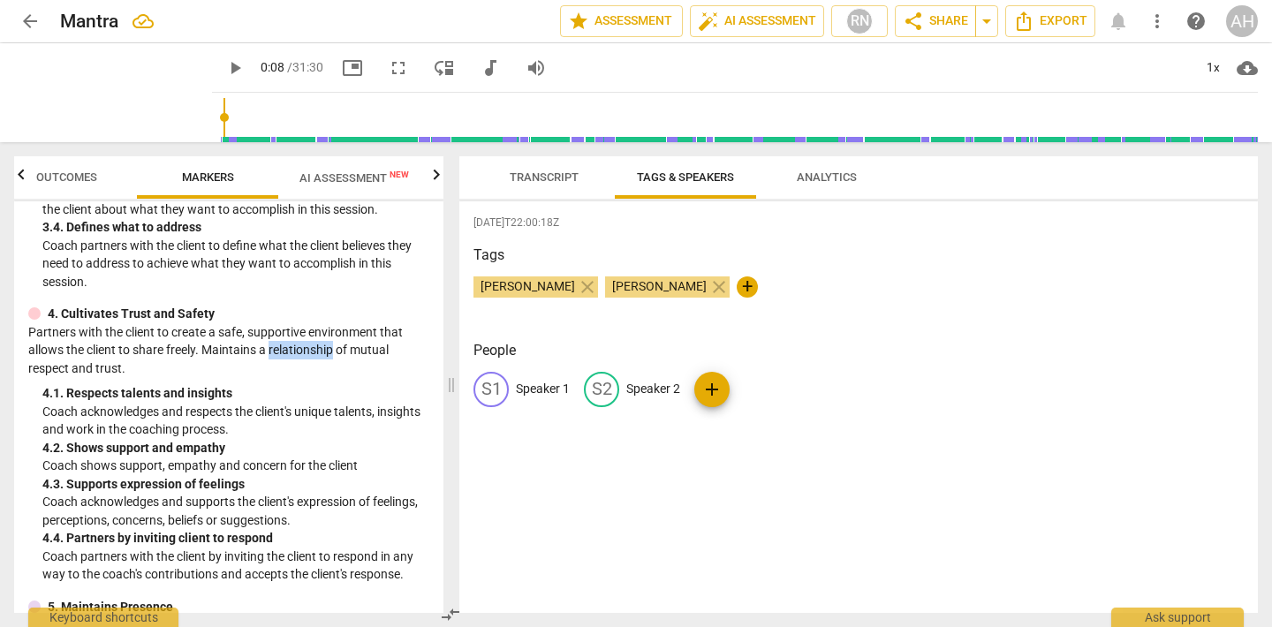
click at [584, 185] on span "Transcript" at bounding box center [543, 178] width 111 height 24
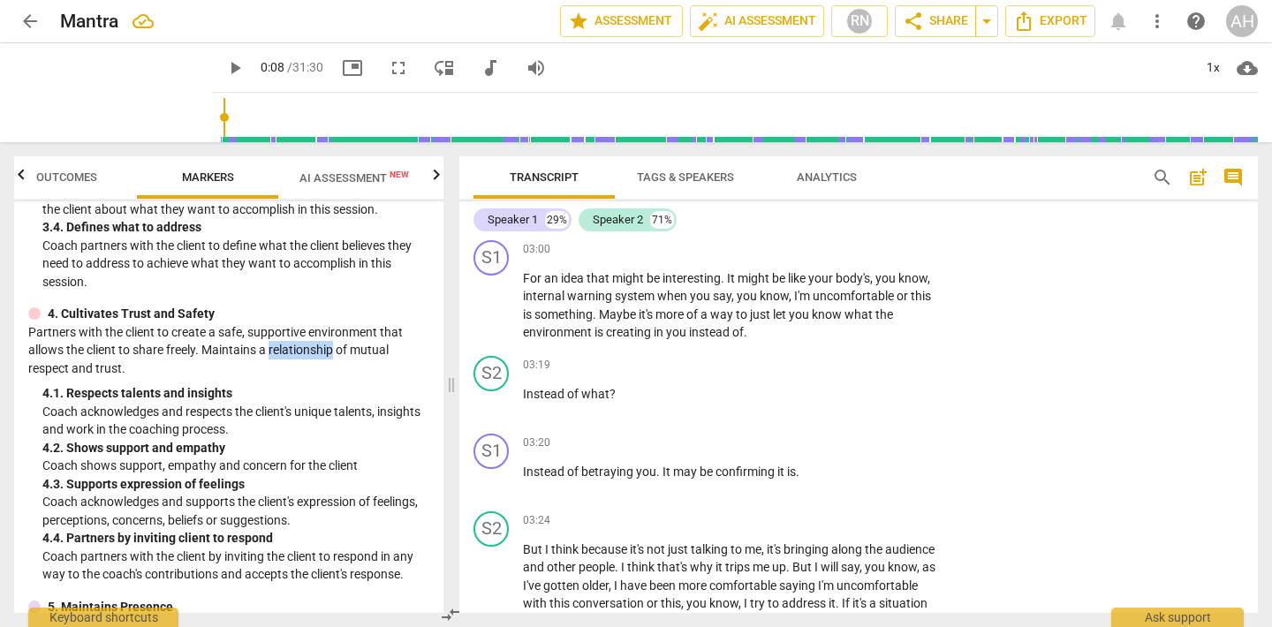
scroll to position [788, 0]
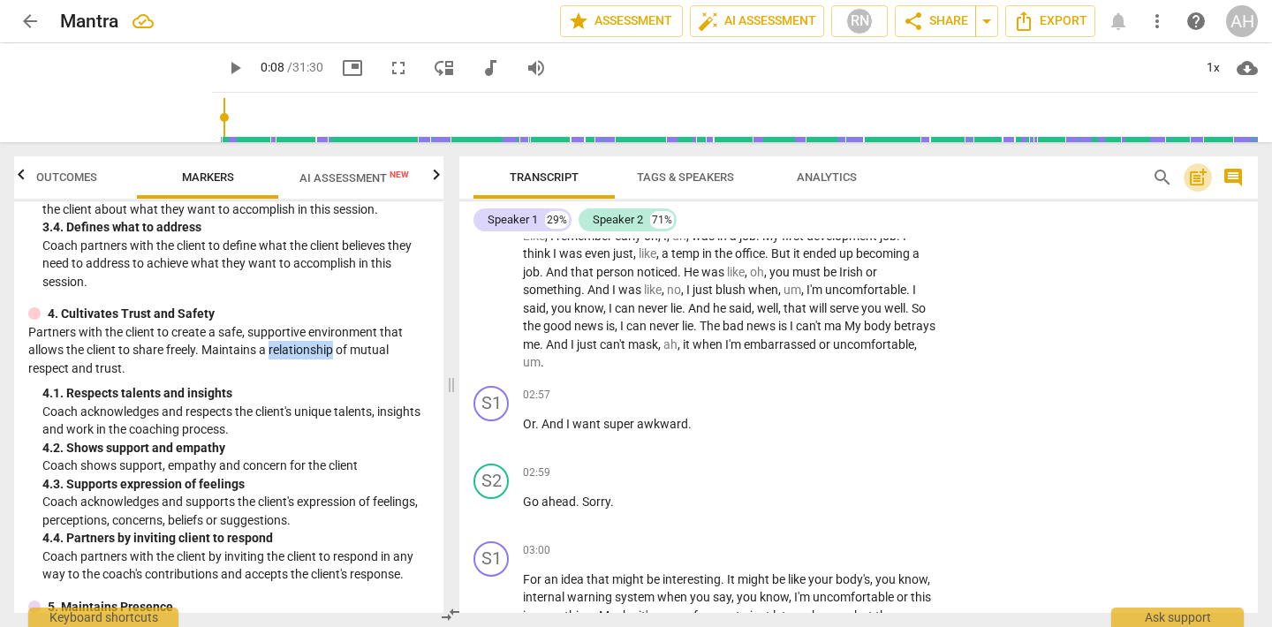
click at [1204, 177] on span "post_add" at bounding box center [1197, 177] width 21 height 21
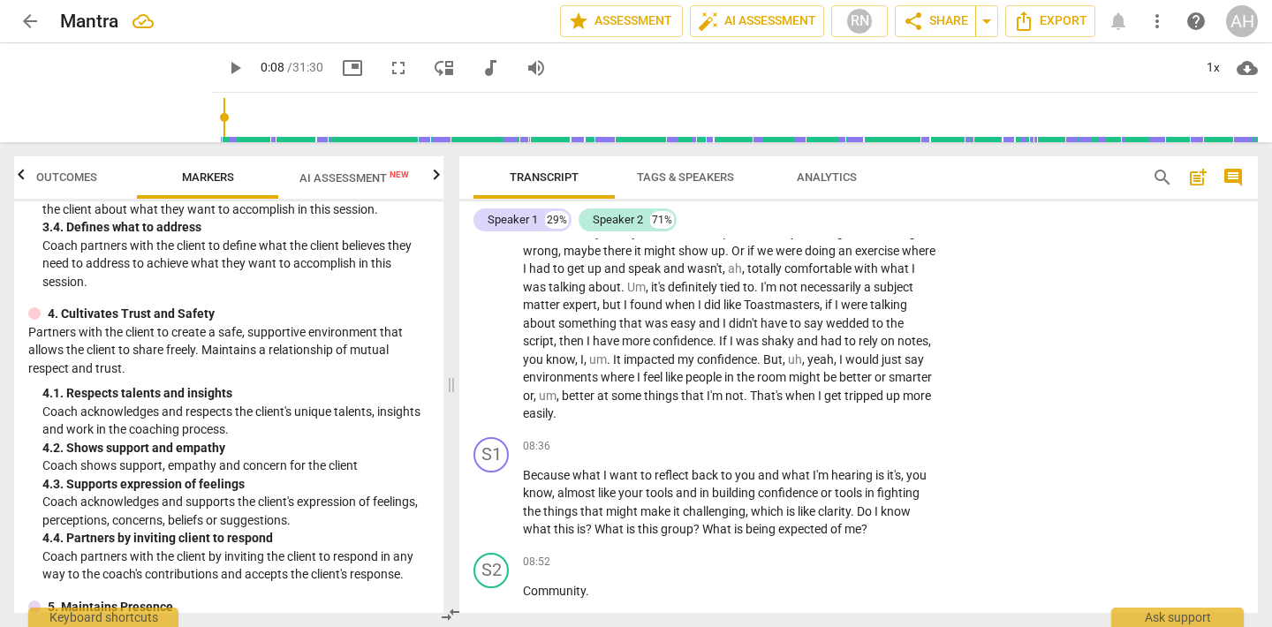
scroll to position [3078, 0]
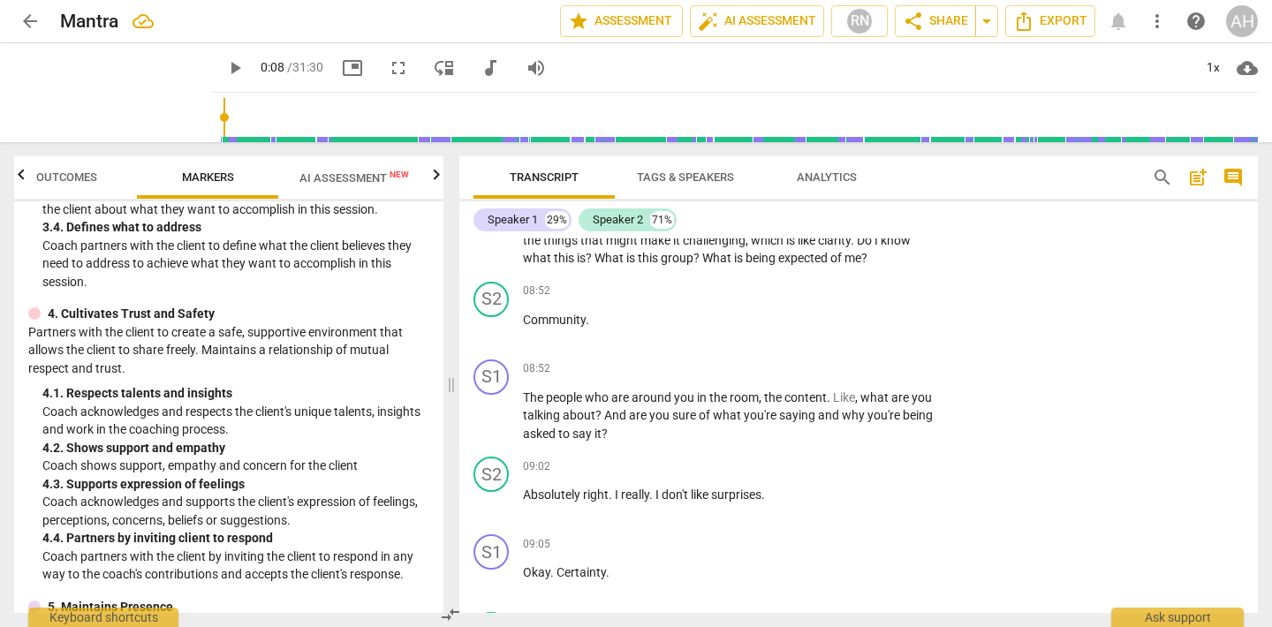
click at [1211, 178] on div "search post_add comment" at bounding box center [1198, 177] width 106 height 42
click at [1200, 174] on span "post_add" at bounding box center [1197, 177] width 21 height 21
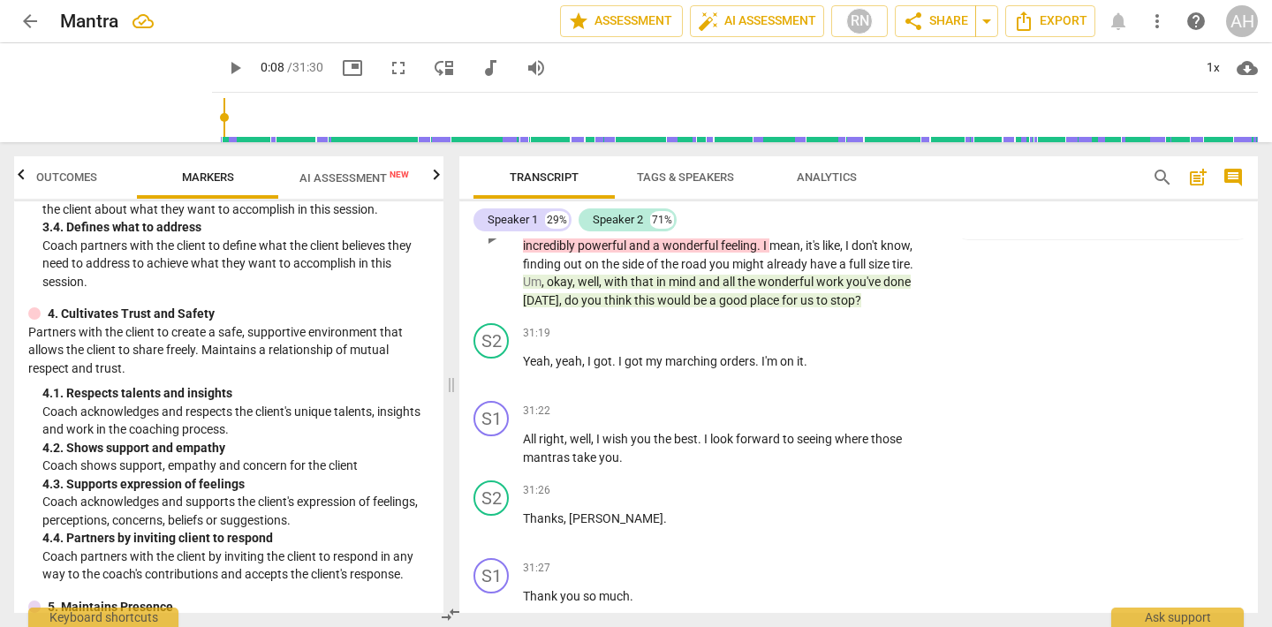
scroll to position [11660, 0]
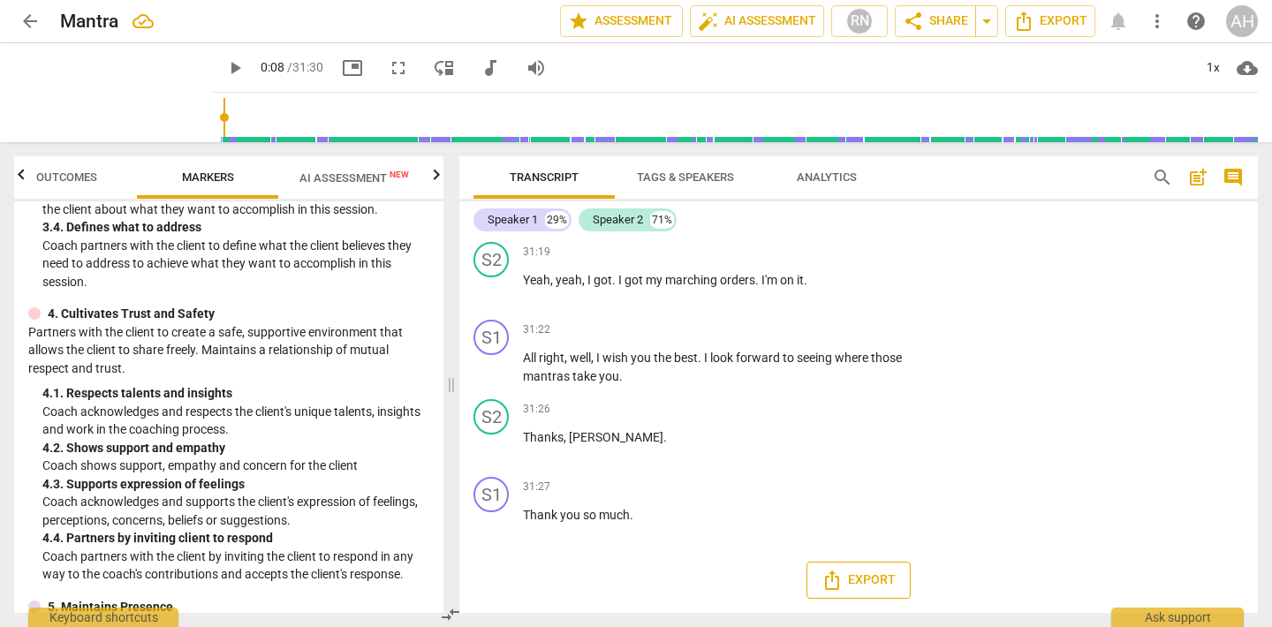
click at [866, 591] on button "Export" at bounding box center [858, 580] width 104 height 37
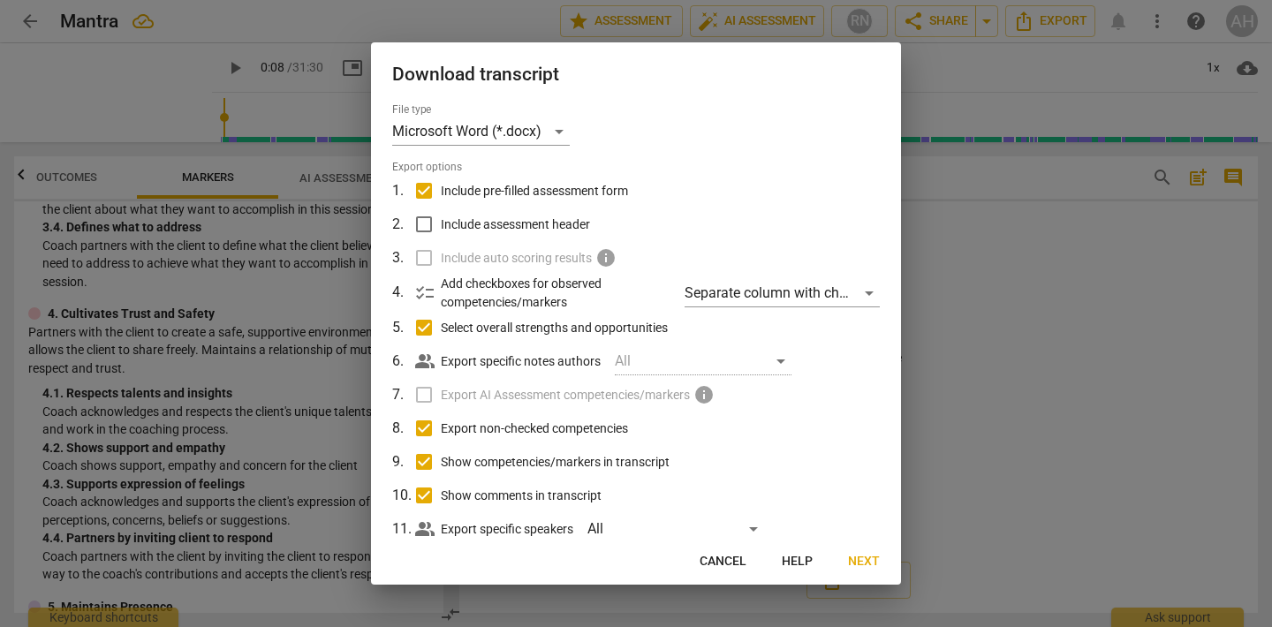
scroll to position [42, 0]
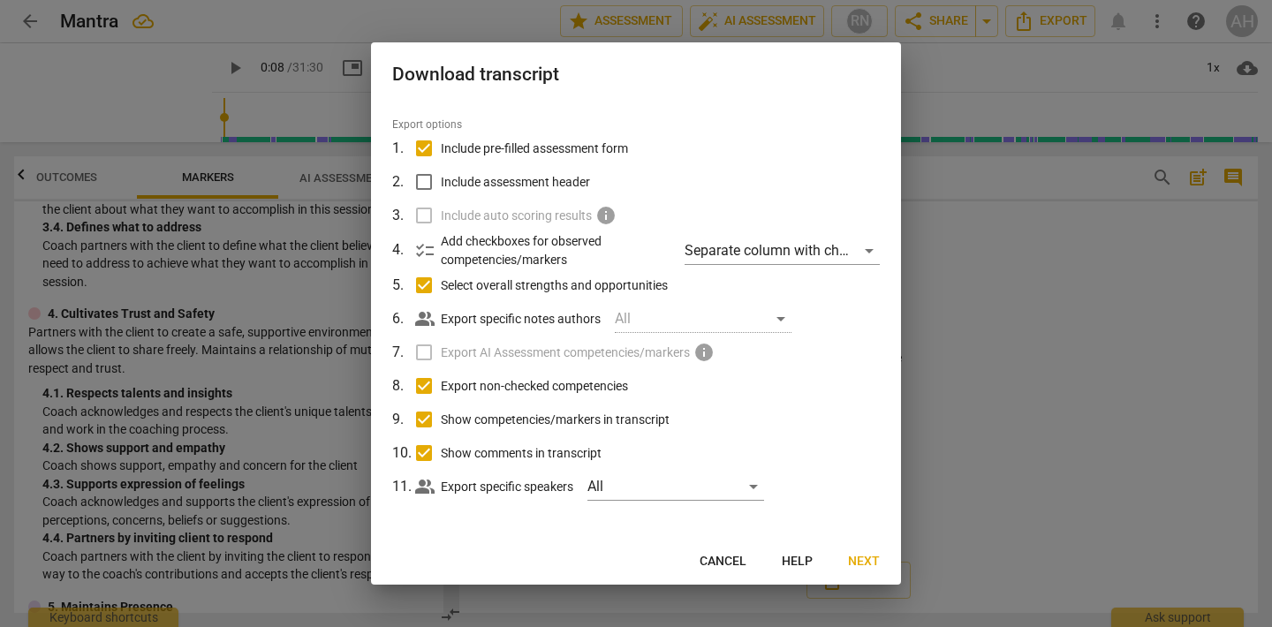
click at [868, 560] on span "Next" at bounding box center [864, 562] width 32 height 18
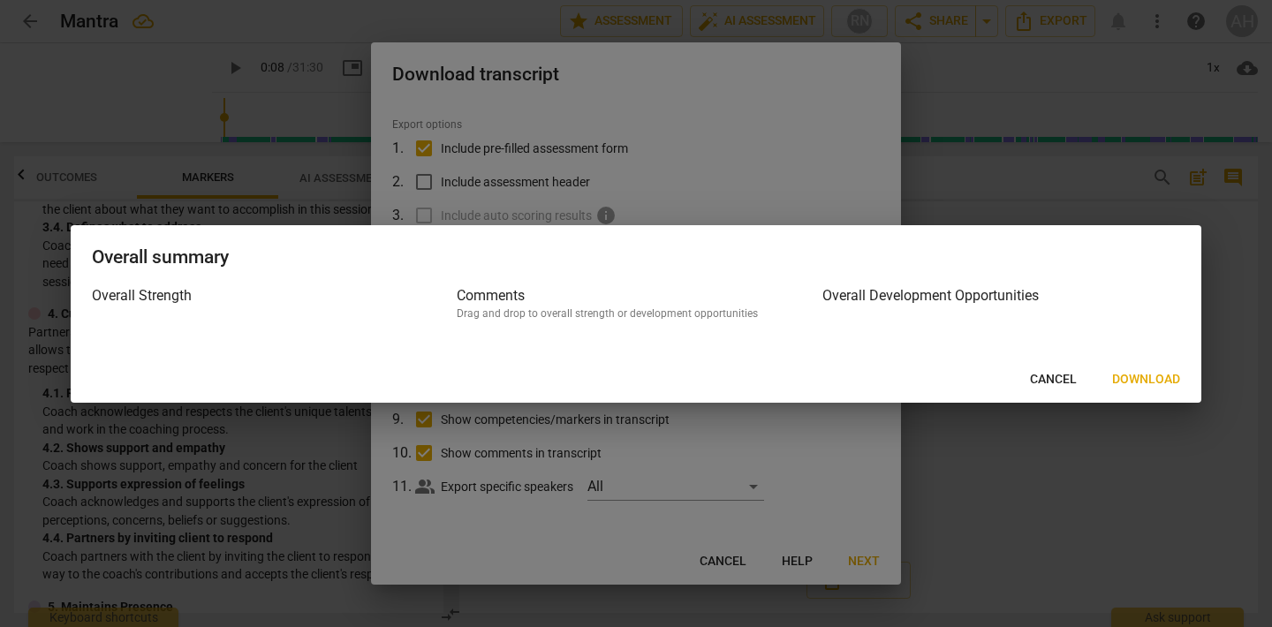
click at [1147, 374] on span "Download" at bounding box center [1146, 380] width 68 height 18
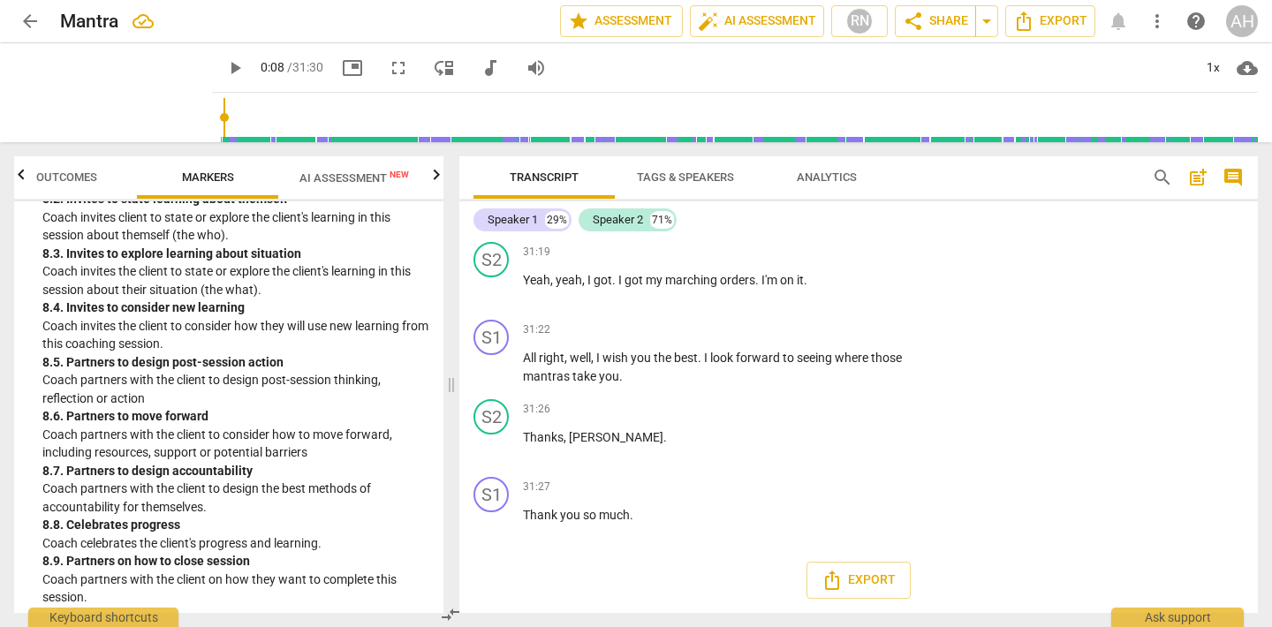
scroll to position [2367, 0]
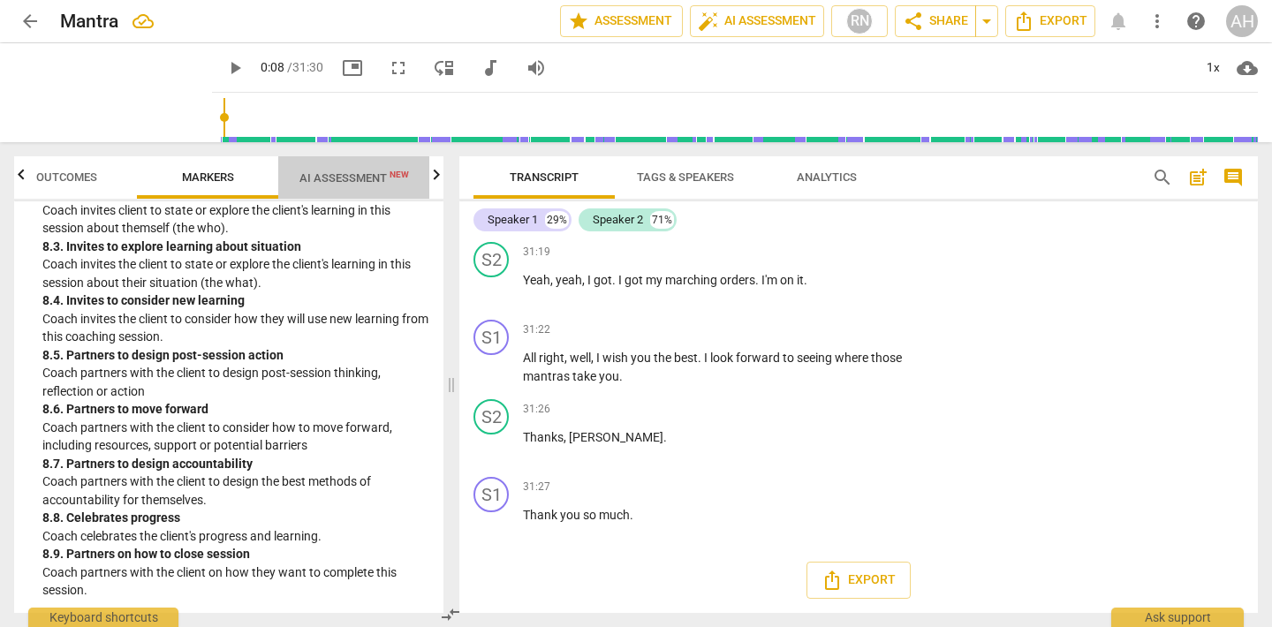
click at [319, 164] on span "AI Assessment New" at bounding box center [354, 177] width 152 height 26
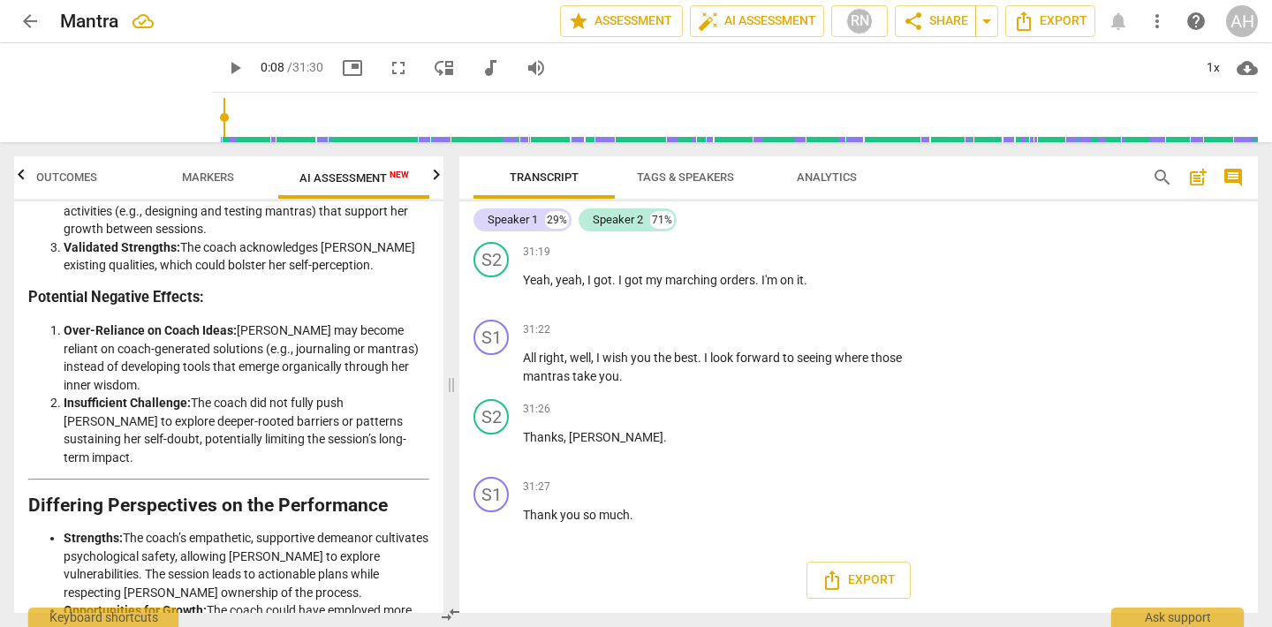
scroll to position [3247, 0]
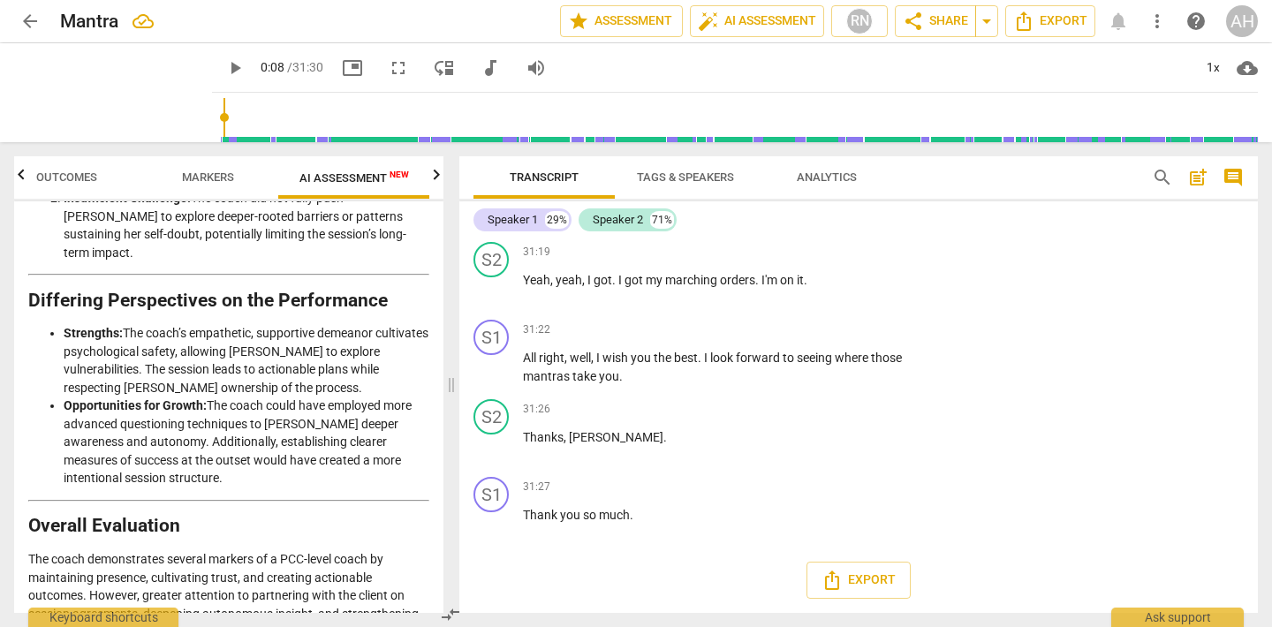
drag, startPoint x: 219, startPoint y: 593, endPoint x: 0, endPoint y: 448, distance: 262.6
click at [0, 448] on div "Outcomes Markers AI Assessment New Scores Disclaimer: AI can make mistakes. Con…" at bounding box center [225, 384] width 450 height 485
click at [1161, 30] on span "more_vert" at bounding box center [1157, 21] width 21 height 21
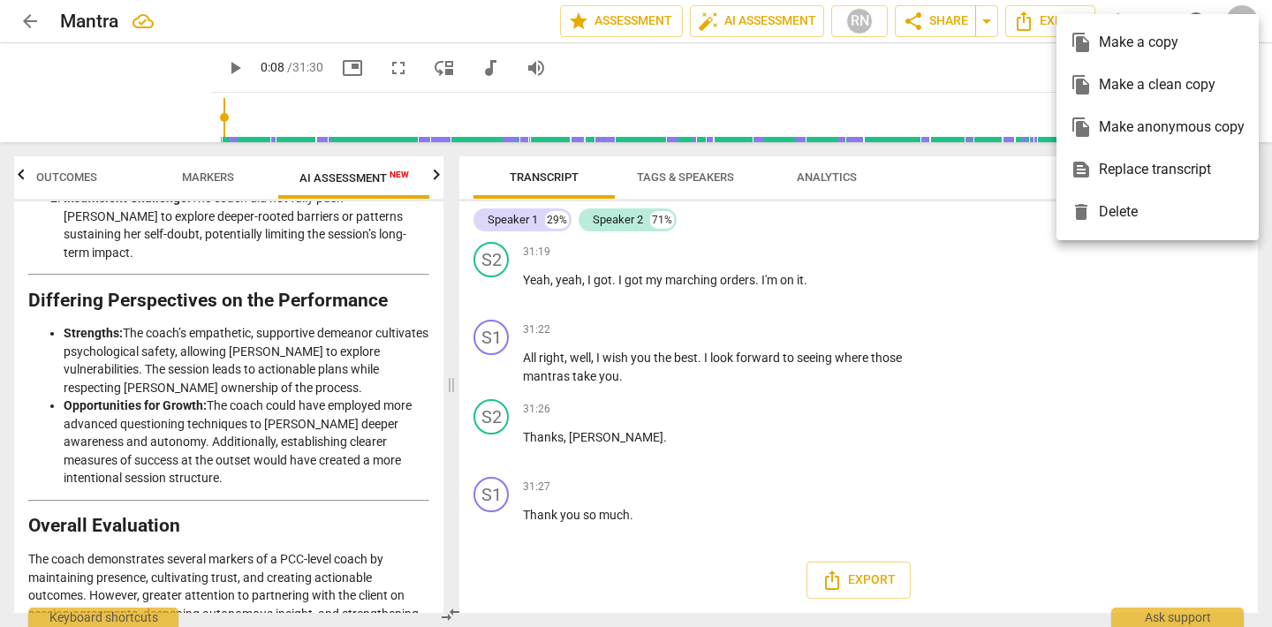
click at [965, 558] on div at bounding box center [636, 313] width 1272 height 627
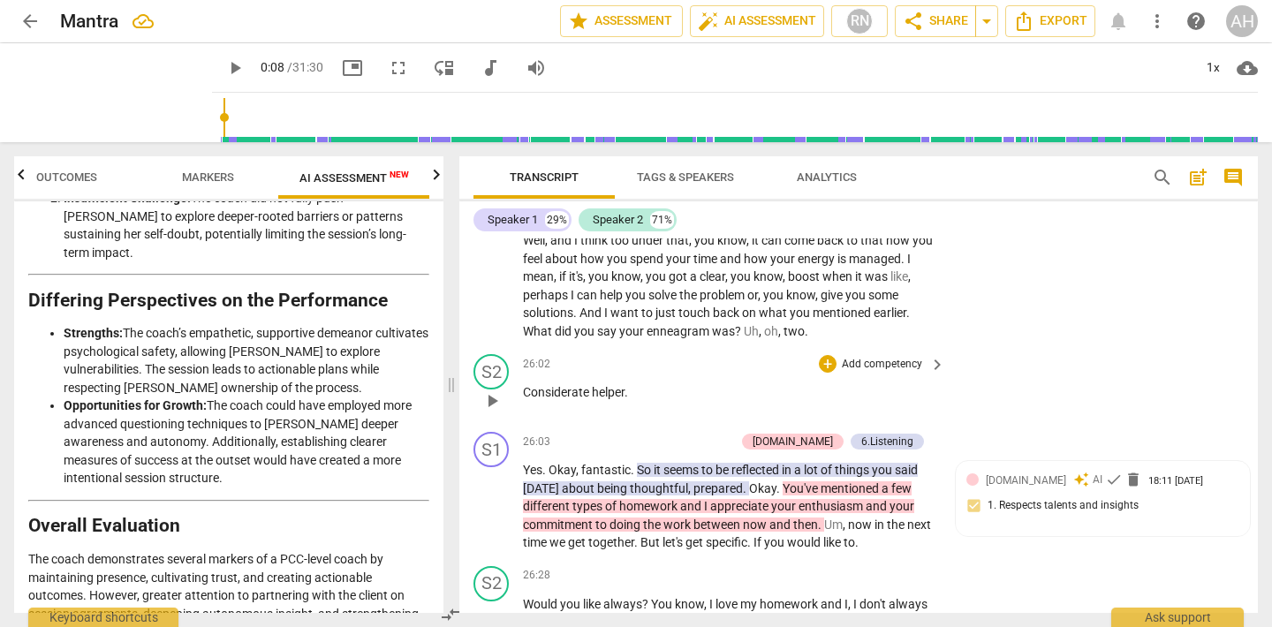
scroll to position [9558, 0]
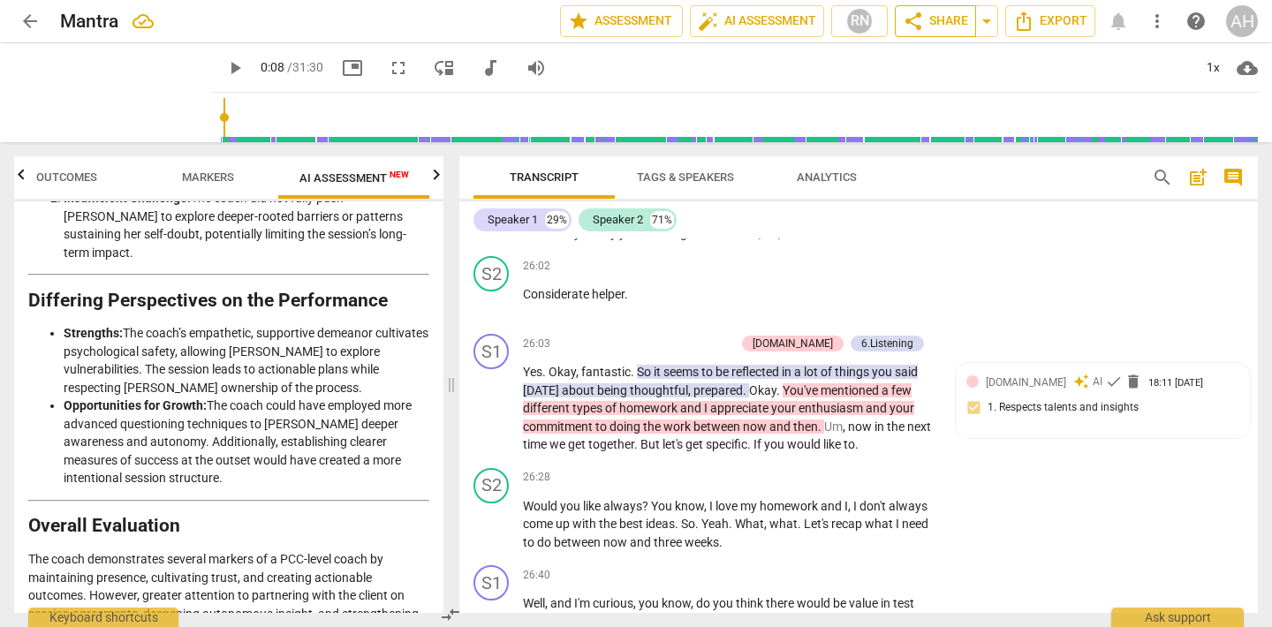
click at [944, 16] on span "share Share" at bounding box center [935, 21] width 65 height 21
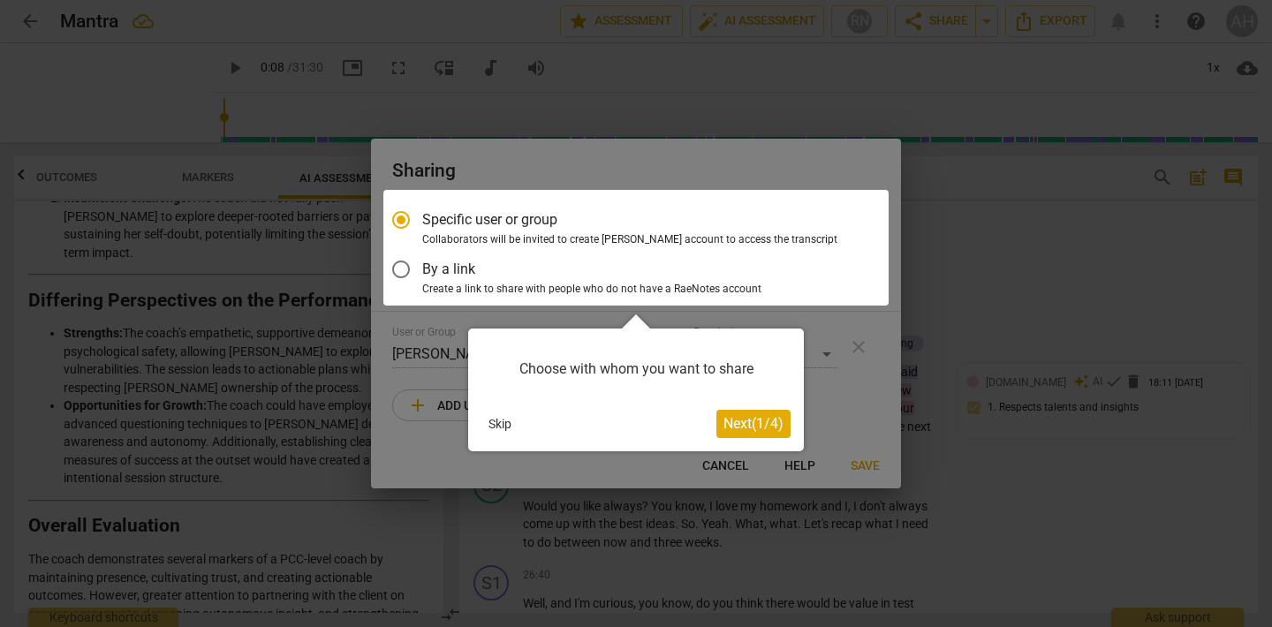
click at [571, 87] on div at bounding box center [636, 313] width 1272 height 627
click at [494, 430] on button "Skip" at bounding box center [499, 424] width 37 height 26
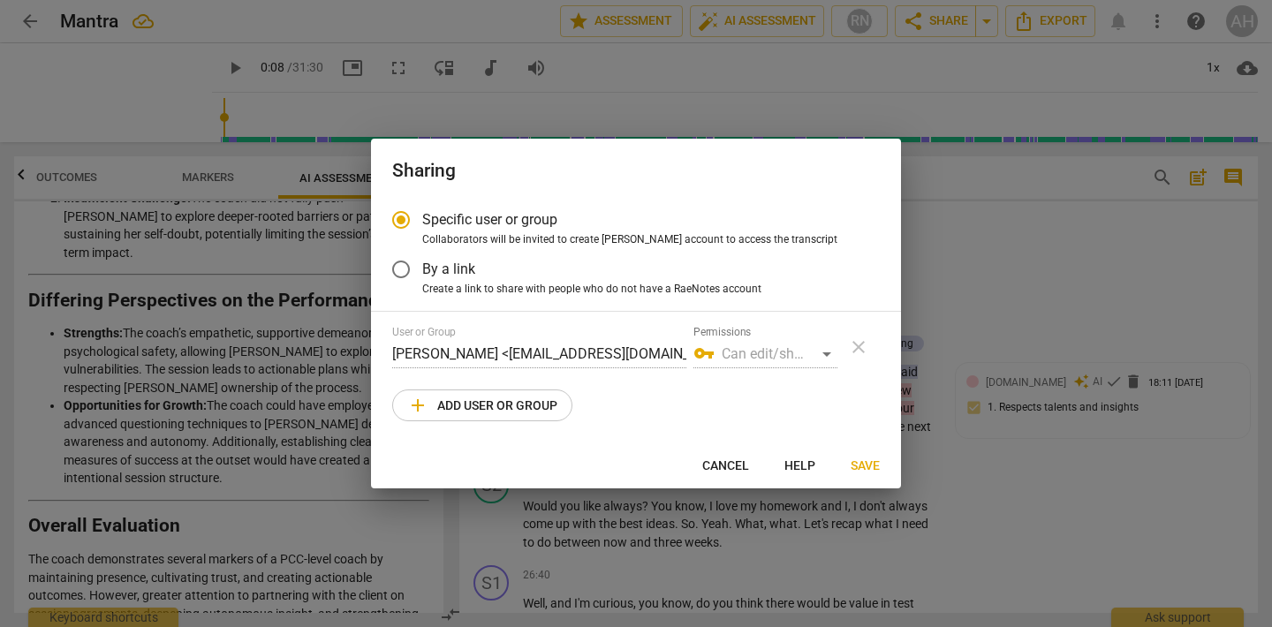
click at [281, 483] on div at bounding box center [636, 313] width 1272 height 627
radio input "false"
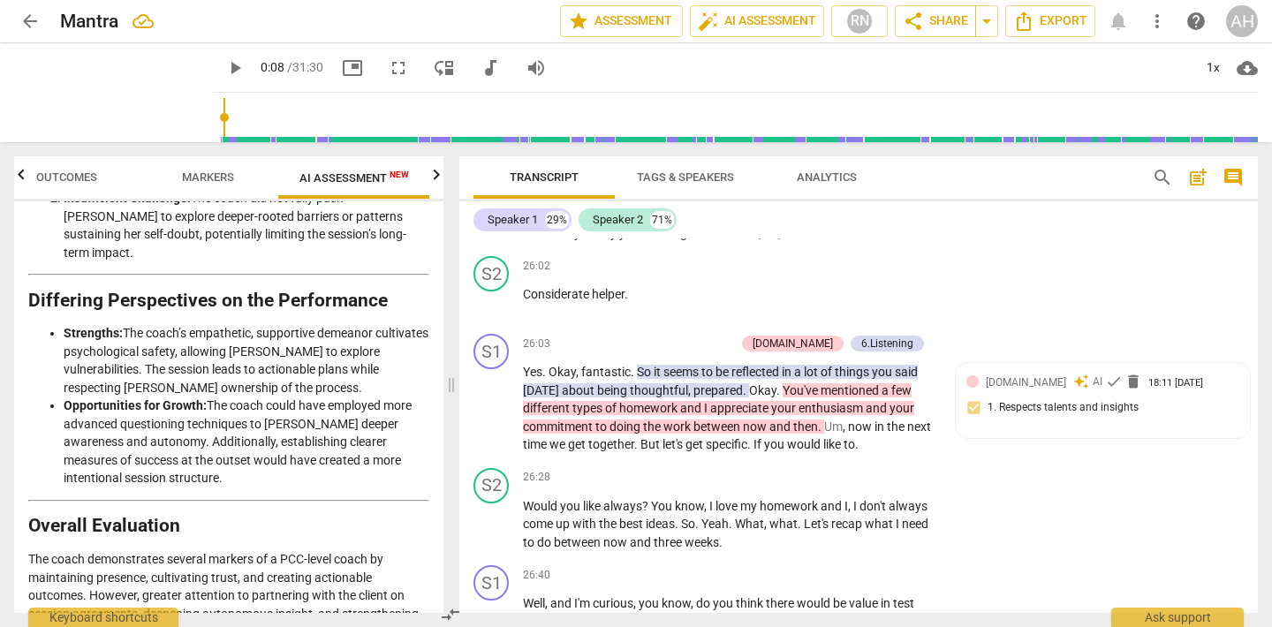
click at [280, 550] on p "The coach demonstrates several markers of a PCC-level coach by maintaining pres…" at bounding box center [228, 595] width 401 height 91
click at [290, 550] on p "The coach demonstrates several markers of a PCC-level coach by maintaining pres…" at bounding box center [228, 595] width 401 height 91
click at [329, 550] on p "The coach demonstrates several markers of a PCC-level coach by maintaining pres…" at bounding box center [228, 595] width 401 height 91
drag, startPoint x: 279, startPoint y: 489, endPoint x: 313, endPoint y: 487, distance: 33.7
click at [281, 550] on p "The coach demonstrates several markers of a PCC-level coach by maintaining pres…" at bounding box center [228, 595] width 401 height 91
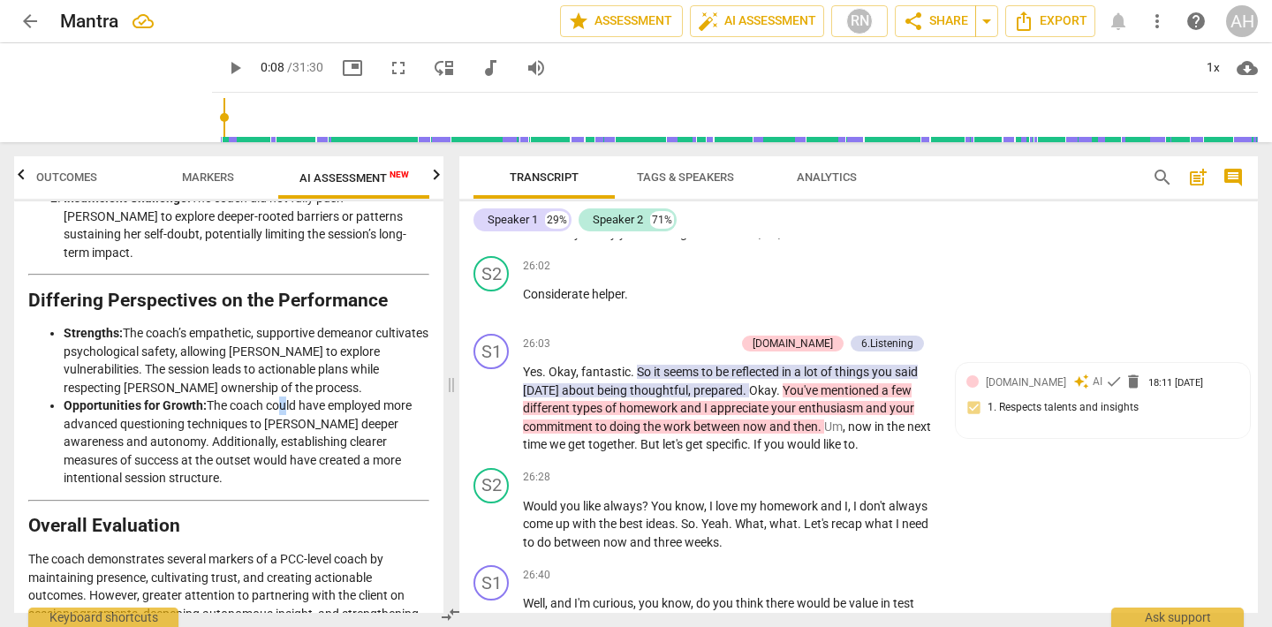
drag, startPoint x: 282, startPoint y: 307, endPoint x: 304, endPoint y: 292, distance: 26.7
click at [286, 397] on li "Opportunities for Growth: The coach could have employed more advanced questioni…" at bounding box center [247, 442] width 366 height 91
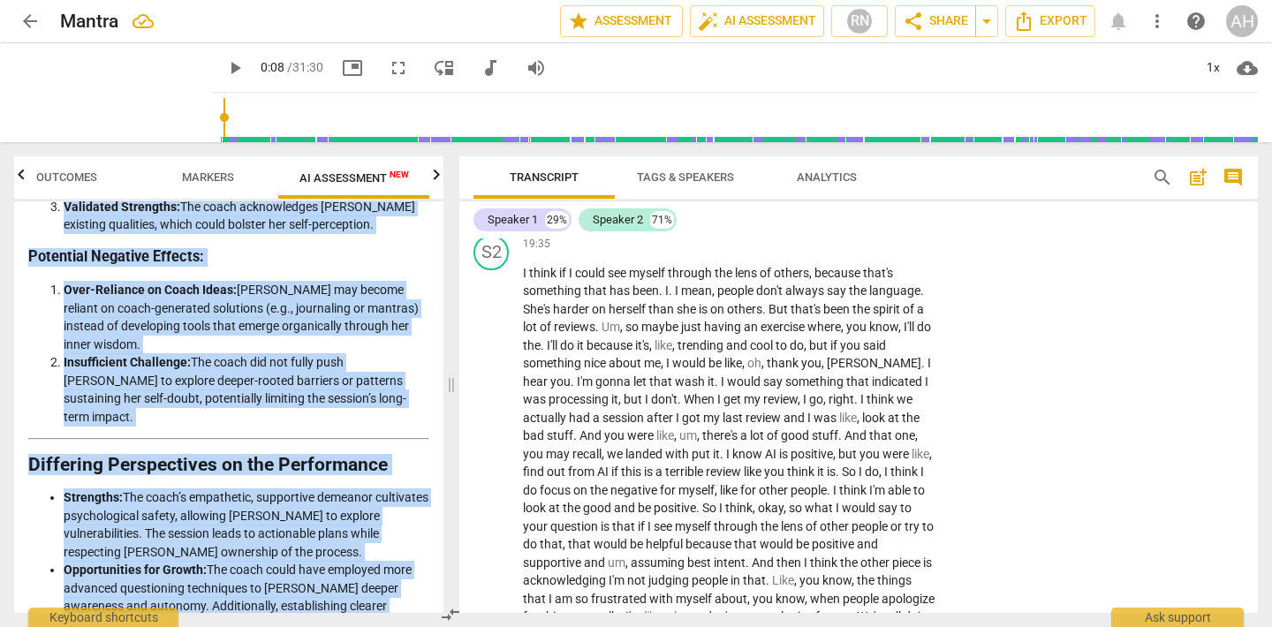
scroll to position [3017, 0]
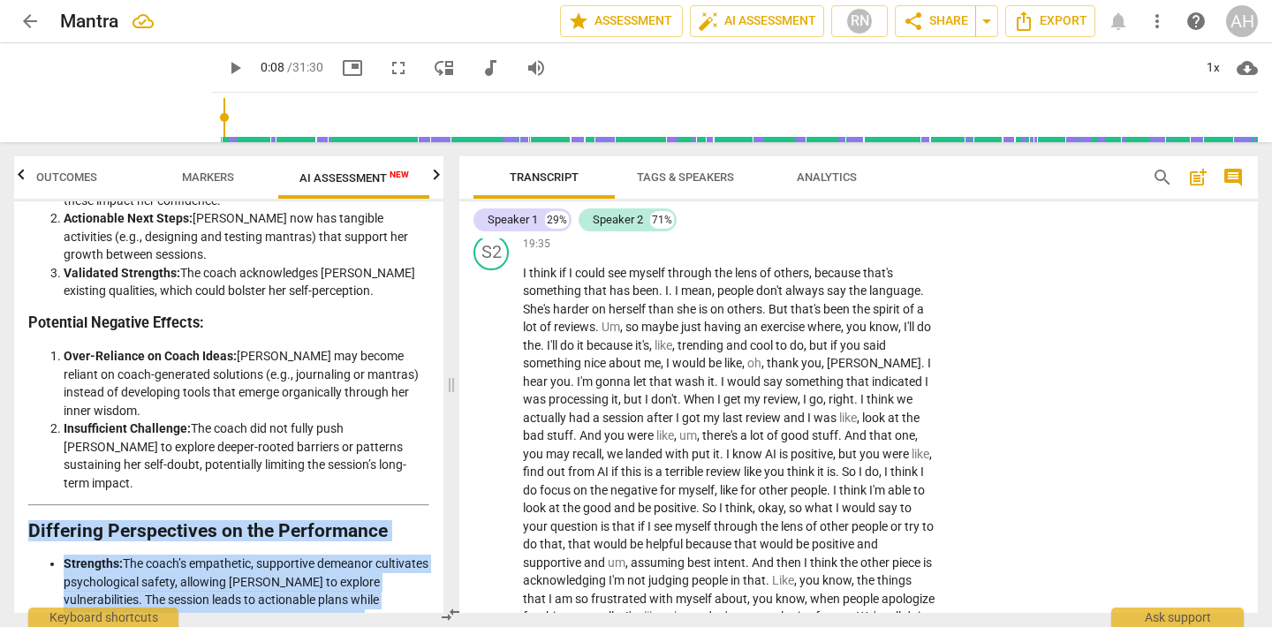
drag, startPoint x: 223, startPoint y: 391, endPoint x: 11, endPoint y: 443, distance: 217.2
click at [11, 443] on div "Outcomes Markers AI Assessment New Scores Disclaimer: AI can make mistakes. Con…" at bounding box center [225, 384] width 450 height 485
copy div "Differing Perspectives on the Performance Strengths: The coach’s empathetic, su…"
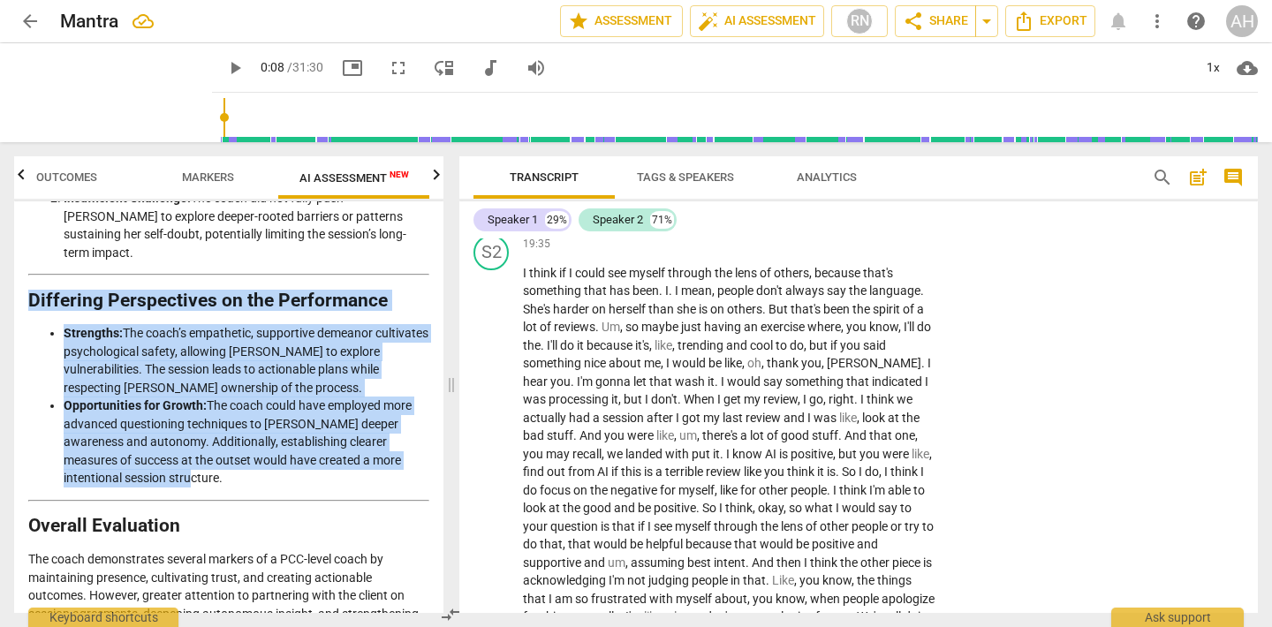
scroll to position [7590, 0]
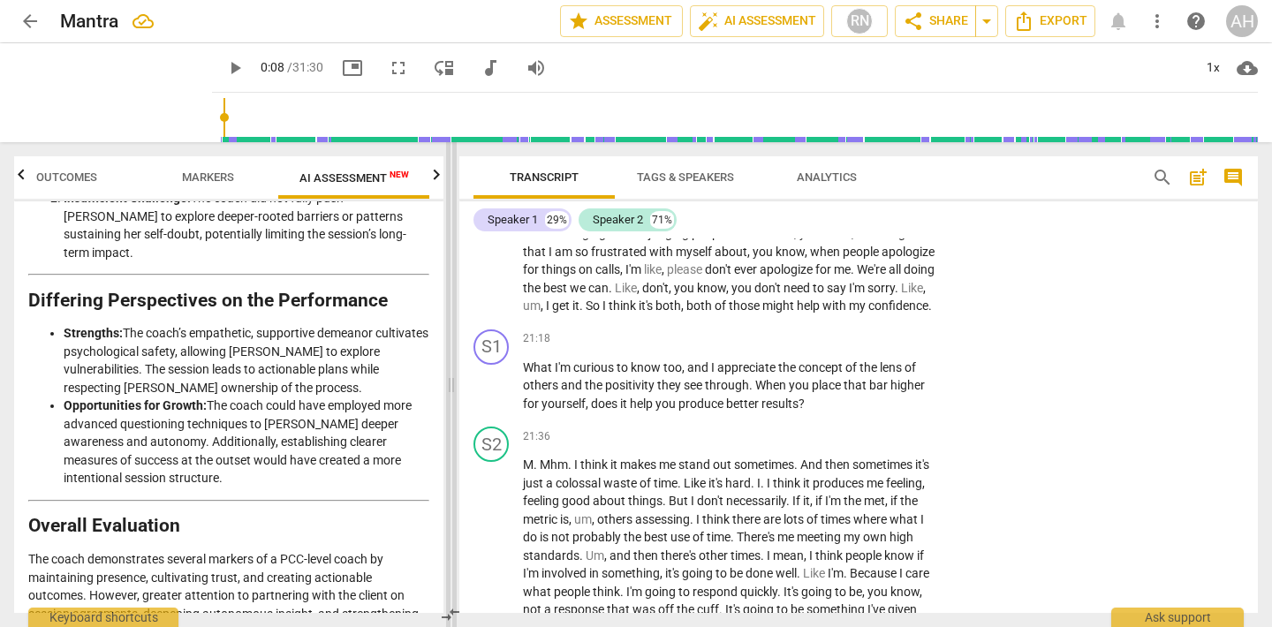
click at [446, 589] on span at bounding box center [451, 384] width 11 height 485
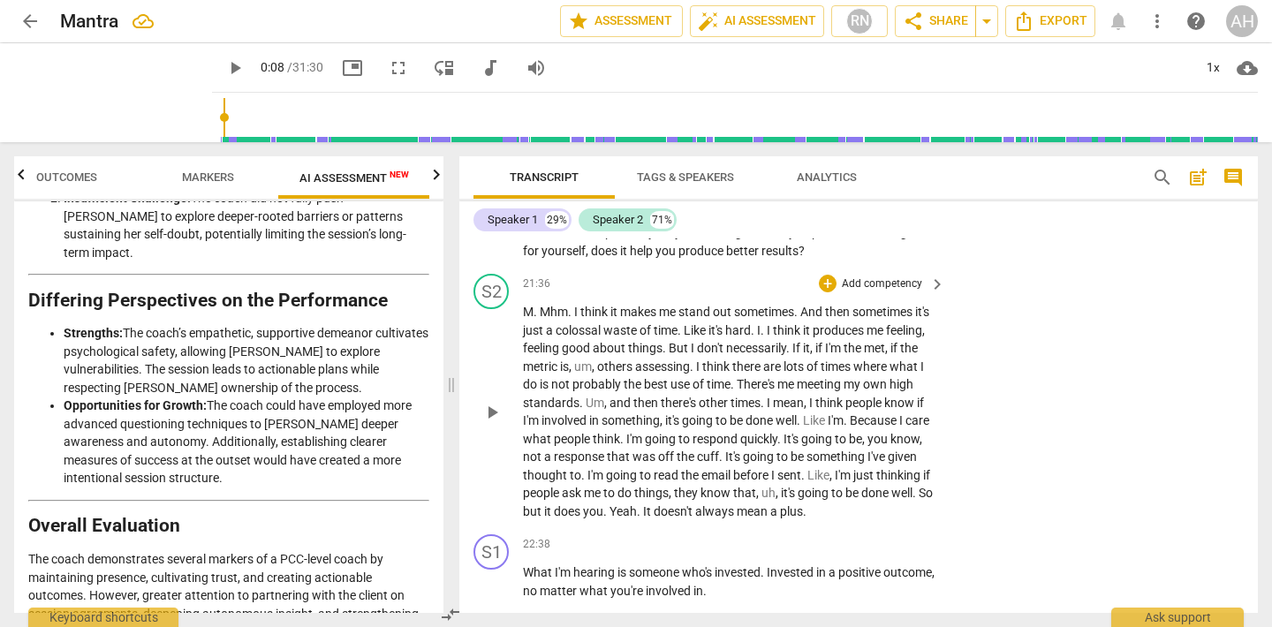
scroll to position [7773, 0]
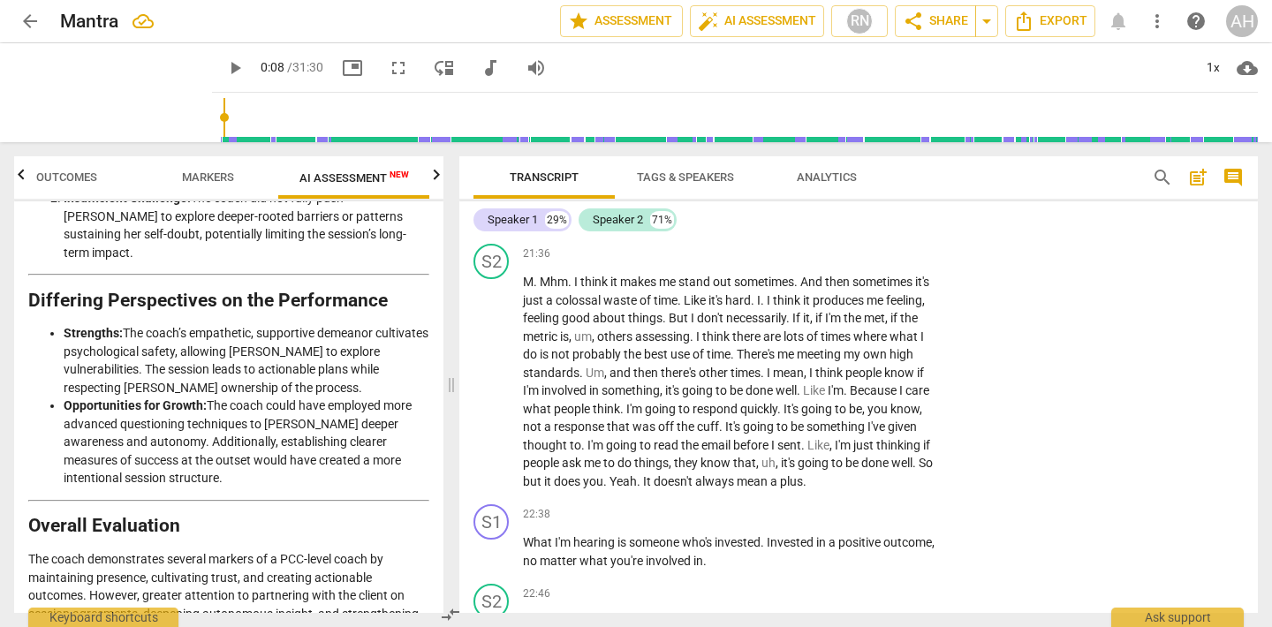
click at [870, 185] on span "Analytics" at bounding box center [827, 178] width 102 height 24
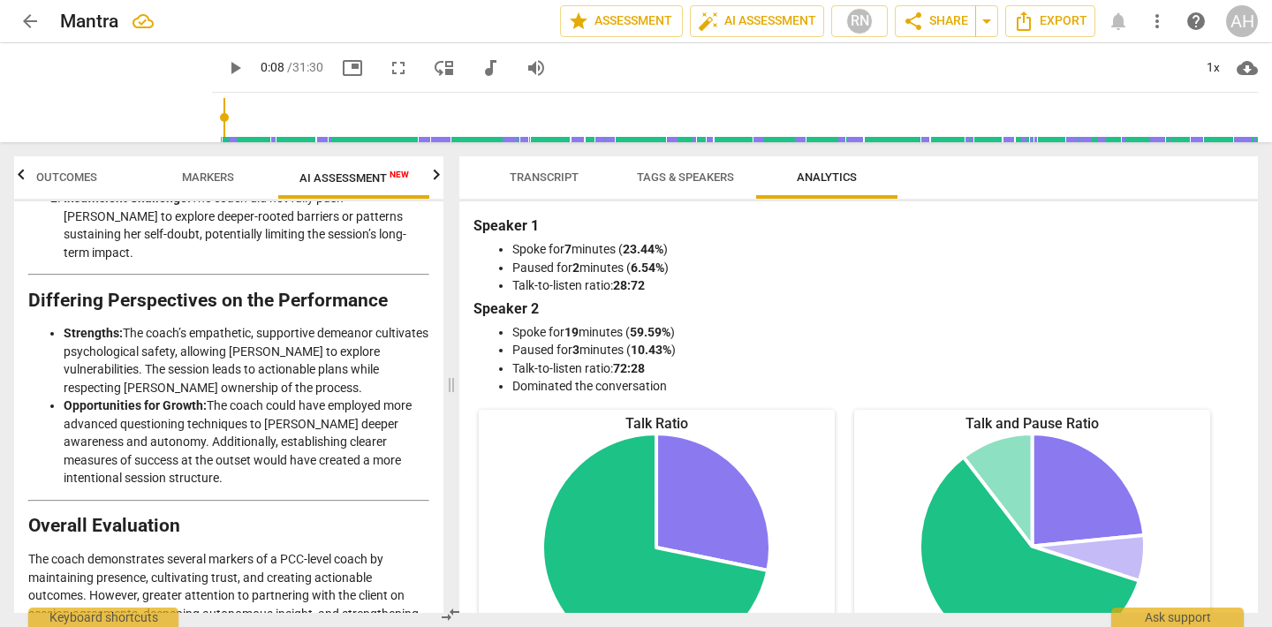
click at [826, 176] on span "Analytics" at bounding box center [827, 176] width 60 height 13
click at [674, 180] on span "Tags & Speakers" at bounding box center [685, 176] width 97 height 13
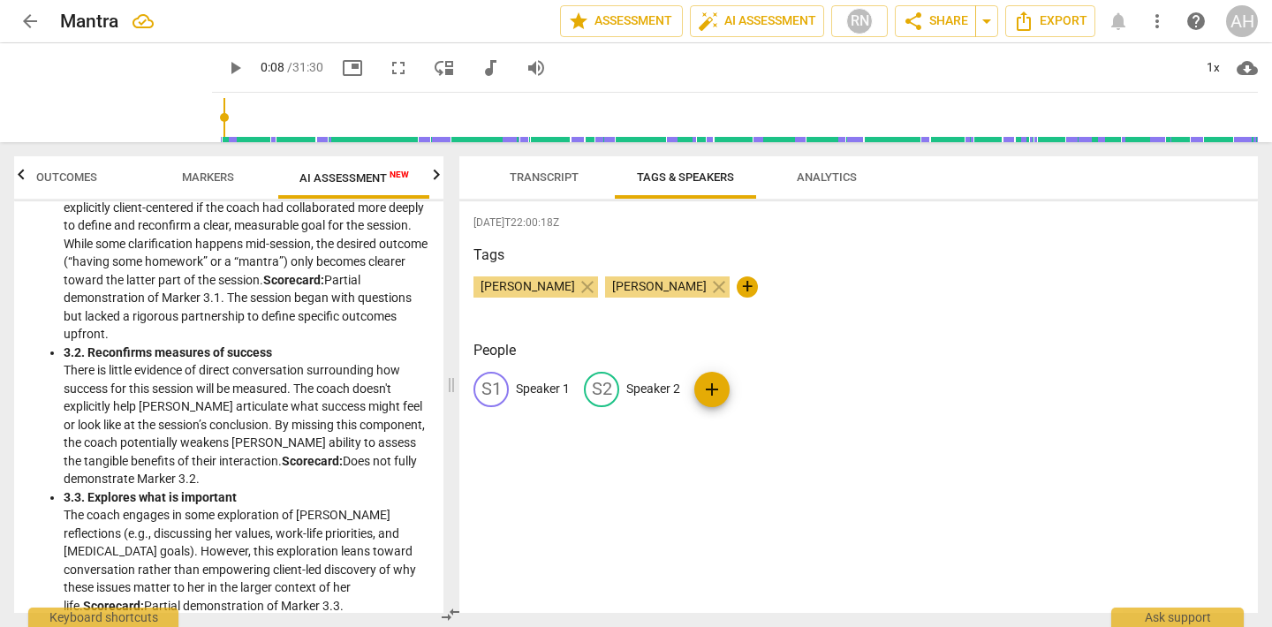
scroll to position [231, 0]
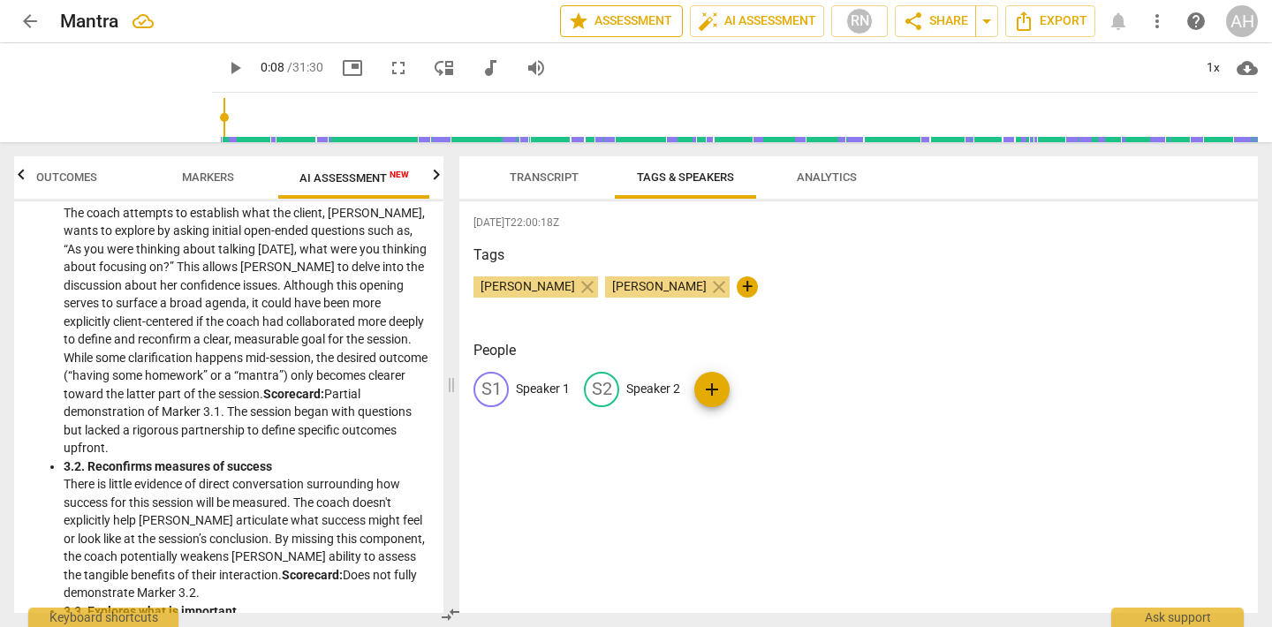
click at [615, 27] on span "star Assessment" at bounding box center [621, 21] width 107 height 21
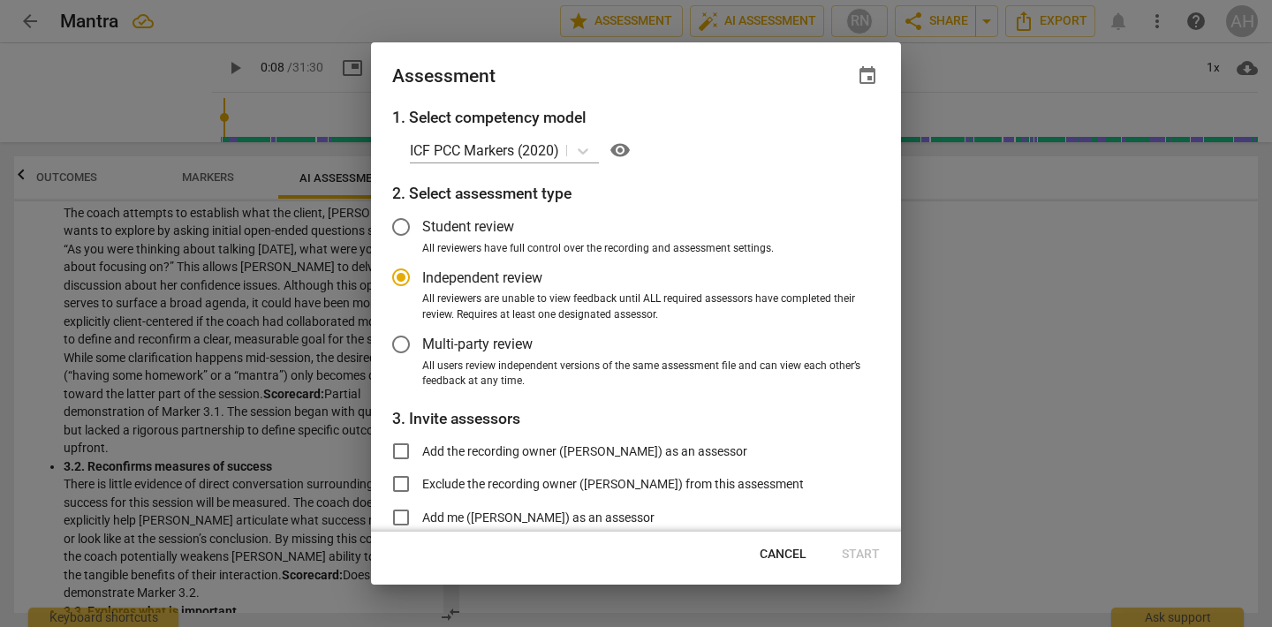
click at [775, 561] on span "Cancel" at bounding box center [783, 555] width 47 height 18
radio input "false"
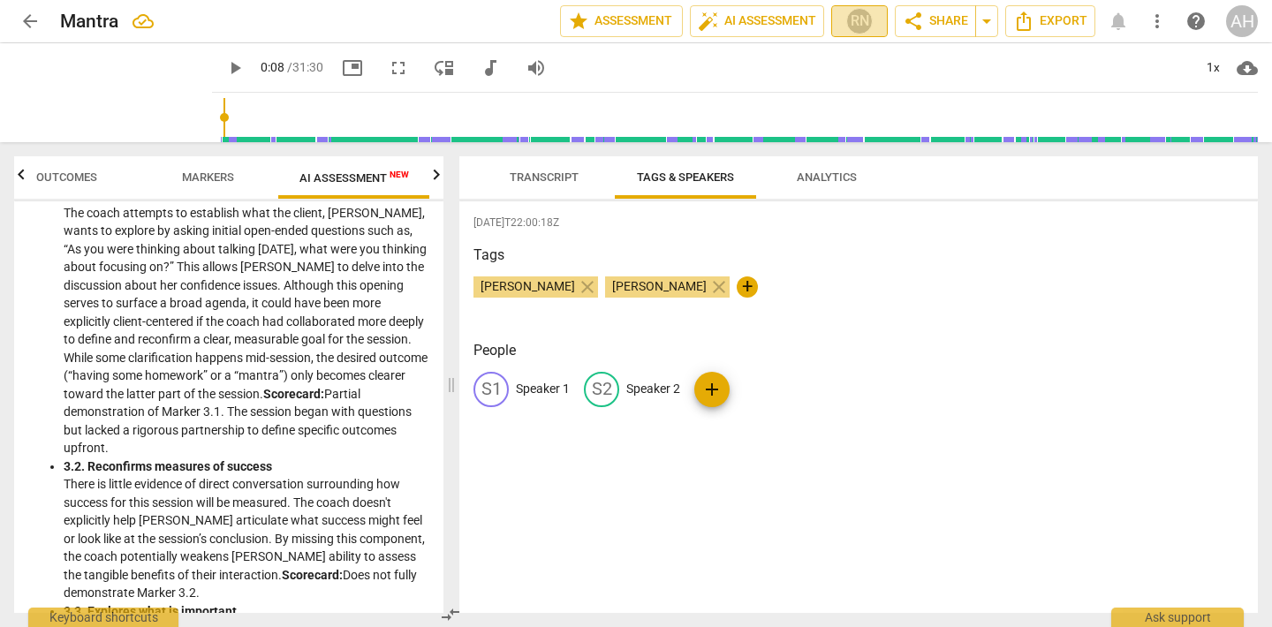
click at [863, 26] on div "RN" at bounding box center [859, 21] width 26 height 26
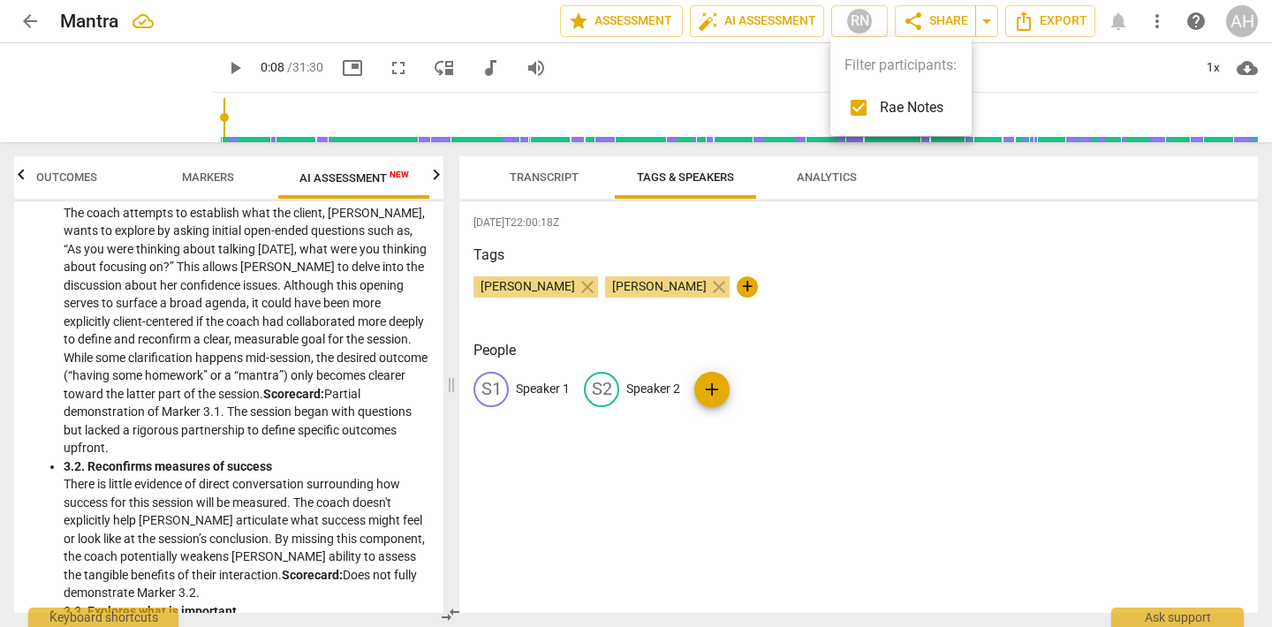
click at [1162, 17] on div at bounding box center [636, 313] width 1272 height 627
click at [1146, 11] on span "more_vert" at bounding box center [1157, 21] width 32 height 21
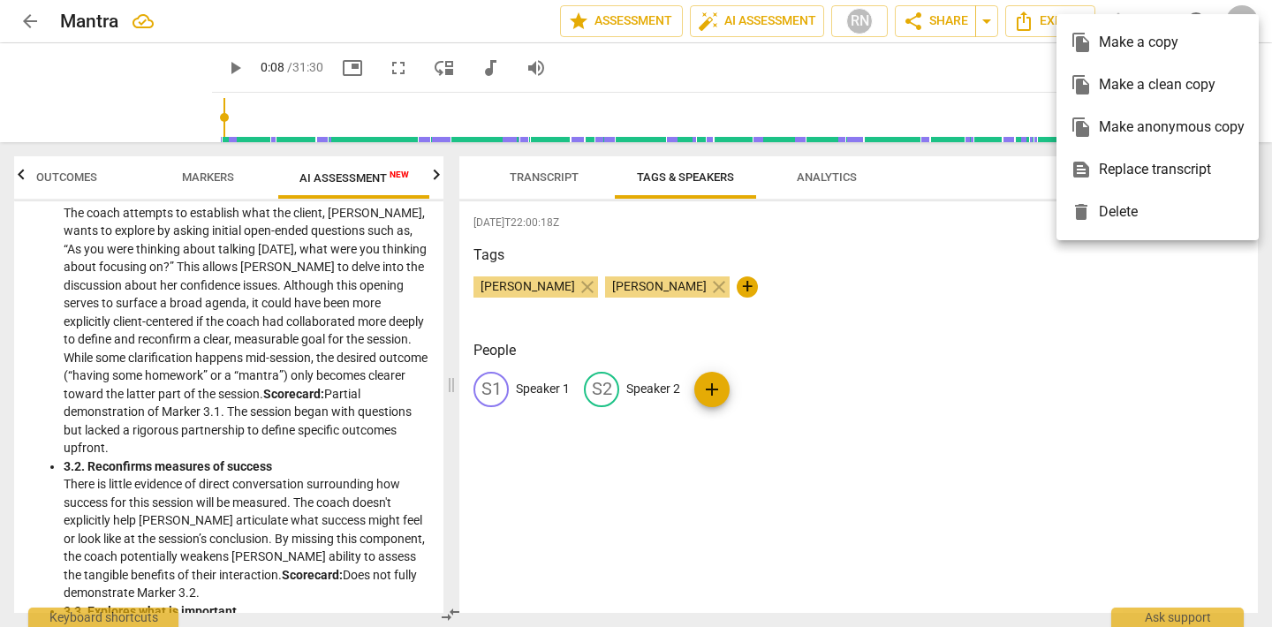
click at [614, 16] on div at bounding box center [636, 313] width 1272 height 627
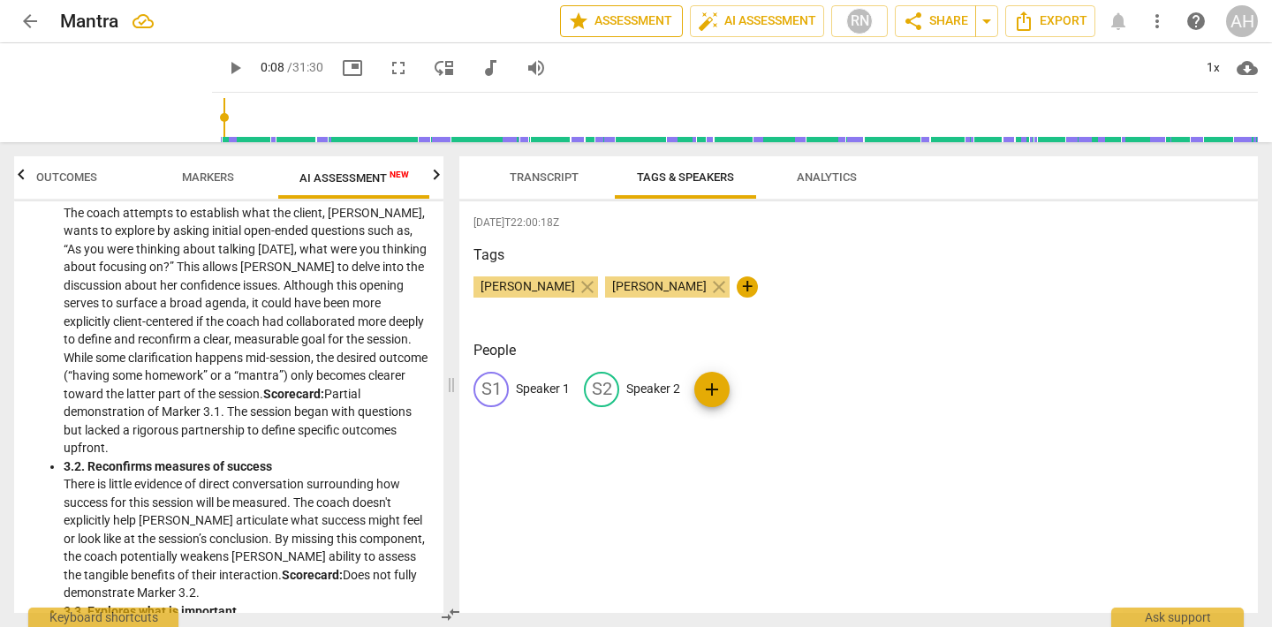
click at [614, 16] on span "star Assessment" at bounding box center [621, 21] width 107 height 21
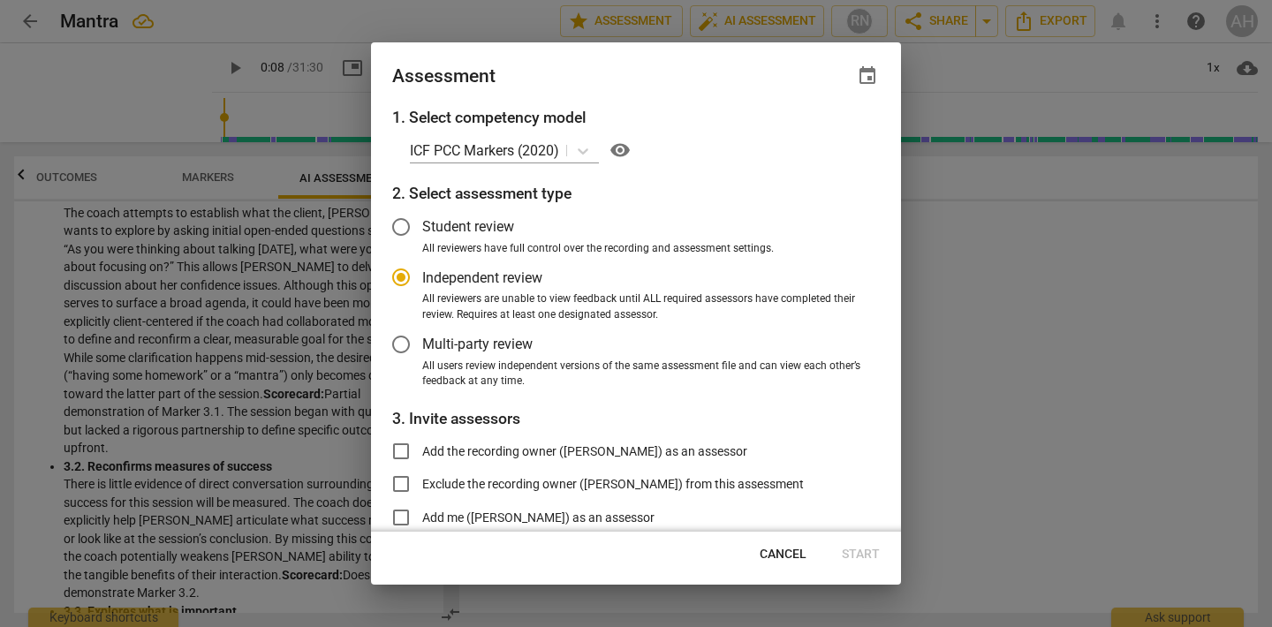
click at [1102, 365] on div at bounding box center [636, 313] width 1272 height 627
radio input "false"
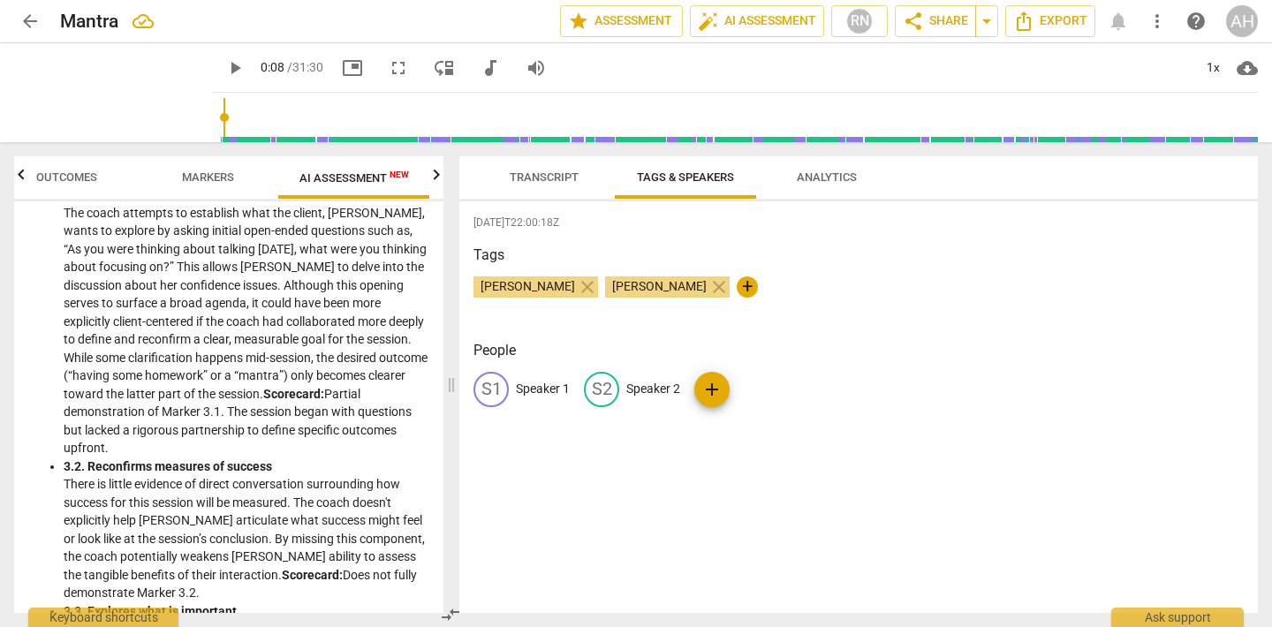
drag, startPoint x: 71, startPoint y: 168, endPoint x: 106, endPoint y: 155, distance: 37.4
click at [71, 169] on span "Outcomes" at bounding box center [66, 178] width 103 height 24
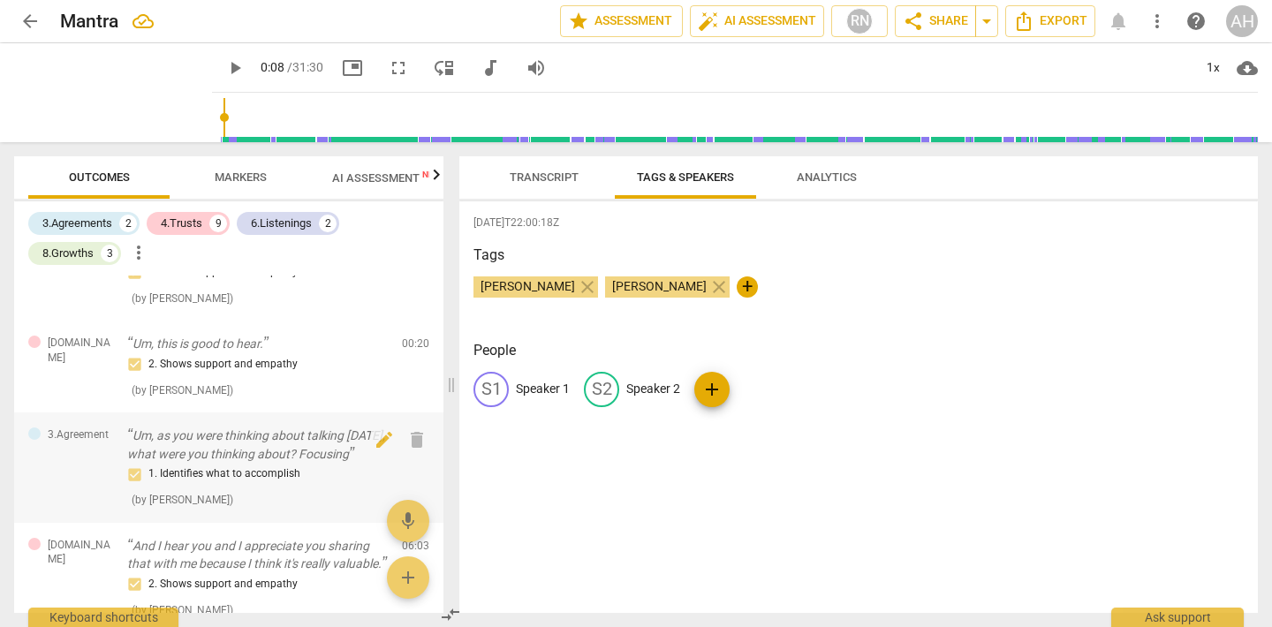
scroll to position [0, 0]
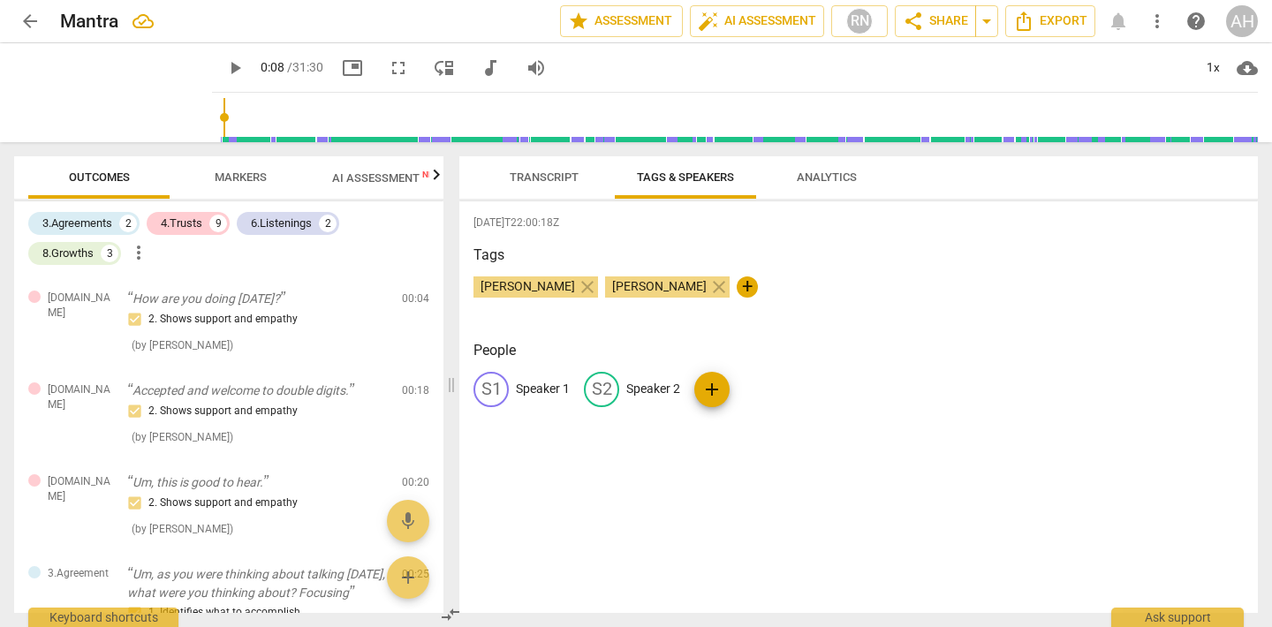
click at [396, 180] on span "AI Assessment New" at bounding box center [387, 177] width 110 height 13
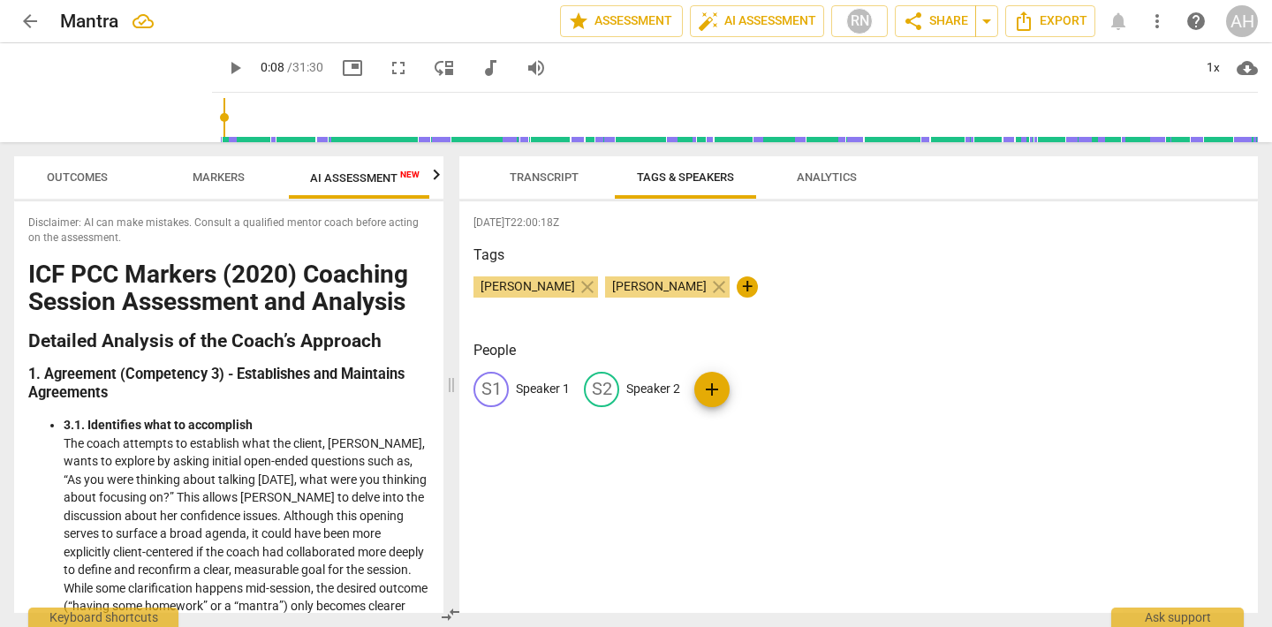
scroll to position [0, 33]
click at [47, 183] on span "Outcomes" at bounding box center [66, 176] width 61 height 13
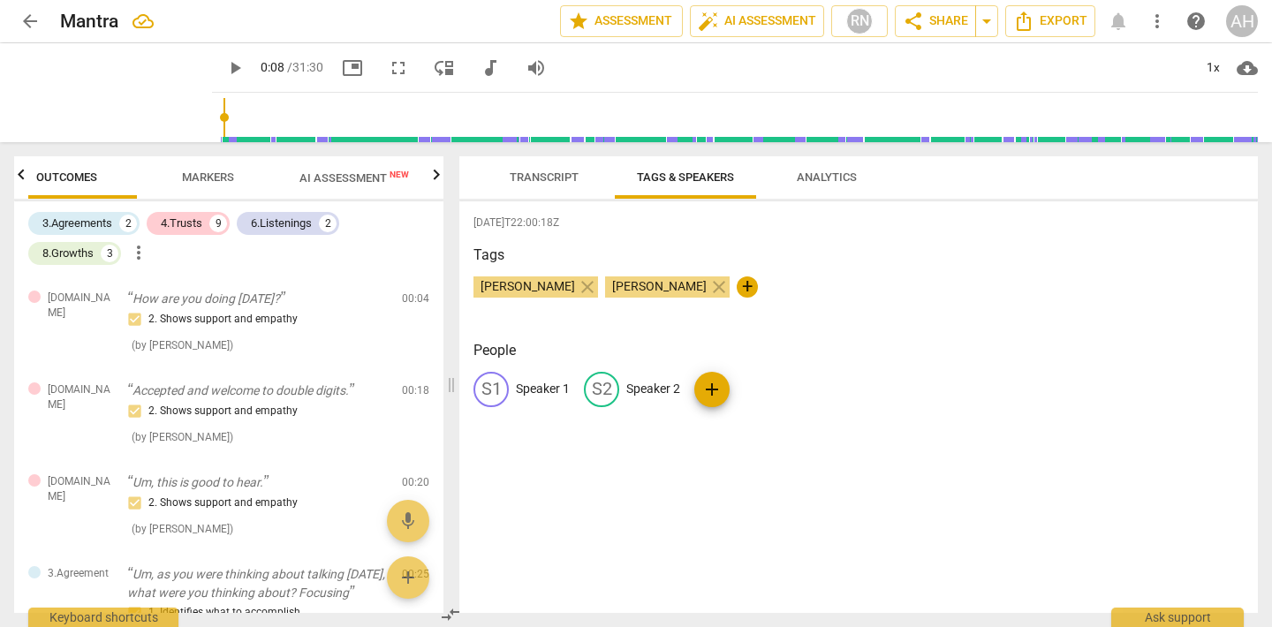
scroll to position [0, 0]
click at [137, 254] on span "more_vert" at bounding box center [138, 252] width 21 height 21
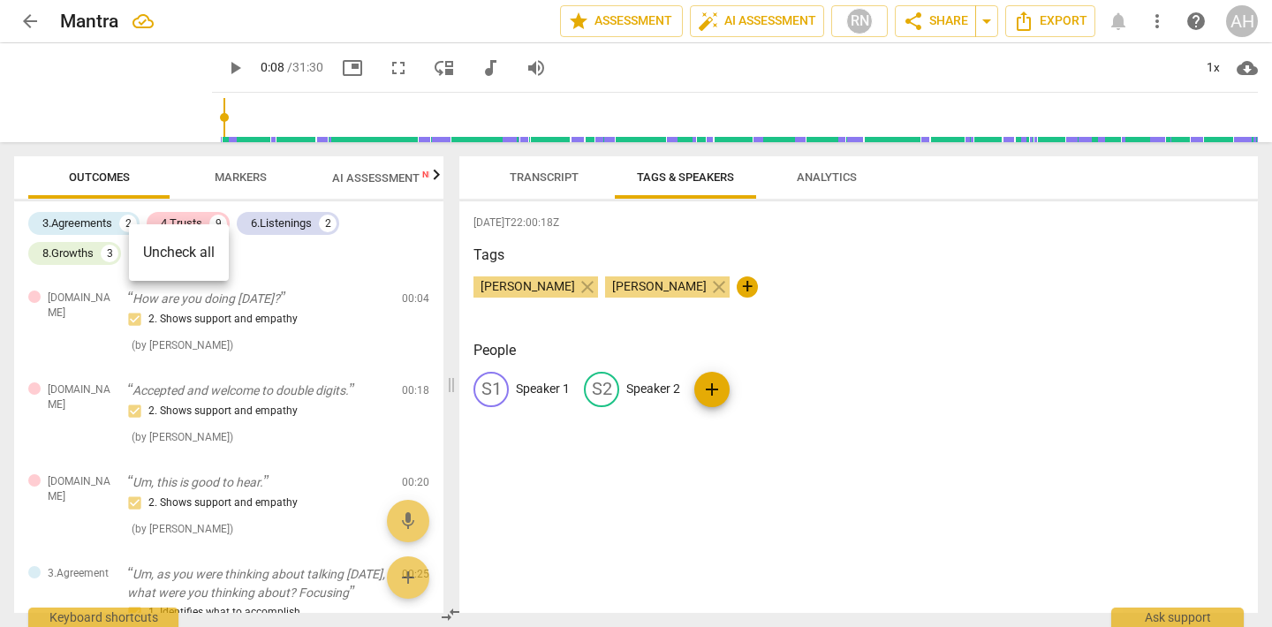
click at [97, 326] on div at bounding box center [636, 313] width 1272 height 627
click at [133, 253] on span "more_vert" at bounding box center [138, 252] width 21 height 21
drag, startPoint x: 438, startPoint y: 314, endPoint x: 441, endPoint y: 385, distance: 70.7
click at [441, 385] on div at bounding box center [636, 313] width 1272 height 627
click at [991, 16] on span "arrow_drop_down" at bounding box center [986, 21] width 21 height 21
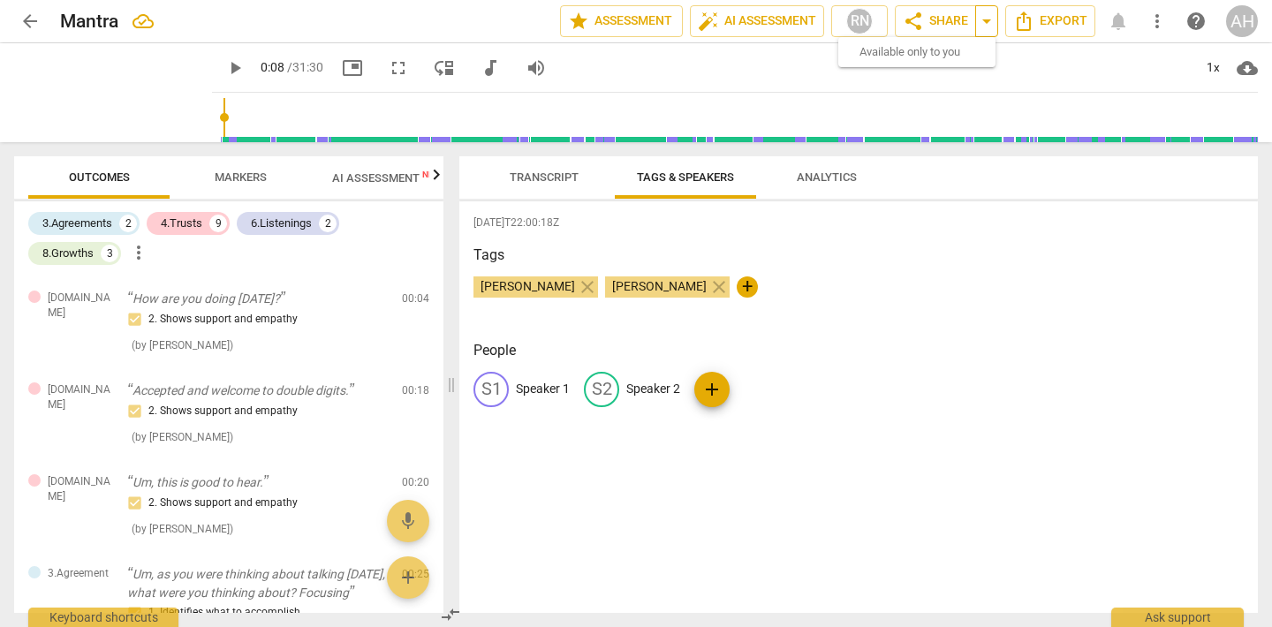
click at [991, 16] on span "arrow_drop_down" at bounding box center [986, 21] width 21 height 21
click at [1211, 26] on span "help" at bounding box center [1196, 21] width 32 height 21
